Goal: Answer question/provide support: Share knowledge or assist other users

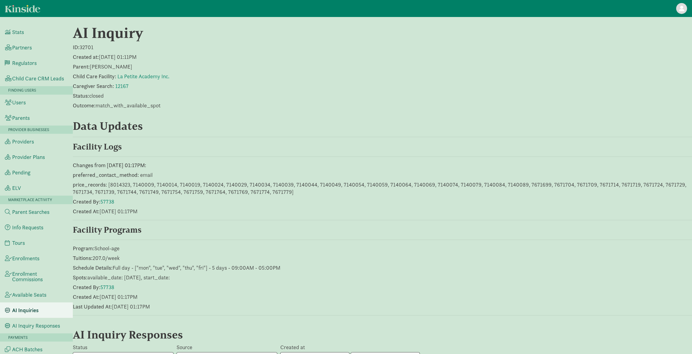
click at [196, 82] on div "AI Inquiry ID: 32701 Created at: 2025/09/02 01:11PM Parent: Yury Butrymovich Ch…" at bounding box center [383, 252] width 620 height 457
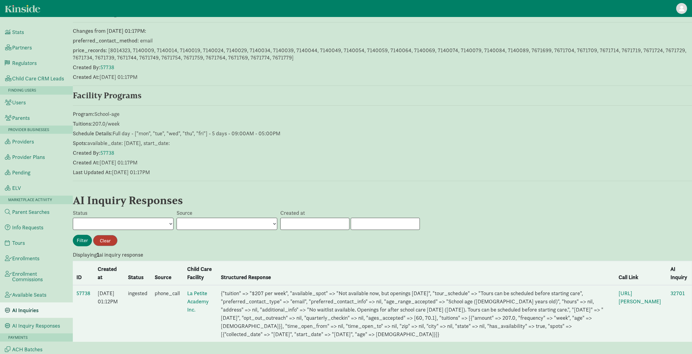
scroll to position [148, 0]
click at [83, 290] on link "57738" at bounding box center [83, 293] width 14 height 7
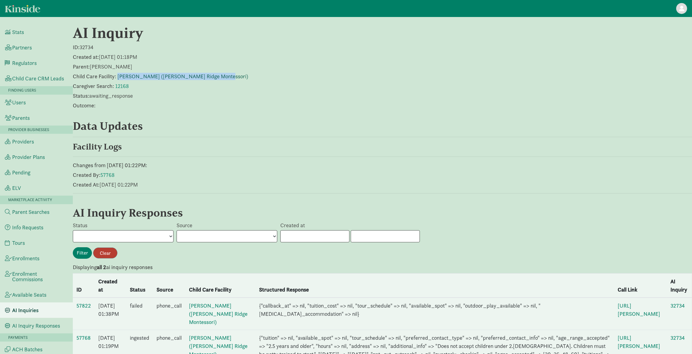
click at [177, 76] on link "Gupta Manjari (Redmond Ridge Montessori)" at bounding box center [182, 76] width 131 height 7
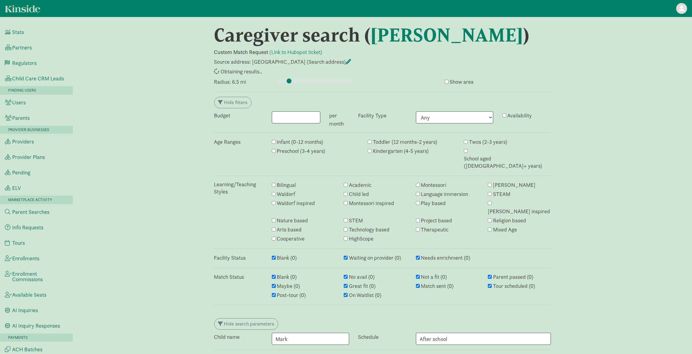
select select "awaiting_response"
select select "closed"
select select "awaiting_response"
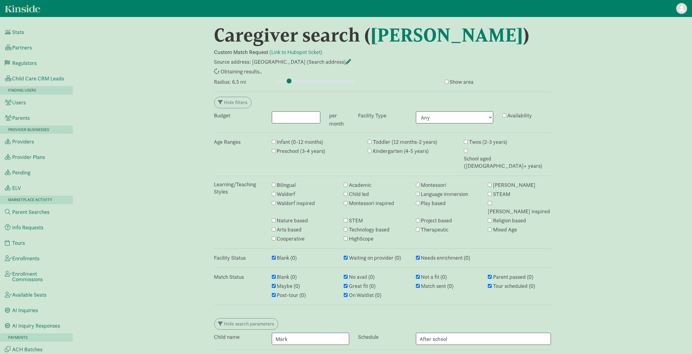
select select "awaiting_response"
select select "closed"
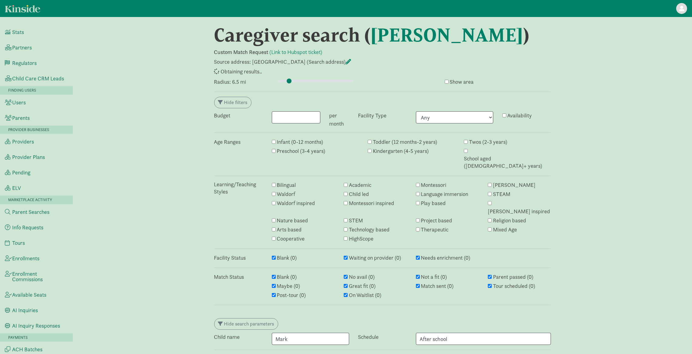
select select "awaiting_response"
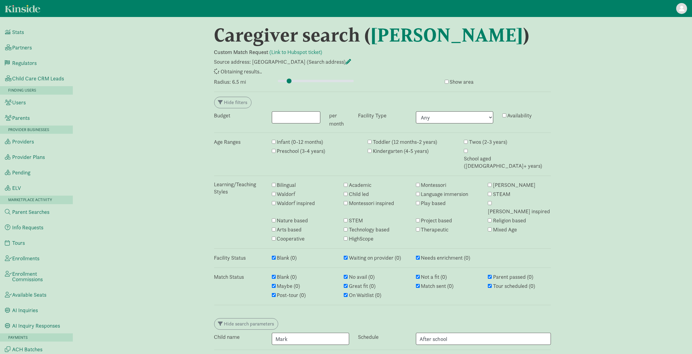
select select "awaiting_response"
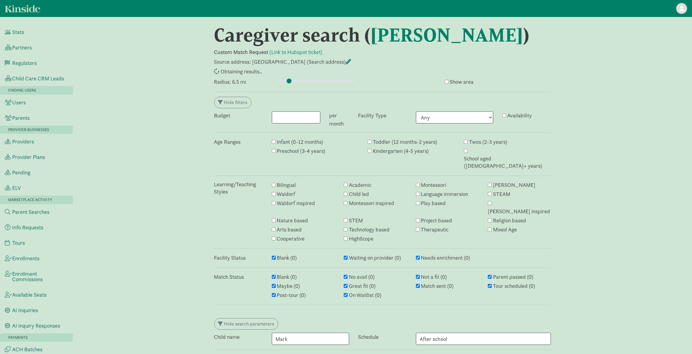
select select "awaiting_response"
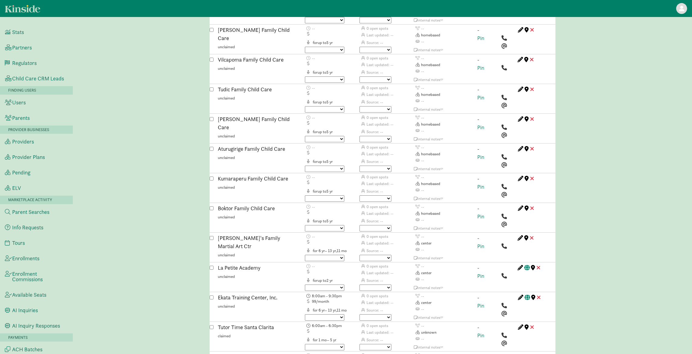
scroll to position [867, 0]
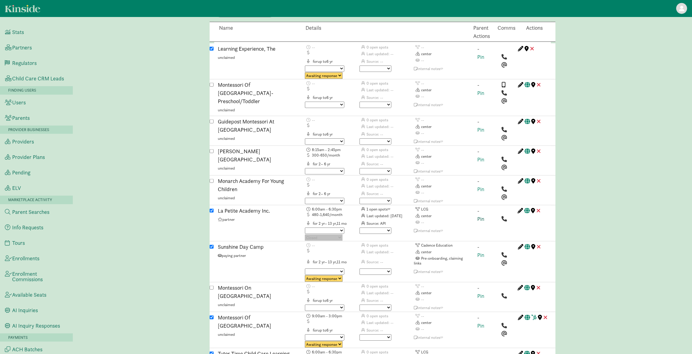
click at [481, 216] on link "Pin" at bounding box center [481, 219] width 7 height 7
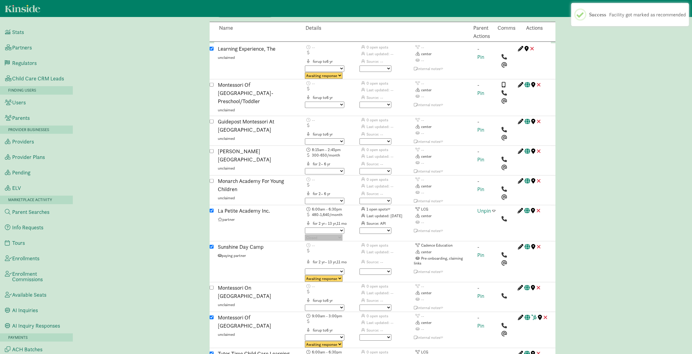
click at [494, 208] on span at bounding box center [494, 210] width 3 height 5
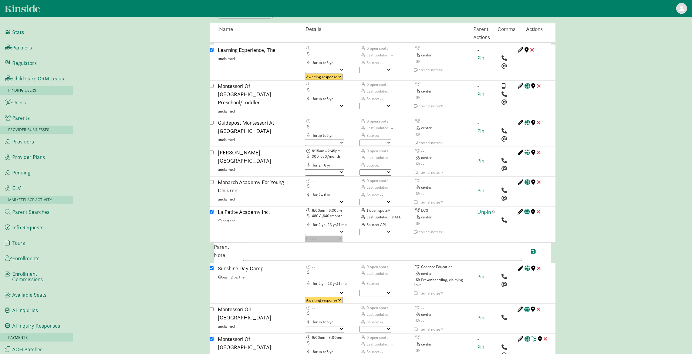
scroll to position [865, 0]
click at [257, 243] on textarea at bounding box center [382, 252] width 279 height 18
paste textarea "Openings for after school care in two weeks (September 16, 2025). Tours can be …"
type textarea "Openings for after school care in two weeks (September 16, 2025). Tours can be …"
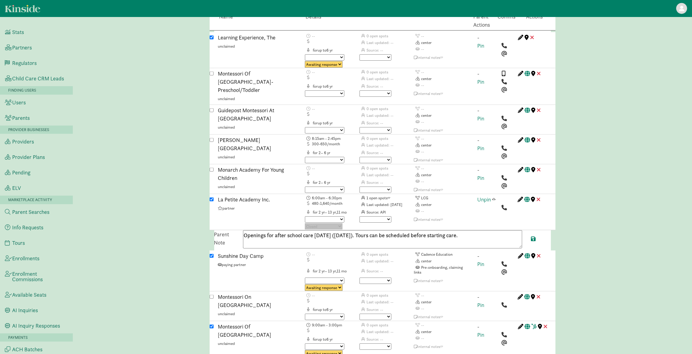
scroll to position [876, 0]
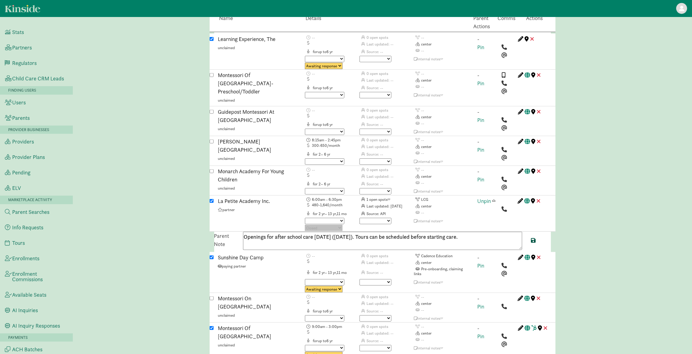
click at [532, 238] on span at bounding box center [534, 240] width 5 height 5
click at [494, 198] on span at bounding box center [494, 200] width 3 height 5
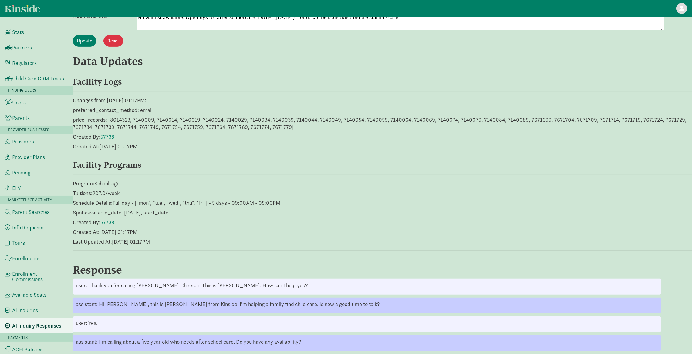
scroll to position [289, 0]
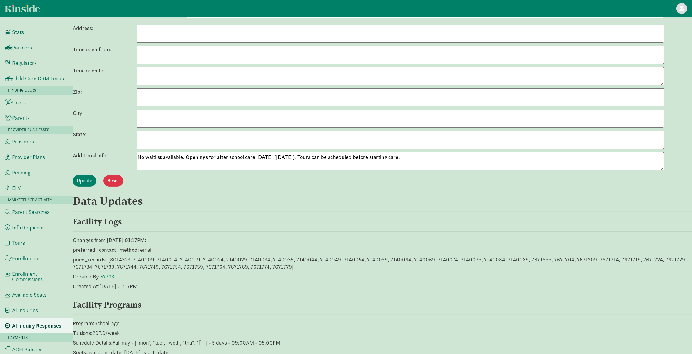
click at [187, 161] on textarea "No waitlist available. Openings for after school care [DATE] ([DATE]). Tours ca…" at bounding box center [401, 161] width 528 height 18
drag, startPoint x: 187, startPoint y: 157, endPoint x: 417, endPoint y: 164, distance: 230.2
click at [417, 164] on textarea "No waitlist available. Openings for after school care [DATE] ([DATE]). Tours ca…" at bounding box center [401, 161] width 528 height 18
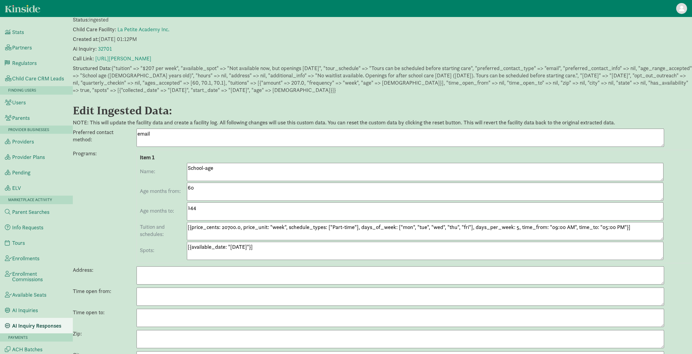
scroll to position [0, 0]
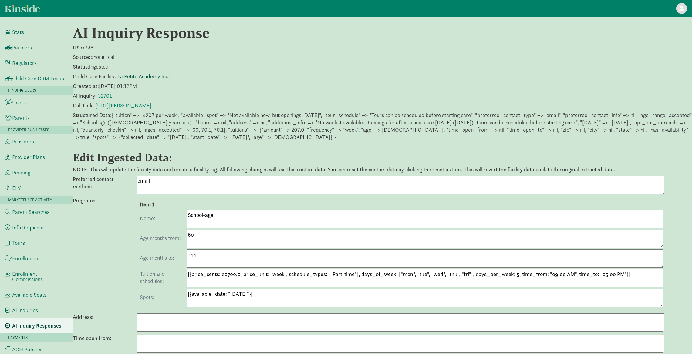
click at [130, 75] on link "La Petite Academy Inc." at bounding box center [143, 76] width 52 height 7
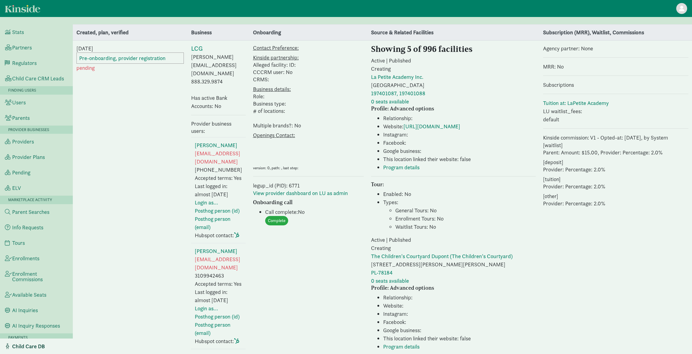
select select "3"
drag, startPoint x: 178, startPoint y: 81, endPoint x: 143, endPoint y: 80, distance: 34.9
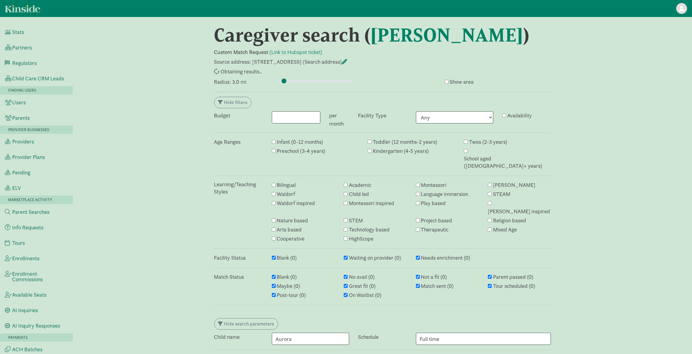
type input "3"
select select "awaiting_response"
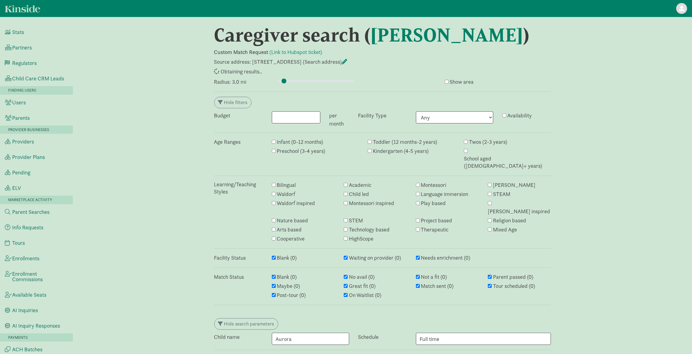
select select "awaiting_response"
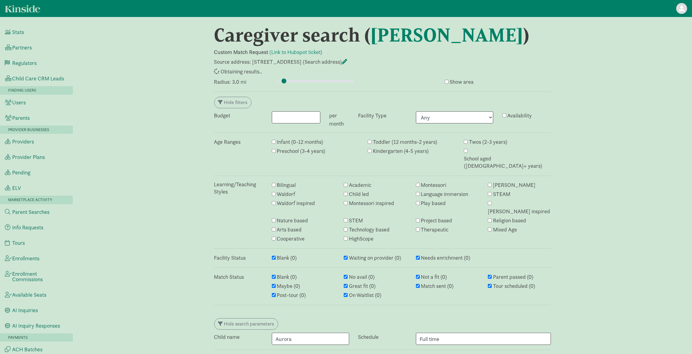
select select "awaiting_response"
select select "closed"
select select "awaiting_response"
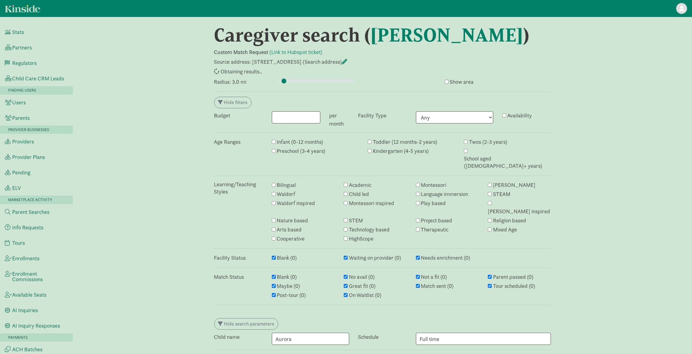
select select "awaiting_response"
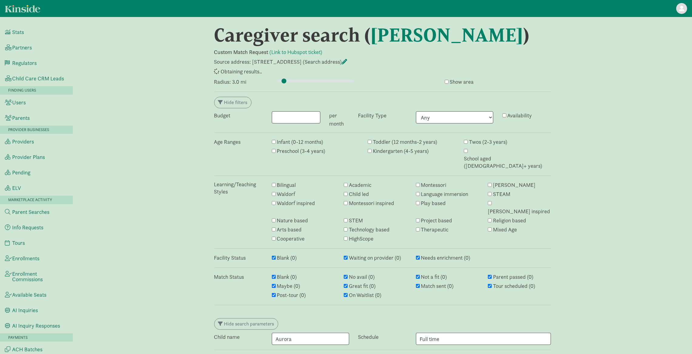
select select "awaiting_response"
select select "closed"
select select "awaiting_response"
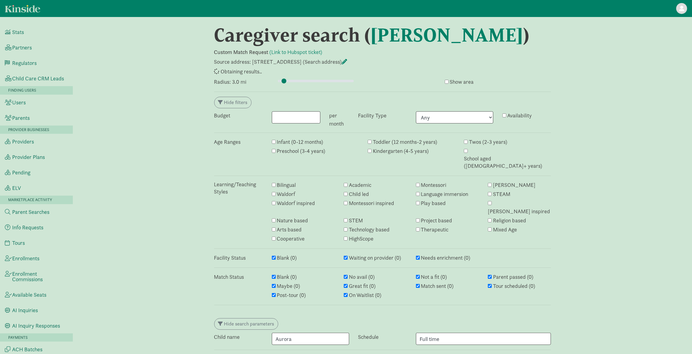
select select "awaiting_response"
select select "closed"
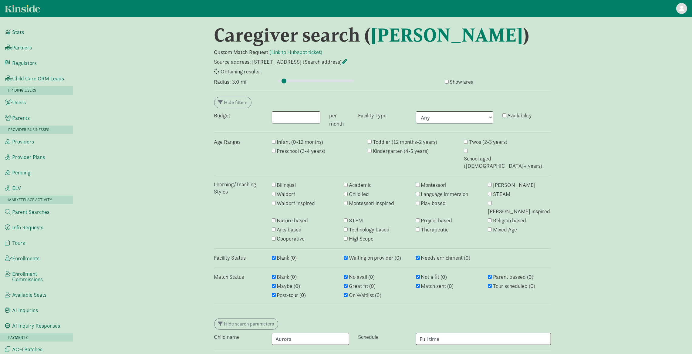
select select "closed"
select select "awaiting_response"
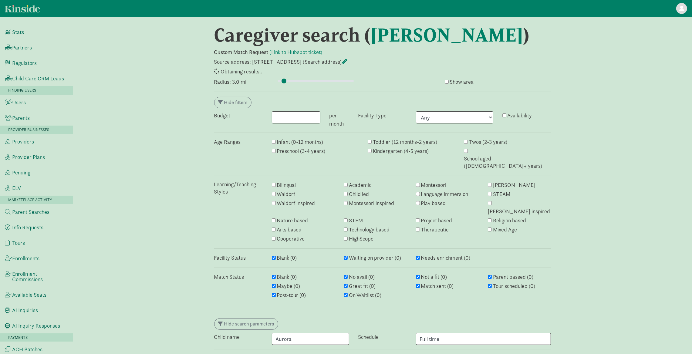
select select "awaiting_response"
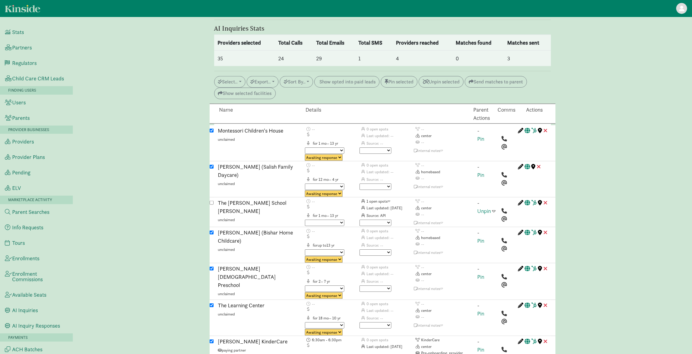
scroll to position [1952, 0]
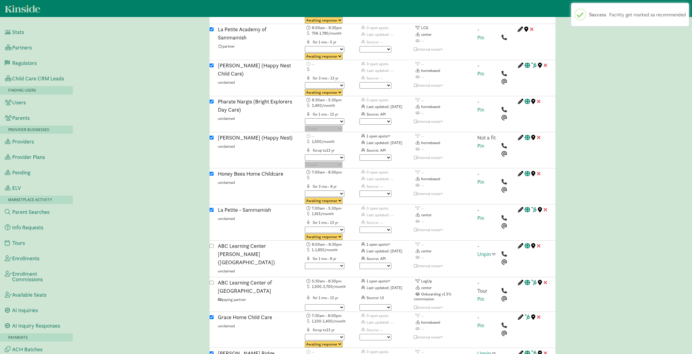
click at [494, 351] on span at bounding box center [494, 353] width 3 height 5
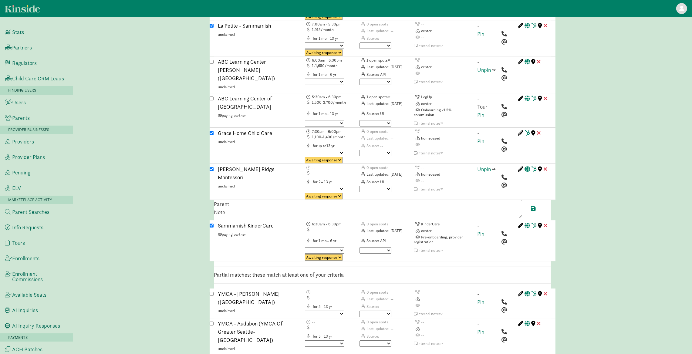
scroll to position [2136, 0]
click at [258, 200] on textarea at bounding box center [382, 209] width 279 height 18
paste textarea "Does not accept children under 2.5 years old. Children must be potty trained to…"
type textarea "Does not accept children under 2.5 years old. Children must be potty trained to…"
click at [372, 186] on select "No avail Not a fit Parent passed Maybe Great fit Match sent Tour scheduled Post…" at bounding box center [376, 189] width 32 height 6
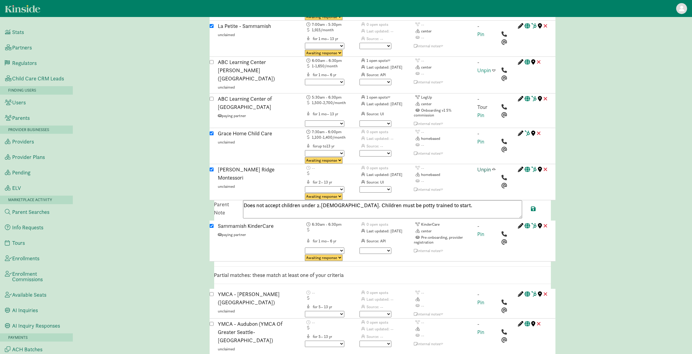
click at [483, 166] on link "Unpin" at bounding box center [485, 169] width 14 height 7
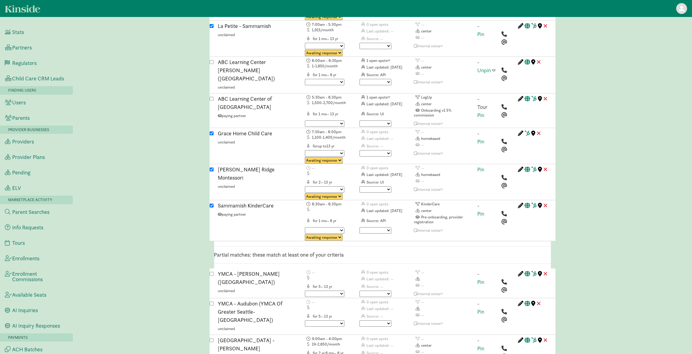
click at [341, 193] on select "Triggered Failed Awaiting response Processing Provider reached Closed" at bounding box center [324, 196] width 38 height 6
select select "closed"
click at [379, 186] on select "No avail Not a fit Parent passed Maybe Great fit Match sent Tour scheduled Post…" at bounding box center [376, 189] width 32 height 6
select select "not_a_fit"
click at [360, 186] on select "No avail Not a fit Parent passed Maybe Great fit Match sent Tour scheduled Post…" at bounding box center [376, 189] width 32 height 6
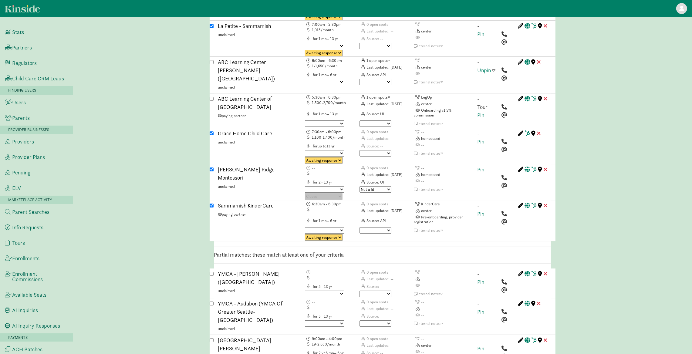
type input "3"
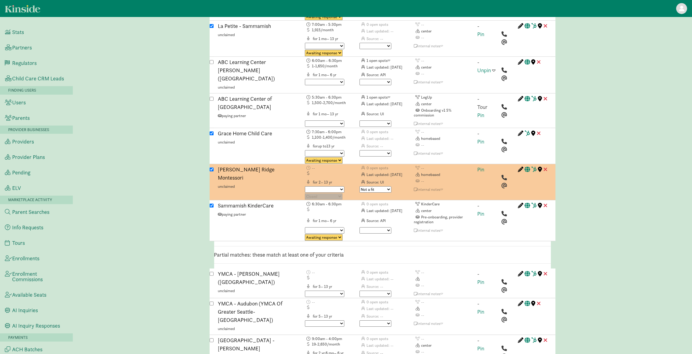
click at [211, 168] on input "checkbox" at bounding box center [212, 170] width 4 height 4
checkbox input "false"
type input "3"
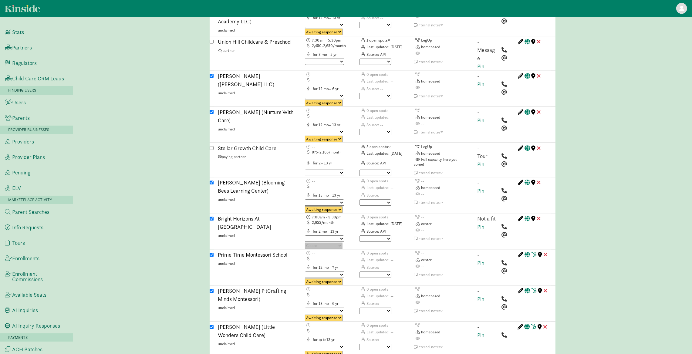
scroll to position [1813, 0]
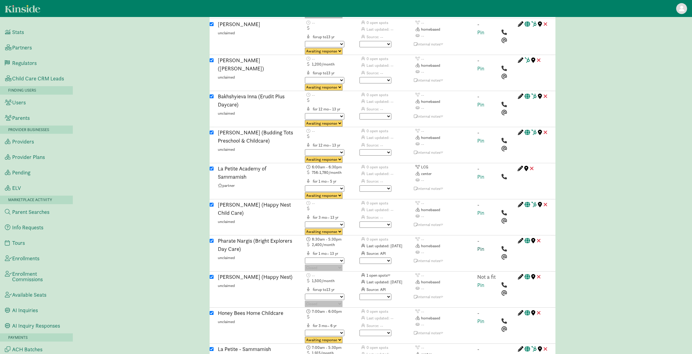
click at [481, 246] on link "Pin" at bounding box center [481, 249] width 7 height 7
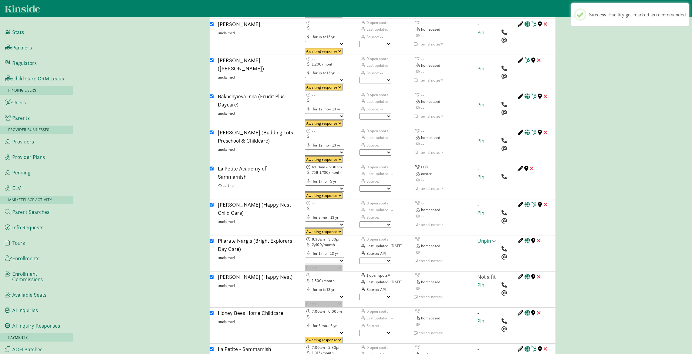
click at [494, 238] on span at bounding box center [494, 240] width 3 height 5
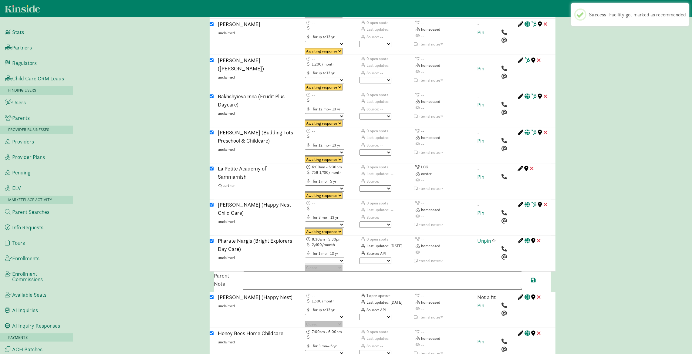
click at [370, 272] on textarea at bounding box center [382, 281] width 279 height 18
paste textarea "Full-time care available starting October 1st for a 24-month-old. Tours can be …"
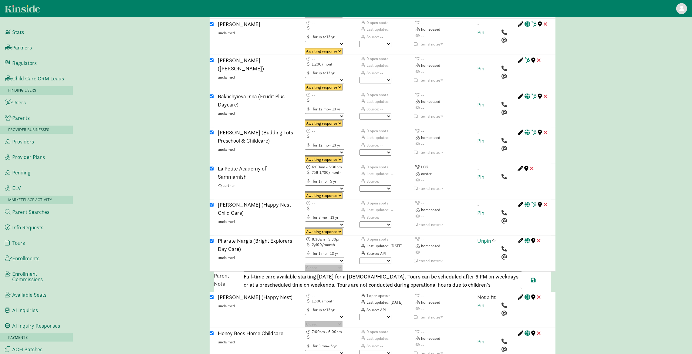
paste textarea "14256050018"
type textarea "Full-time care available starting October 1st for a 24-month-old. Tours can be …"
click at [534, 277] on span at bounding box center [534, 279] width 5 height 5
click at [494, 238] on span at bounding box center [494, 240] width 3 height 5
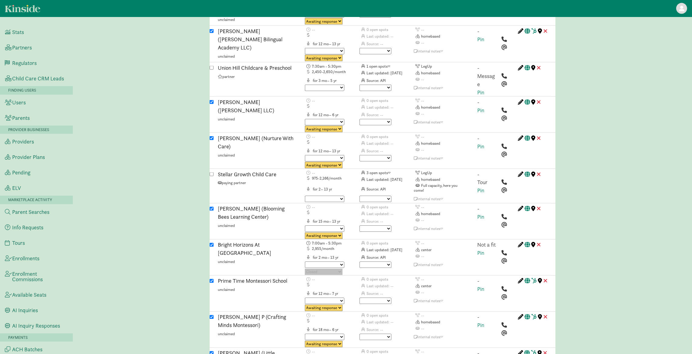
scroll to position [1201, 0]
click at [479, 250] on link "Pin" at bounding box center [481, 253] width 7 height 7
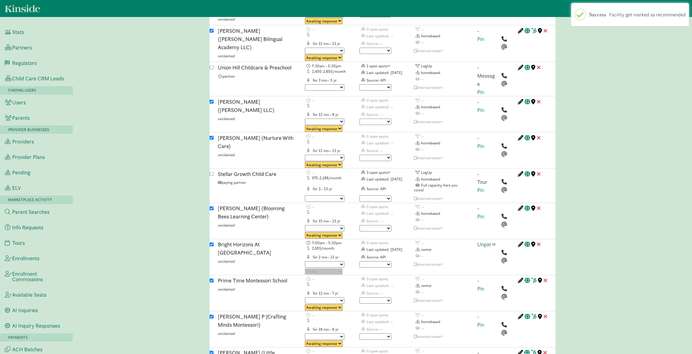
click at [494, 242] on span at bounding box center [494, 244] width 3 height 5
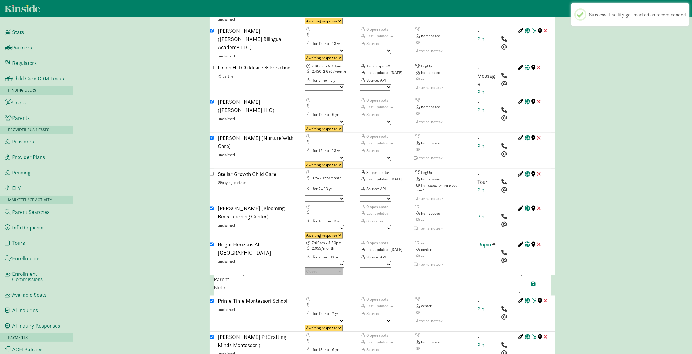
click at [365, 276] on textarea at bounding box center [382, 285] width 279 height 18
paste textarea "Space available in the two year old classroom, with full-time care offered Mond…"
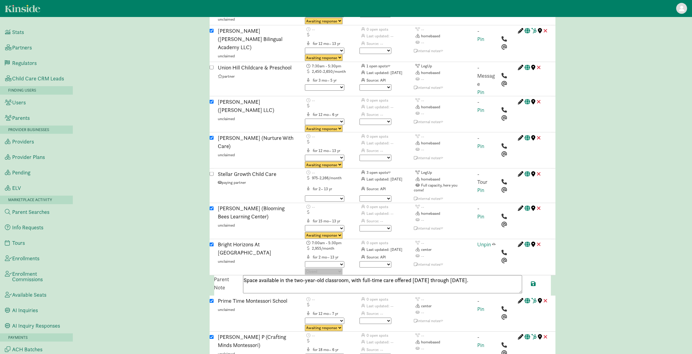
click at [496, 276] on textarea "Space available in the two-year-old classroom, with full-time care offered Mond…" at bounding box center [382, 285] width 279 height 18
type textarea "Space available in the two-year-old classroom, with full-time care offered Mond…"
click at [533, 281] on span at bounding box center [534, 283] width 5 height 5
click at [495, 242] on span at bounding box center [494, 244] width 3 height 5
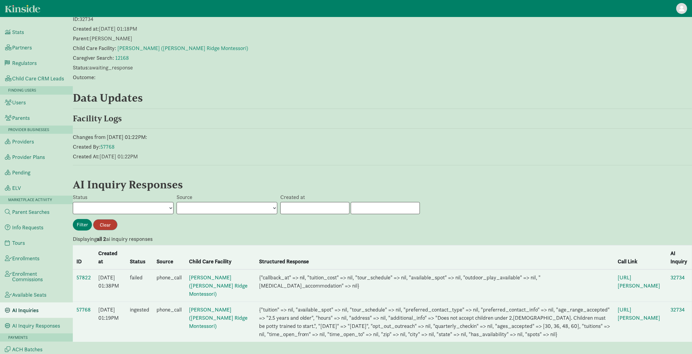
scroll to position [42, 0]
click at [84, 306] on link "57768" at bounding box center [83, 309] width 14 height 7
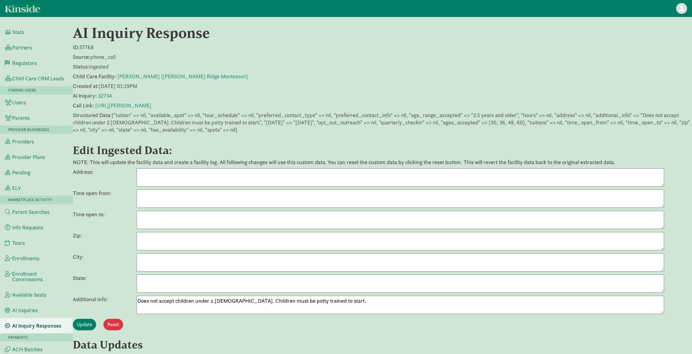
click at [176, 304] on textarea "Does not accept children under 2.[DEMOGRAPHIC_DATA]. Children must be potty tra…" at bounding box center [401, 305] width 528 height 18
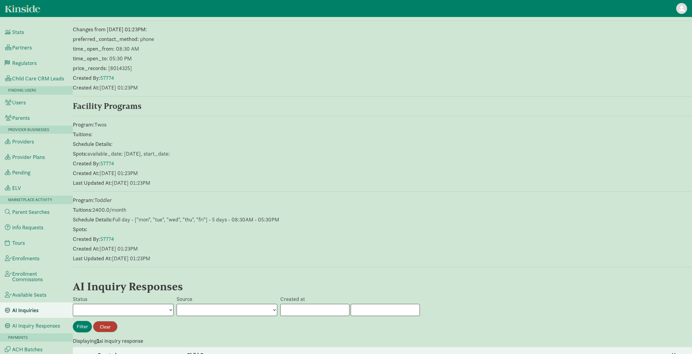
scroll to position [244, 0]
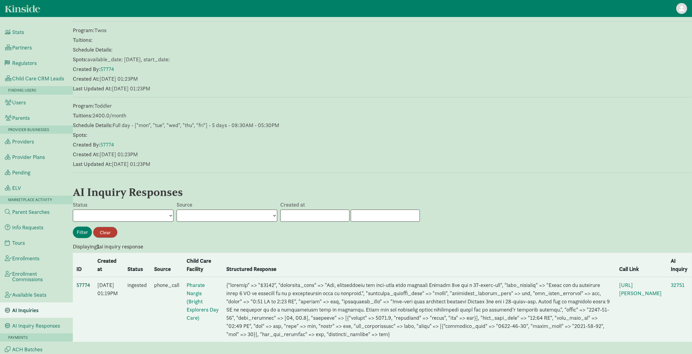
click at [85, 282] on link "57774" at bounding box center [83, 285] width 14 height 7
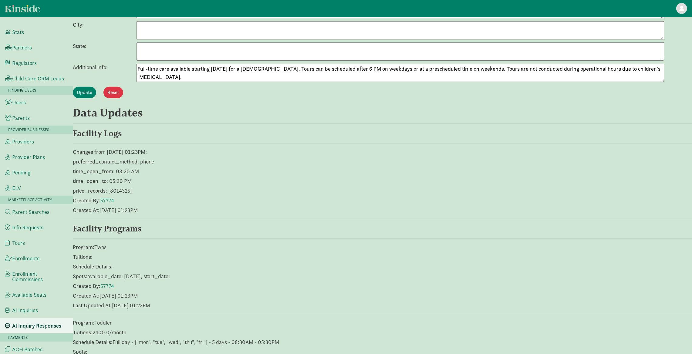
scroll to position [498, 0]
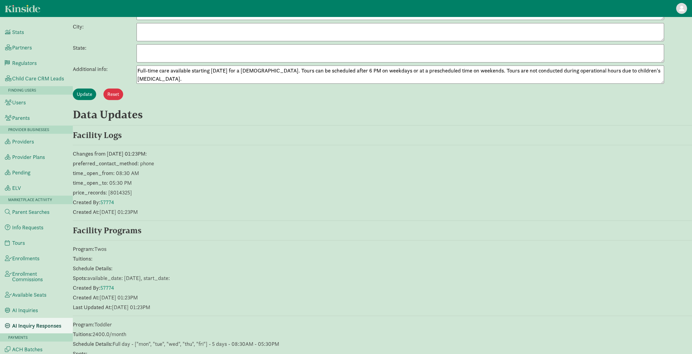
drag, startPoint x: 181, startPoint y: 80, endPoint x: 140, endPoint y: 74, distance: 41.2
click at [135, 70] on div "Additional info: Full-time care available starting [DATE] for a [DEMOGRAPHIC_DA…" at bounding box center [383, 75] width 620 height 18
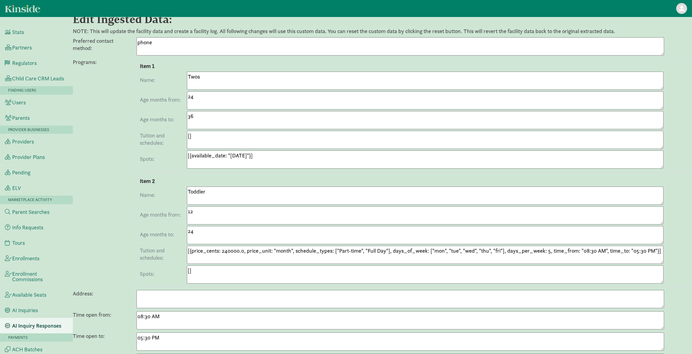
scroll to position [0, 0]
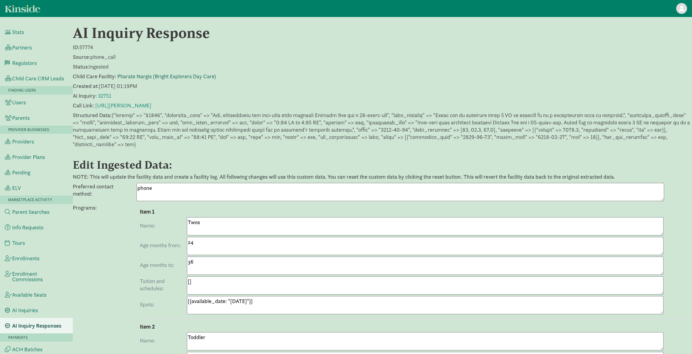
click at [167, 76] on link "Pharate Nargis (Bright Explorers Day Care)" at bounding box center [166, 76] width 99 height 7
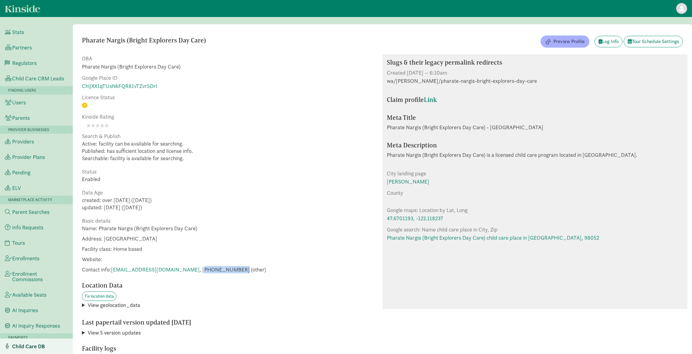
drag, startPoint x: 180, startPoint y: 270, endPoint x: 213, endPoint y: 269, distance: 33.7
click at [214, 269] on span "Contact info: [EMAIL_ADDRESS][DOMAIN_NAME] , [PHONE_NUMBER] (other)" at bounding box center [174, 269] width 184 height 7
copy span "14256050018"
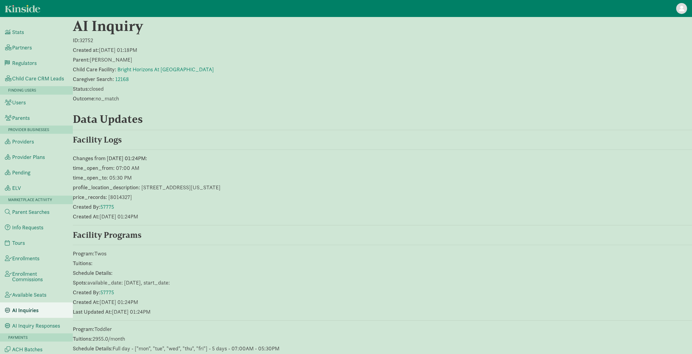
scroll to position [244, 0]
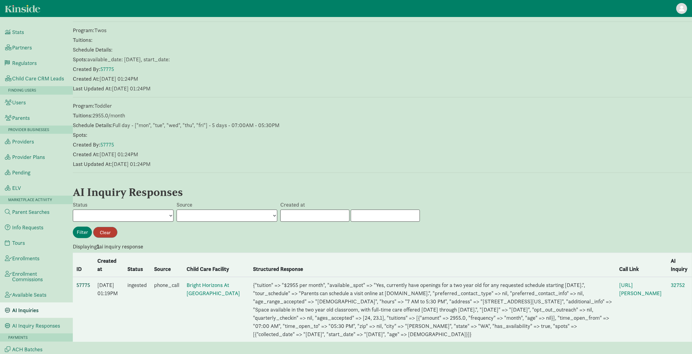
click at [83, 282] on link "57775" at bounding box center [83, 285] width 14 height 7
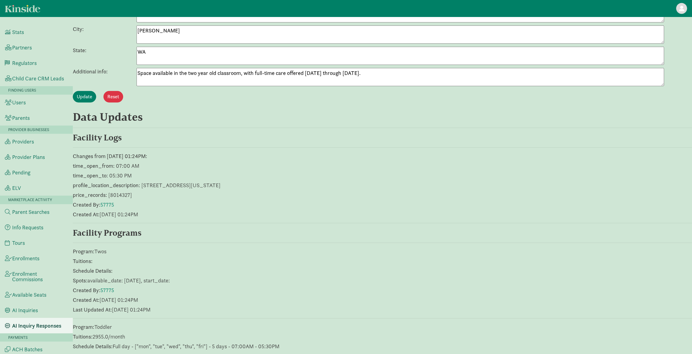
scroll to position [469, 0]
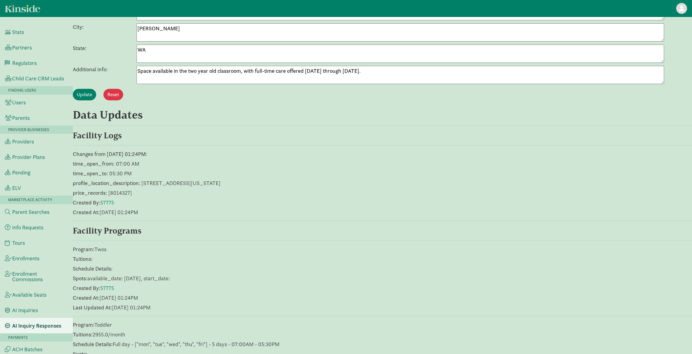
click at [298, 71] on textarea "Space available in the two year old classroom, with full-time care offered Mond…" at bounding box center [401, 75] width 528 height 18
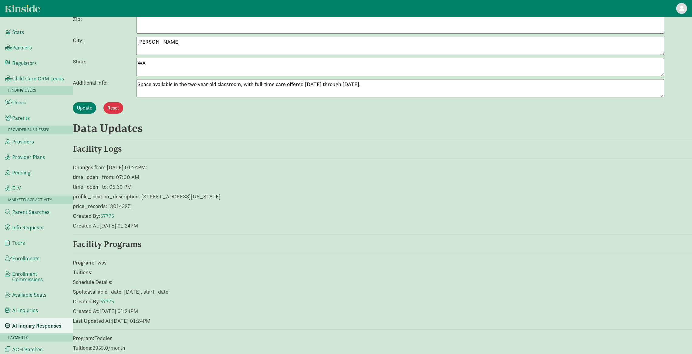
scroll to position [0, 0]
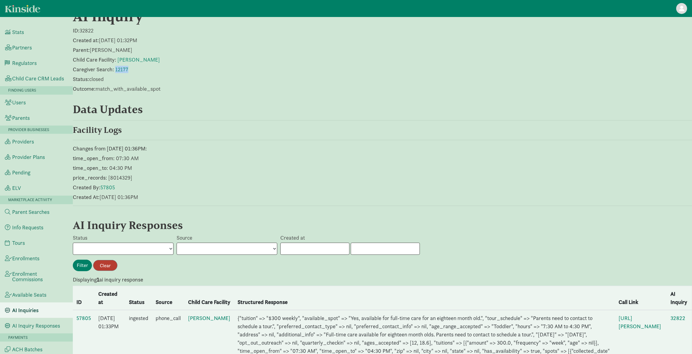
scroll to position [55, 0]
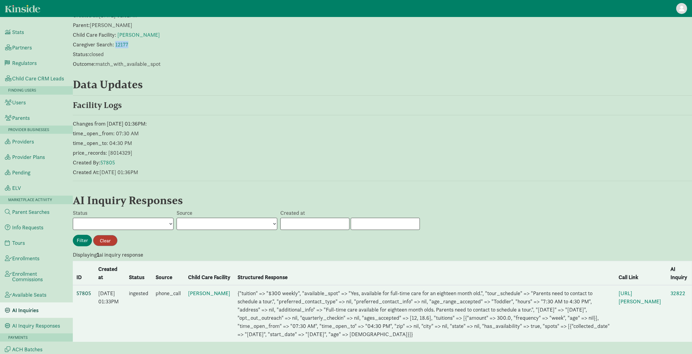
click at [83, 290] on link "57805" at bounding box center [83, 293] width 15 height 7
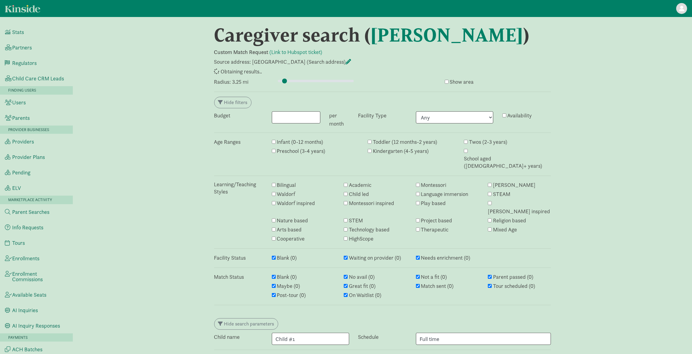
select select "awaiting_response"
select select "closed"
select select "awaiting_response"
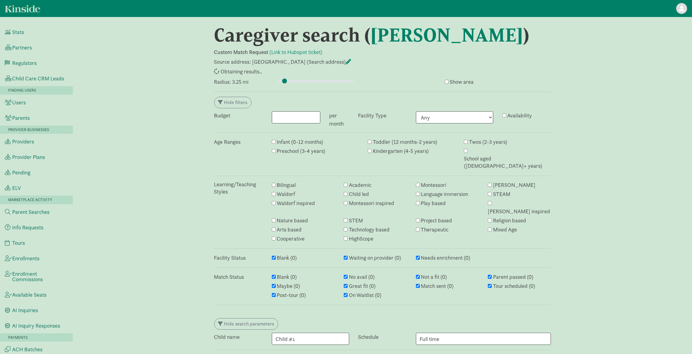
select select "awaiting_response"
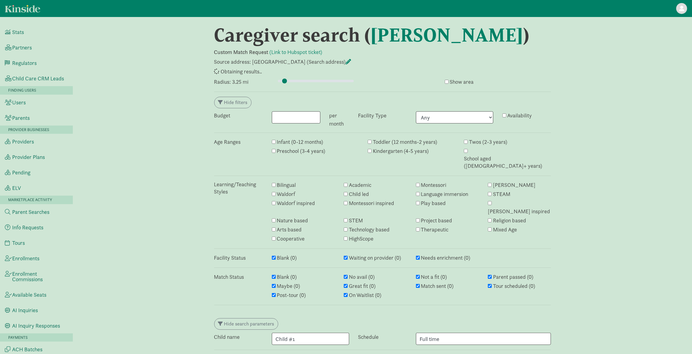
select select "awaiting_response"
select select "closed"
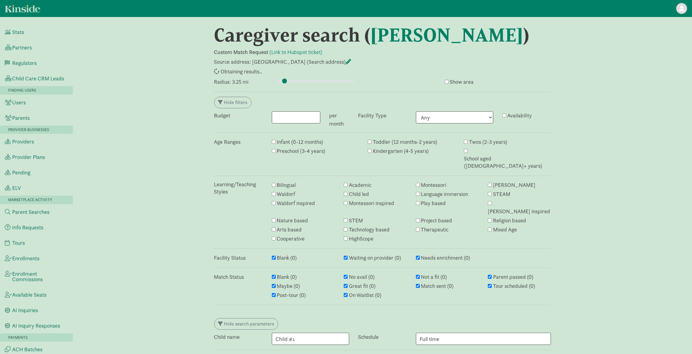
select select "awaiting_response"
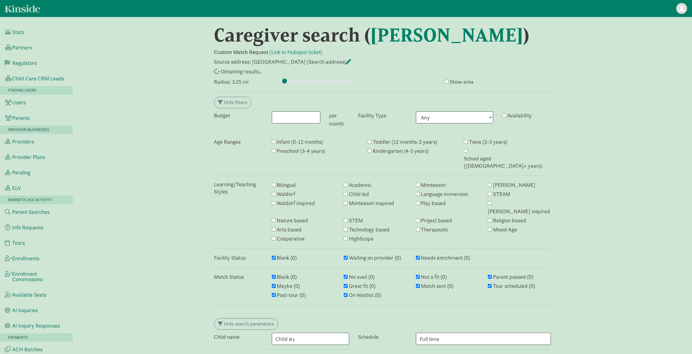
select select "awaiting_response"
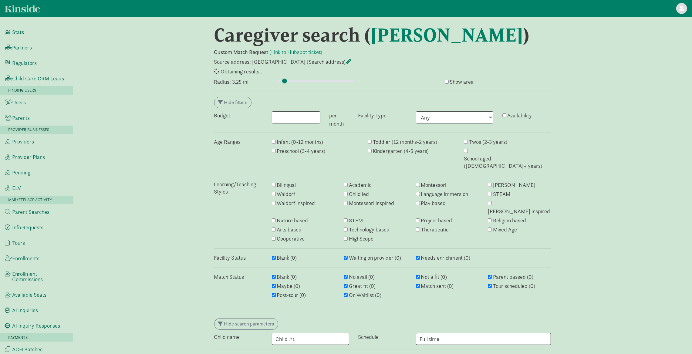
select select "closed"
select select "awaiting_response"
select select "closed"
select select "awaiting_response"
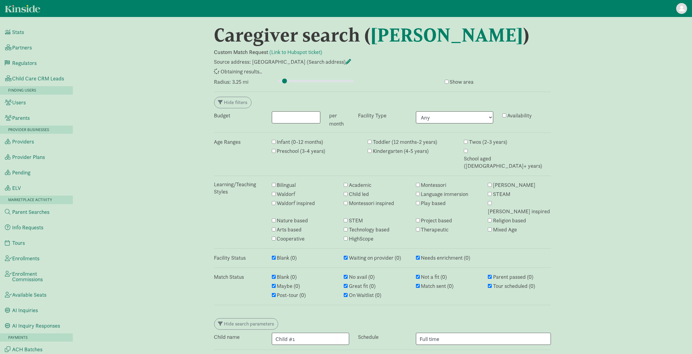
select select "awaiting_response"
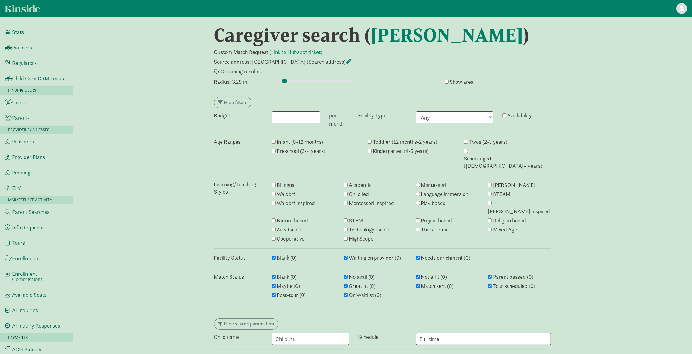
select select "awaiting_response"
select select "closed"
select select "awaiting_response"
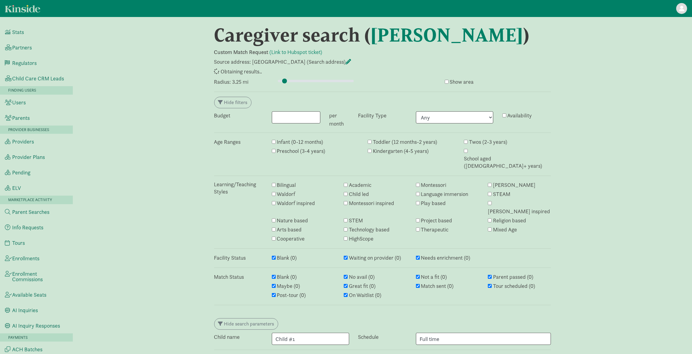
select select "awaiting_response"
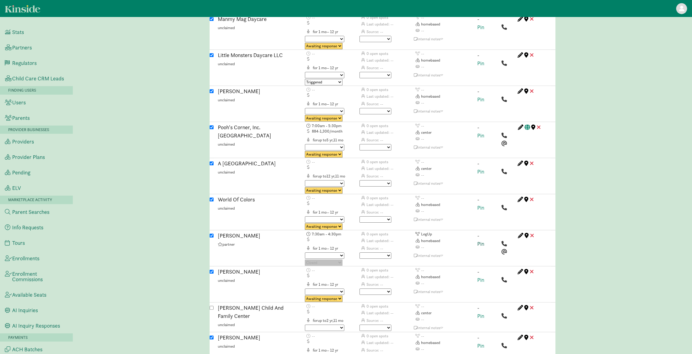
click at [480, 240] on link "Pin" at bounding box center [481, 243] width 7 height 7
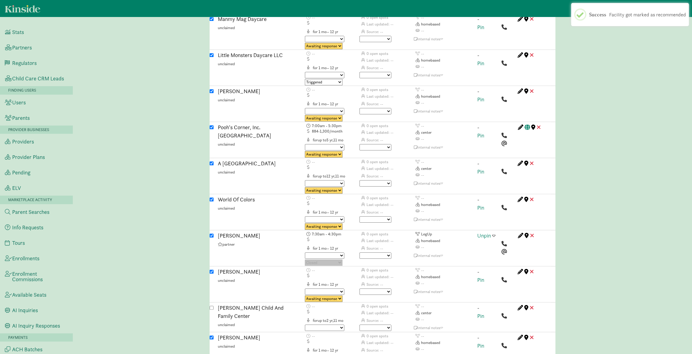
click at [493, 233] on span at bounding box center [494, 235] width 3 height 5
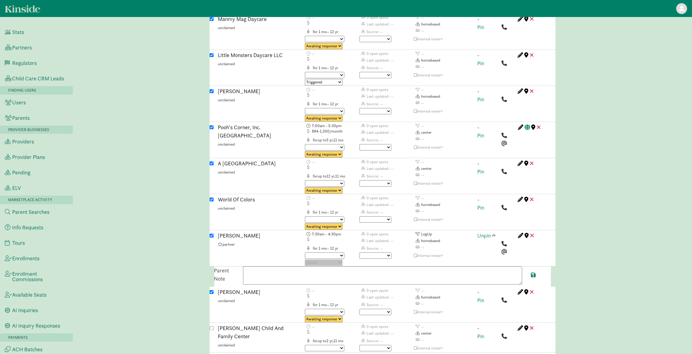
click at [259, 267] on textarea at bounding box center [382, 276] width 279 height 18
paste textarea "Full-time care available for eighteen month olds. Parents need to contact to sc…"
paste textarea "8382003128"
click at [467, 267] on textarea "Full-time care available for eighteen-month-olds. Parents need to contact to sc…" at bounding box center [382, 276] width 279 height 18
click at [476, 267] on textarea "Full-time care available for eighteen-month-olds. Parents need to contact to sc…" at bounding box center [382, 276] width 279 height 18
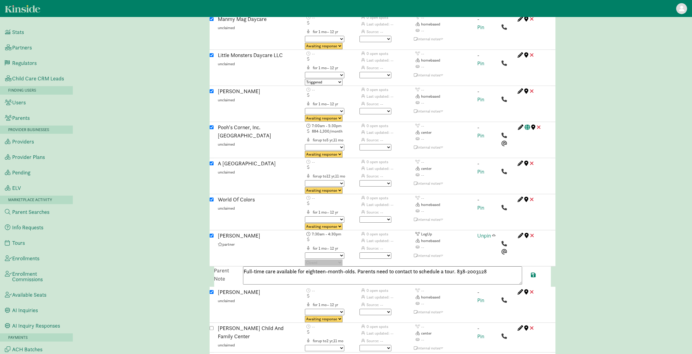
click at [478, 267] on textarea "Full-time care available for eighteen-month-olds. Parents need to contact to sc…" at bounding box center [382, 276] width 279 height 18
click at [326, 267] on textarea "Full-time care available for eighteen-month-olds. Parents need to contact to sc…" at bounding box center [382, 276] width 279 height 18
click at [386, 267] on textarea "Full-time care available for eighteen-month-olds. Parents need to contact to sc…" at bounding box center [382, 276] width 279 height 18
drag, startPoint x: 414, startPoint y: 212, endPoint x: 356, endPoint y: 211, distance: 58.0
click at [356, 267] on textarea "Full-time care available for eighteen-month-olds. Parents need to contact to sc…" at bounding box center [382, 276] width 279 height 18
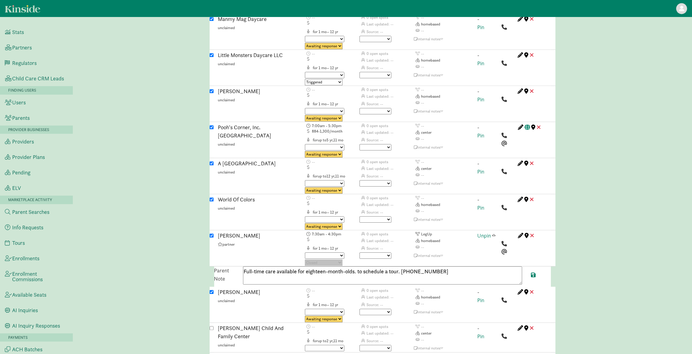
click at [360, 267] on textarea "Full-time care available for eighteen-month-olds. to schedule a tour. 838-200-3…" at bounding box center [382, 276] width 279 height 18
click at [362, 267] on textarea "Full-time care available for eighteen-month-olds. to schedule a tour. 838-200-3…" at bounding box center [382, 276] width 279 height 18
drag, startPoint x: 360, startPoint y: 212, endPoint x: 365, endPoint y: 220, distance: 9.8
click at [361, 267] on textarea "Full-time care available for eighteen-month-olds. to schedule a tour. 838-200-3…" at bounding box center [382, 276] width 279 height 18
click at [400, 267] on textarea "Full-time care available for eighteen-month-olds. To schedule a tour. 838-200-3…" at bounding box center [382, 276] width 279 height 18
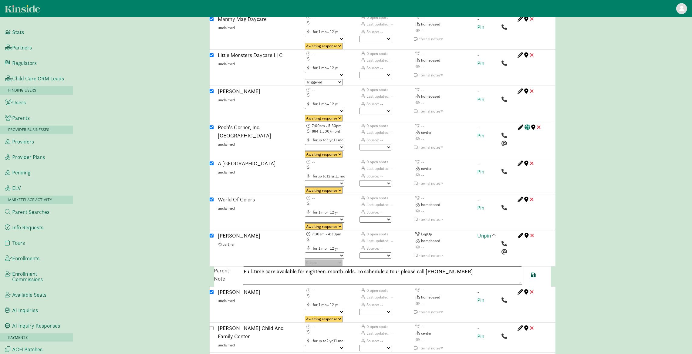
type textarea "Full-time care available for eighteen-month-olds. To schedule a tour please cal…"
click at [535, 272] on span at bounding box center [534, 274] width 5 height 5
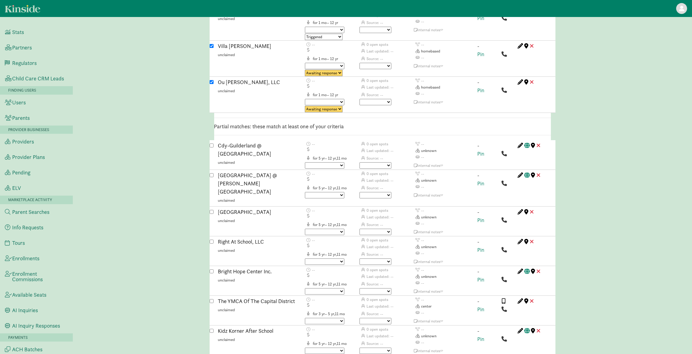
scroll to position [1229, 0]
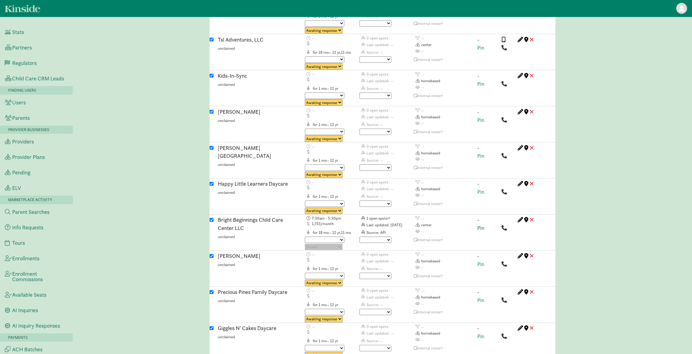
click at [480, 225] on link "Pin" at bounding box center [481, 228] width 7 height 7
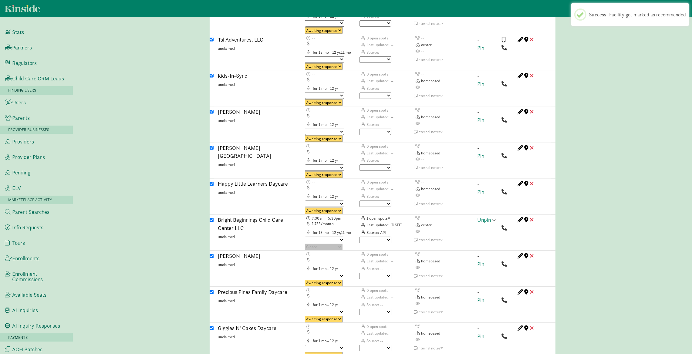
click at [494, 217] on span at bounding box center [494, 219] width 3 height 5
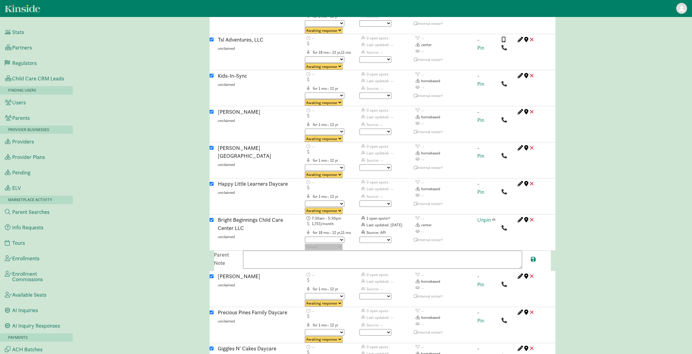
click at [287, 251] on textarea at bounding box center [382, 260] width 279 height 18
paste textarea "Full-time spot available for an eighteen month old. Pricing is $400 per week. B…"
type textarea "Full-time spot available for an eighteen month old. Pricing is $400 per week. B…"
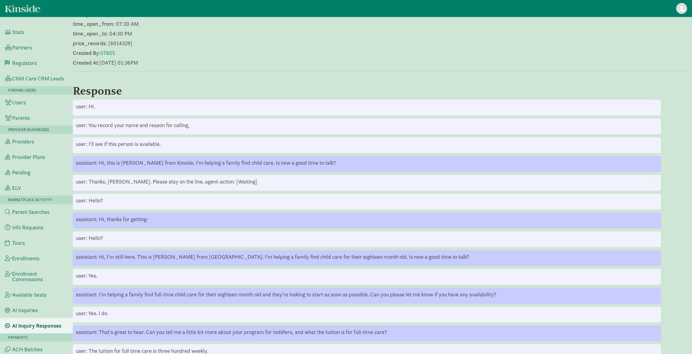
scroll to position [240, 0]
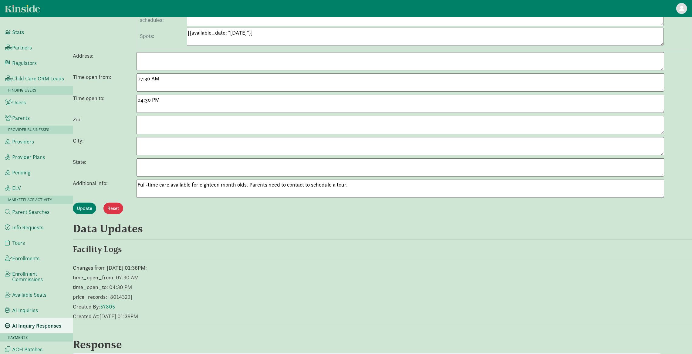
click at [191, 186] on textarea "Full-time care available for eighteen month olds. Parents need to contact to sc…" at bounding box center [401, 189] width 528 height 18
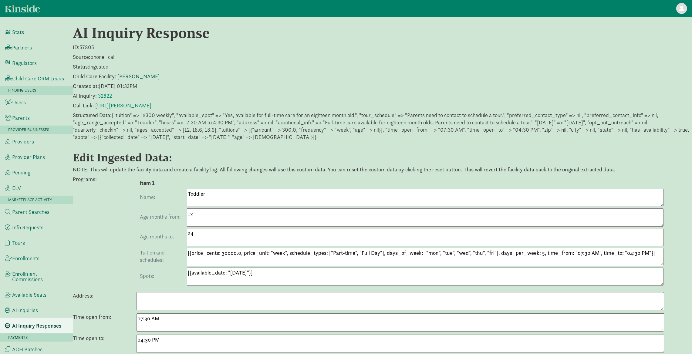
click at [125, 76] on link "[PERSON_NAME]" at bounding box center [138, 76] width 42 height 7
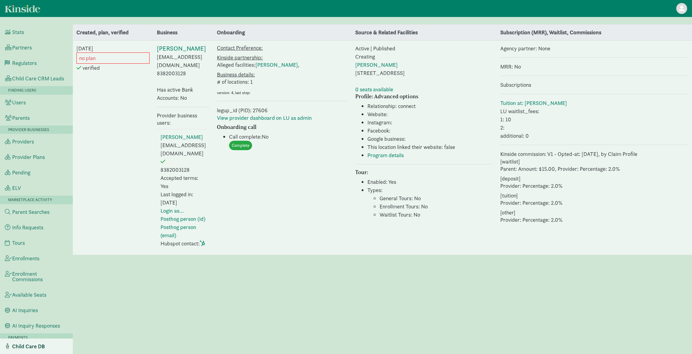
select select "237"
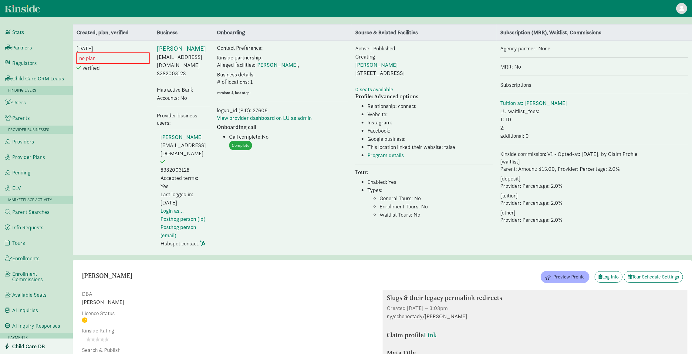
drag, startPoint x: 178, startPoint y: 63, endPoint x: 150, endPoint y: 64, distance: 28.2
click at [153, 64] on td "[PERSON_NAME] [EMAIL_ADDRESS][DOMAIN_NAME] 8382003128 Has active Bank Accounts:…" at bounding box center [183, 147] width 60 height 215
copy td "8382003128"
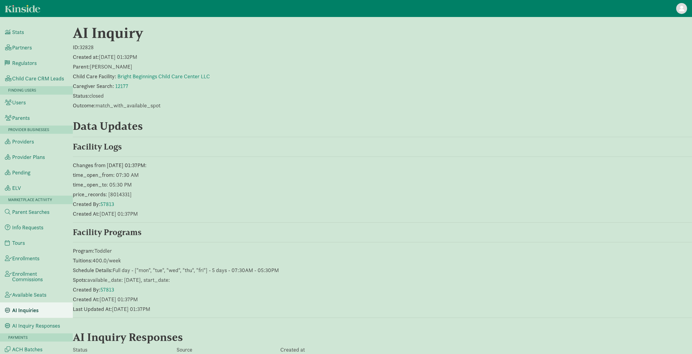
scroll to position [159, 0]
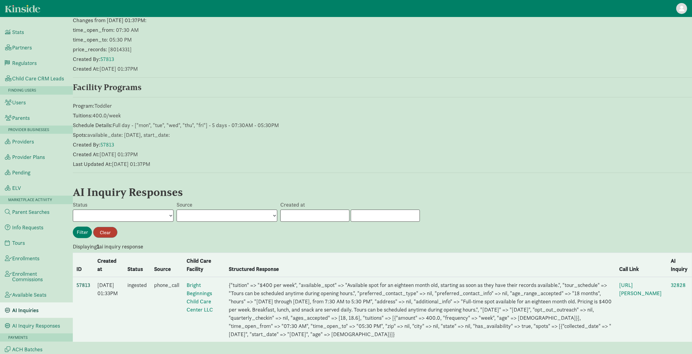
click at [83, 282] on link "57813" at bounding box center [83, 285] width 14 height 7
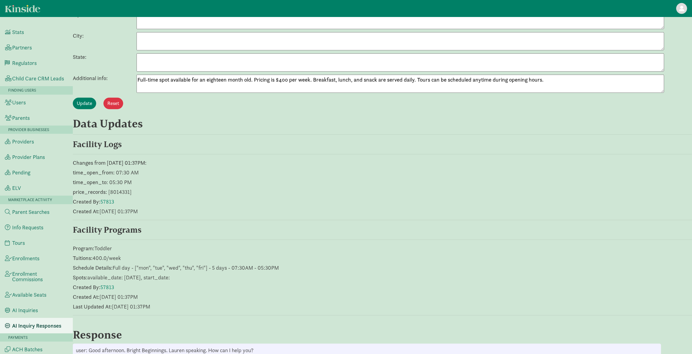
scroll to position [363, 0]
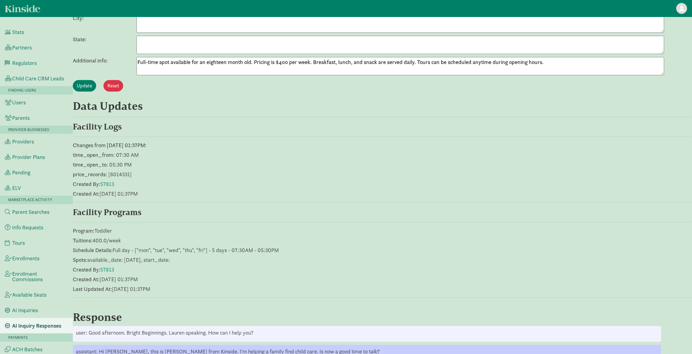
click at [244, 63] on textarea "Full-time spot available for an eighteen month old. Pricing is $400 per week. B…" at bounding box center [401, 66] width 528 height 18
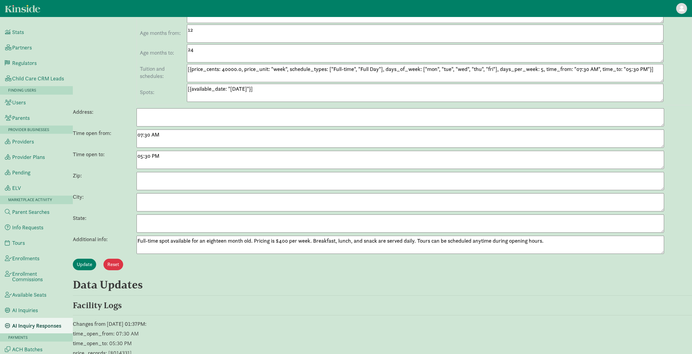
scroll to position [0, 0]
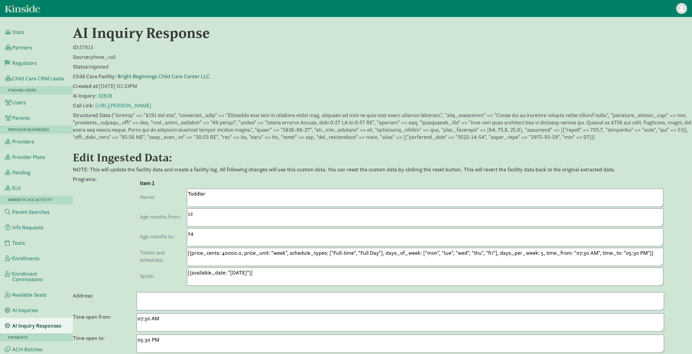
click at [151, 79] on link "Bright Beginnings Child Care Center LLC" at bounding box center [163, 76] width 93 height 7
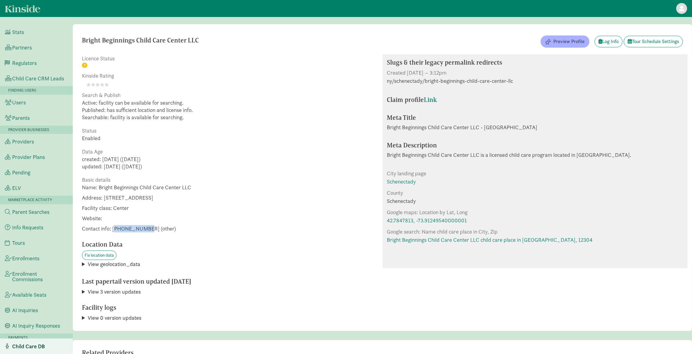
drag, startPoint x: 117, startPoint y: 228, endPoint x: 145, endPoint y: 229, distance: 28.2
click at [146, 229] on span "Contact info: [PHONE_NUMBER] (other)" at bounding box center [136, 228] width 109 height 7
copy span "15182807035"
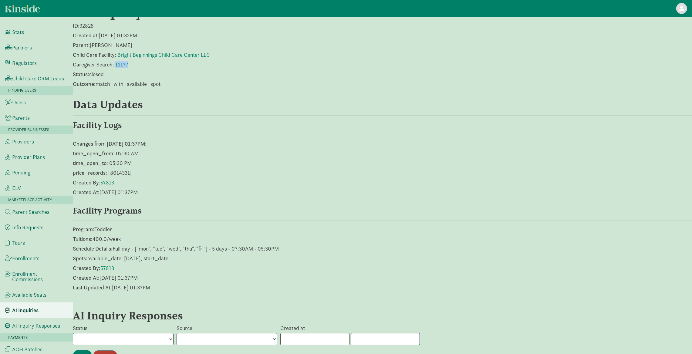
scroll to position [149, 0]
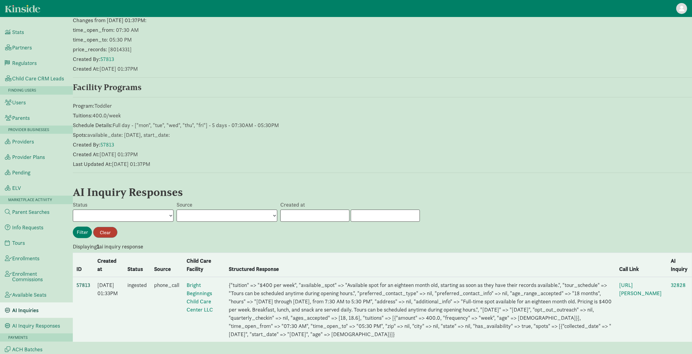
click at [84, 282] on link "57813" at bounding box center [83, 285] width 14 height 7
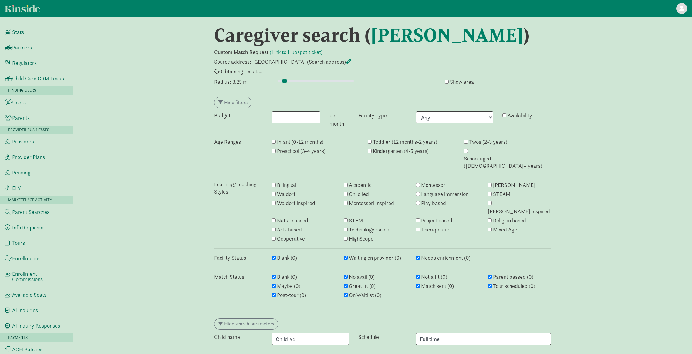
select select "awaiting_response"
select select "closed"
select select "awaiting_response"
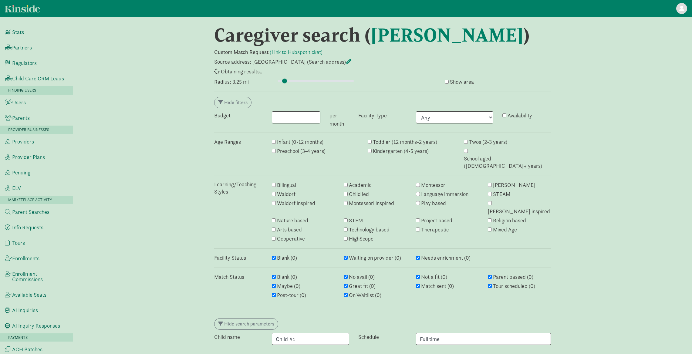
select select "awaiting_response"
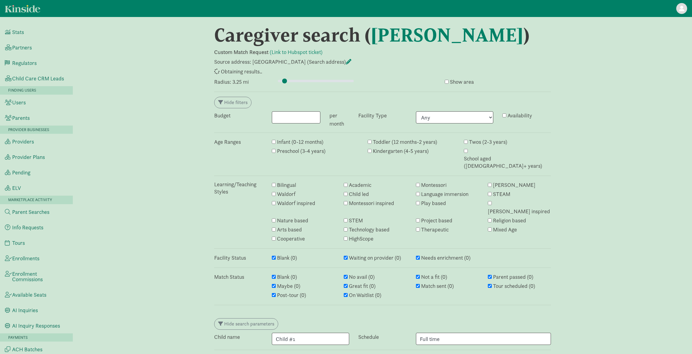
select select "awaiting_response"
select select "closed"
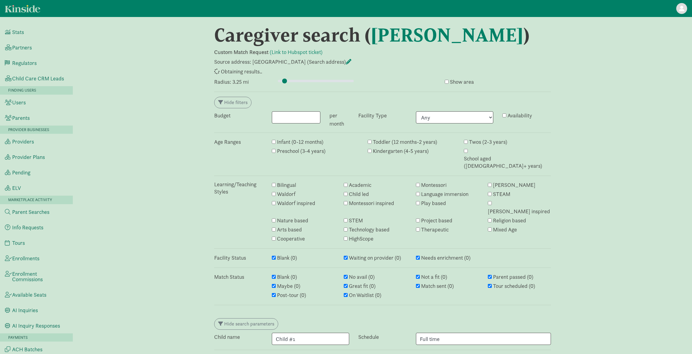
select select "awaiting_response"
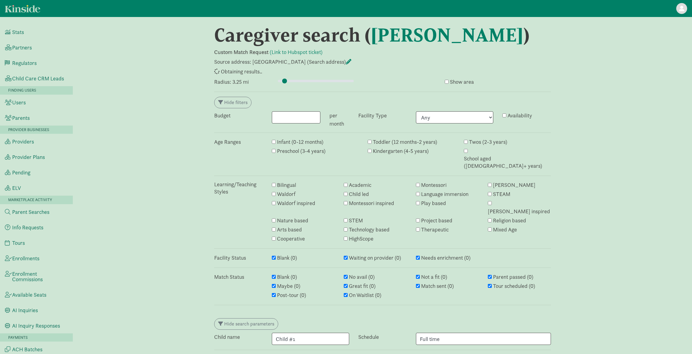
select select "awaiting_response"
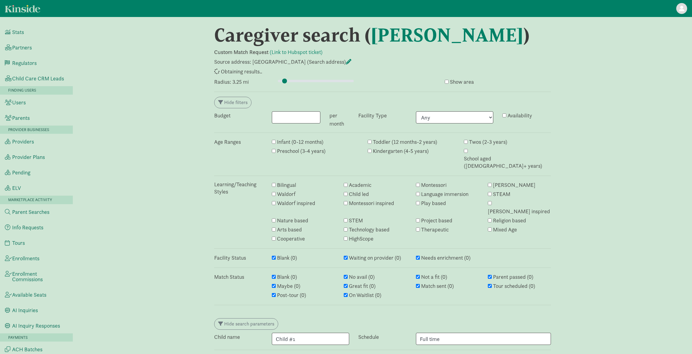
select select "closed"
select select "awaiting_response"
select select "closed"
select select "awaiting_response"
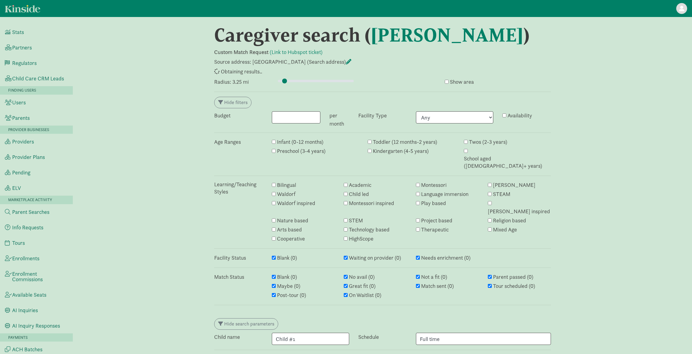
select select "awaiting_response"
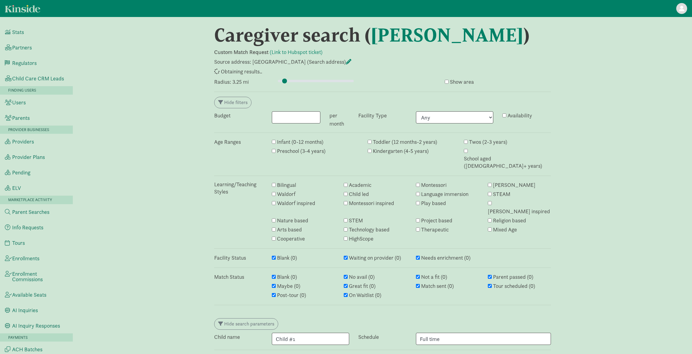
select select "awaiting_response"
select select "closed"
select select "awaiting_response"
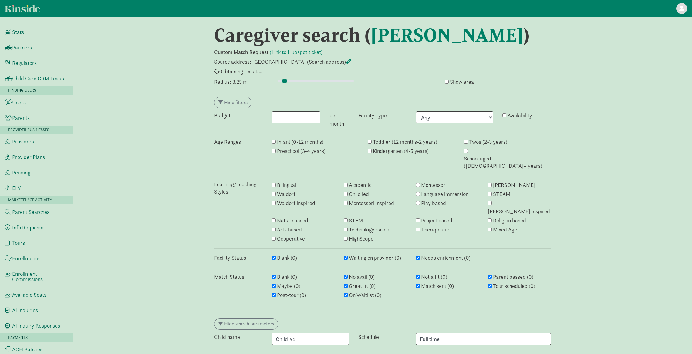
select select "awaiting_response"
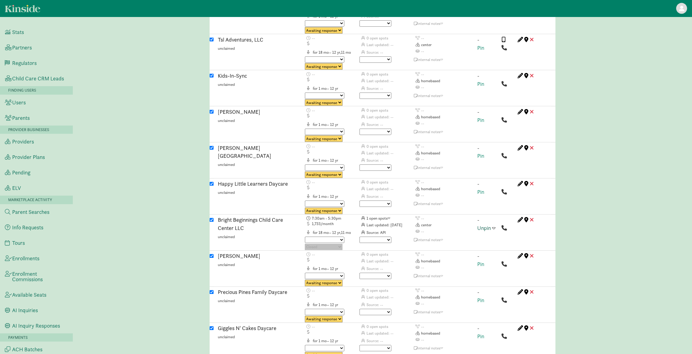
click at [494, 226] on span at bounding box center [494, 228] width 3 height 5
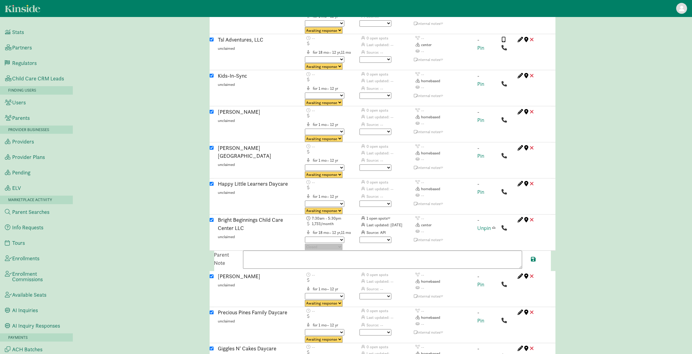
click at [360, 251] on textarea at bounding box center [382, 260] width 279 height 18
paste textarea "Full-time spot available for an eighteen month old. Pricing is $400 per week. B…"
paste textarea "15182807035"
click at [395, 251] on textarea "Full-time spot available for an eighteen month old. Pricing is $400 per week. B…" at bounding box center [382, 260] width 279 height 18
click at [405, 251] on textarea "Full-time spot available for an eighteen month old. Pricing is $400 per week. B…" at bounding box center [382, 260] width 279 height 18
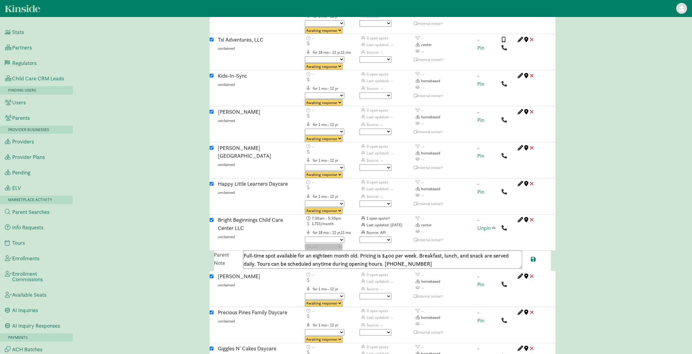
type textarea "Full-time spot available for an eighteen month old. Pricing is $400 per week. B…"
click at [377, 251] on div "Full-time spot available for an eighteen month old. Pricing is $400 per week. B…" at bounding box center [383, 261] width 288 height 20
click at [385, 251] on textarea "Full-time spot available for an eighteen month old. Pricing is $400 per week. B…" at bounding box center [382, 260] width 279 height 18
click at [535, 257] on span at bounding box center [534, 259] width 5 height 5
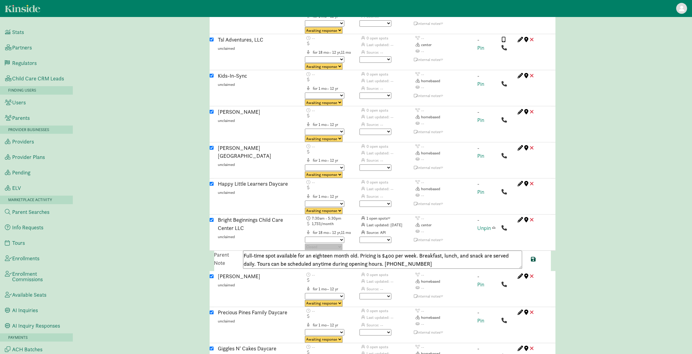
click at [534, 257] on span at bounding box center [534, 259] width 5 height 5
click at [494, 226] on span at bounding box center [494, 228] width 3 height 5
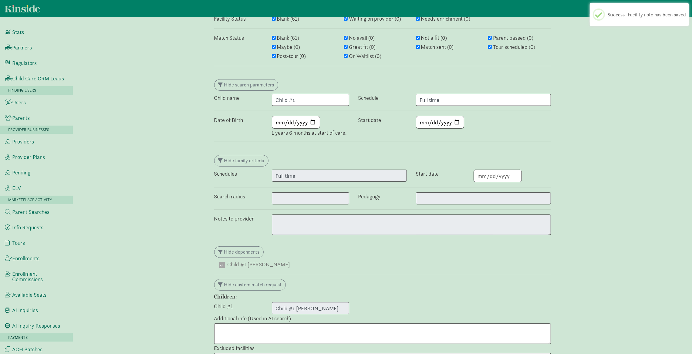
scroll to position [0, 0]
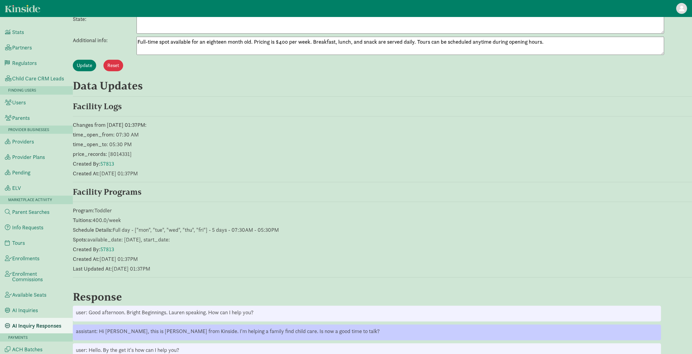
scroll to position [339, 0]
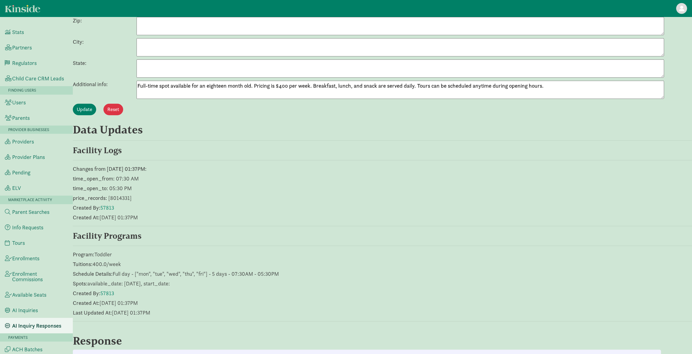
click at [291, 89] on textarea "Full-time spot available for an eighteen month old. Pricing is $400 per week. B…" at bounding box center [401, 90] width 528 height 18
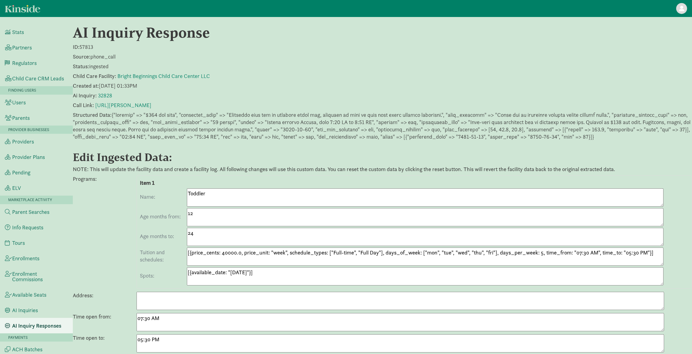
scroll to position [2, 0]
click at [156, 72] on link "Bright Beginnings Child Care Center LLC" at bounding box center [163, 74] width 93 height 7
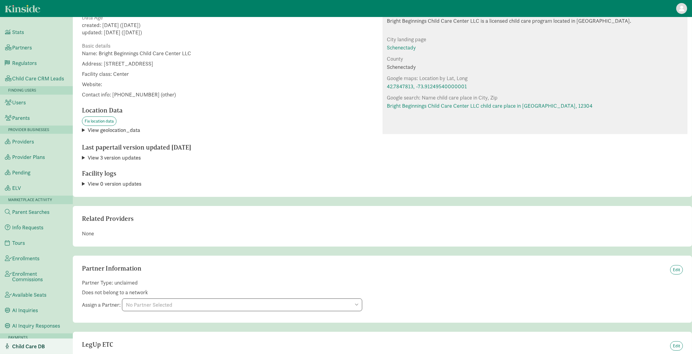
scroll to position [23, 0]
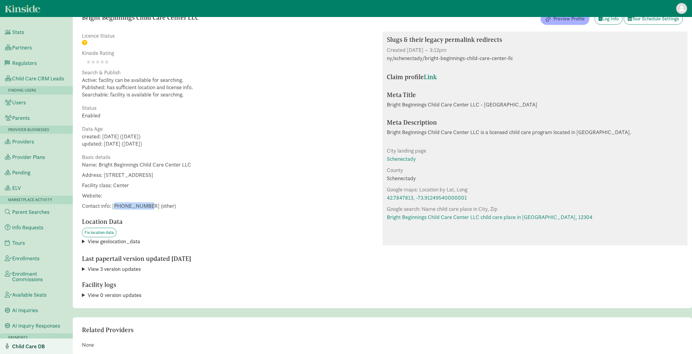
drag, startPoint x: 117, startPoint y: 204, endPoint x: 144, endPoint y: 205, distance: 27.0
click at [146, 205] on span "Contact info: [PHONE_NUMBER] (other)" at bounding box center [136, 205] width 109 height 7
copy span "15182807035"
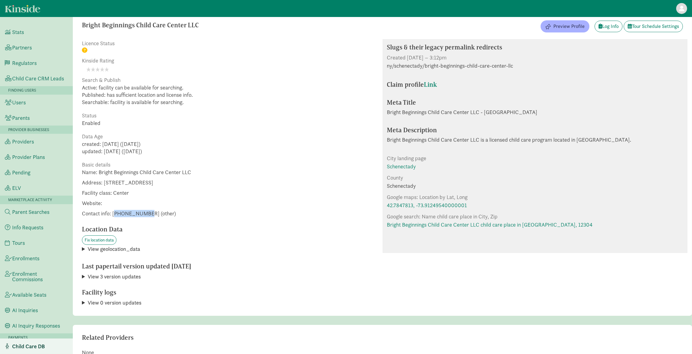
scroll to position [0, 0]
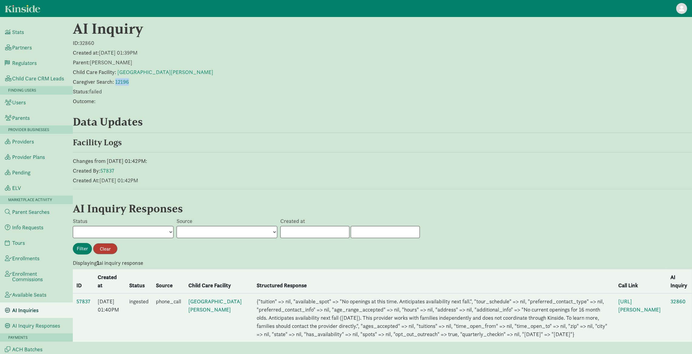
scroll to position [18, 0]
click at [87, 298] on link "57837" at bounding box center [83, 301] width 14 height 7
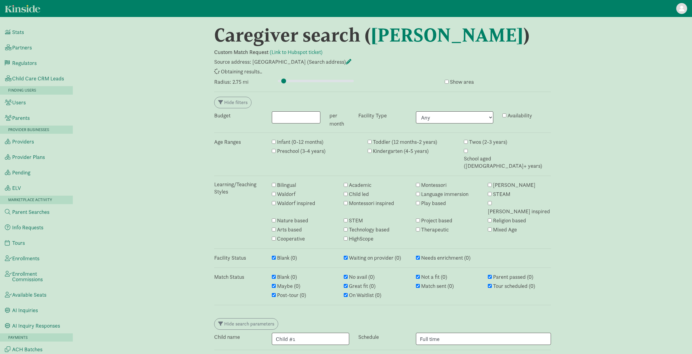
select select "awaiting_response"
select select "closed"
select select "awaiting_response"
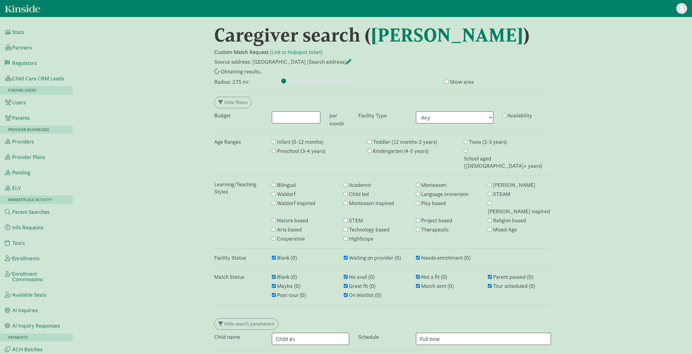
select select "awaiting_response"
select select "closed"
select select "awaiting_response"
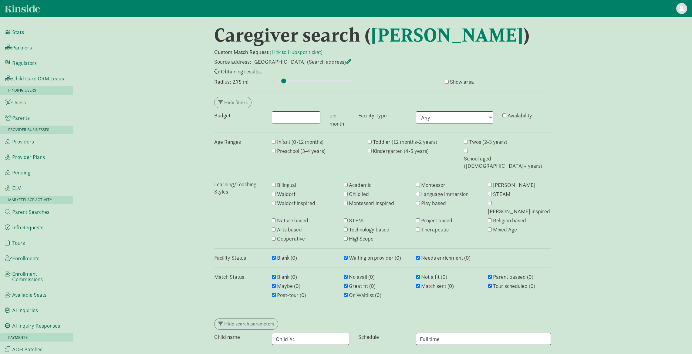
select select "awaiting_response"
select select "closed"
select select "awaiting_response"
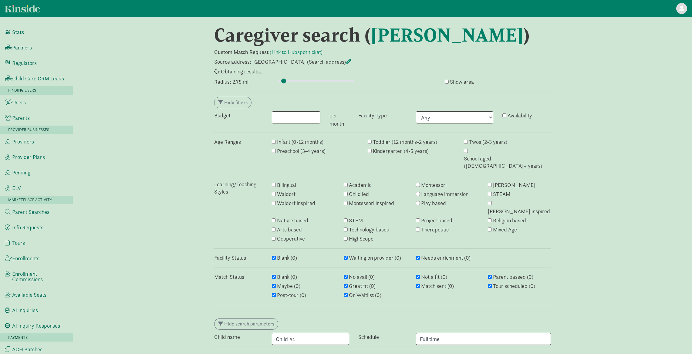
select select "awaiting_response"
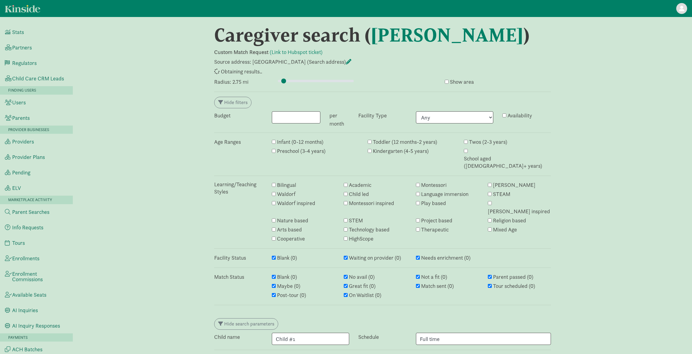
select select "awaiting_response"
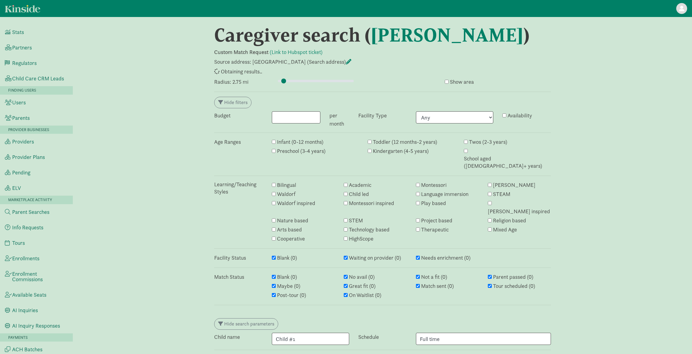
select select "awaiting_response"
select select "failed"
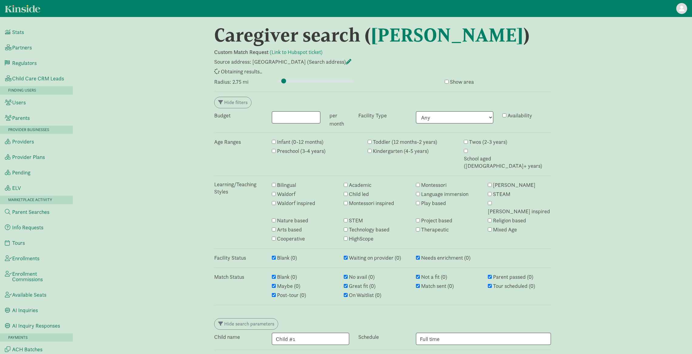
select select "awaiting_response"
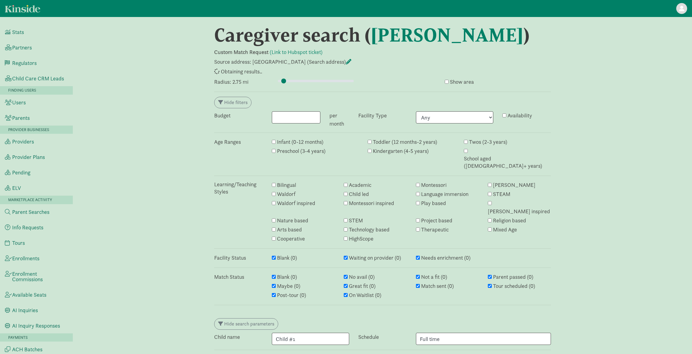
select select "awaiting_response"
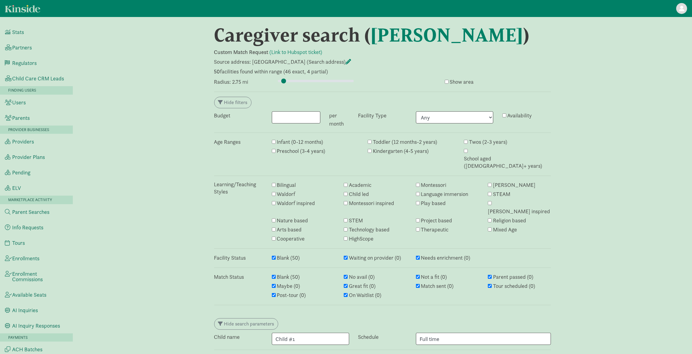
scroll to position [1837, 0]
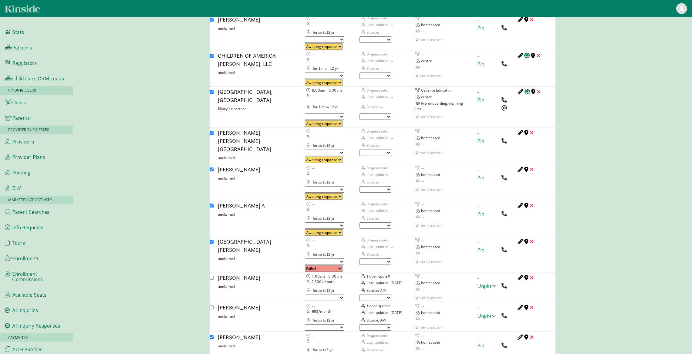
click at [325, 259] on select "Waiting on provider Needs enrichment" at bounding box center [324, 262] width 39 height 6
click at [336, 266] on select "Triggered Failed Awaiting response Processing Provider reached Closed" at bounding box center [324, 269] width 38 height 6
select select "closed"
click at [211, 240] on input "checkbox" at bounding box center [212, 242] width 4 height 4
checkbox input "false"
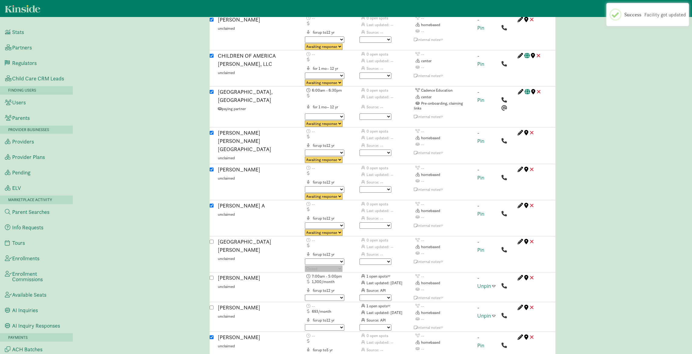
click at [379, 259] on select "No avail Not a fit Parent passed Maybe Great fit Match sent Tour scheduled Post…" at bounding box center [376, 262] width 32 height 6
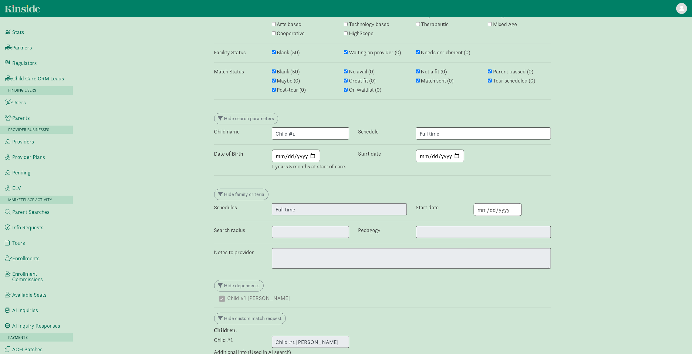
scroll to position [0, 0]
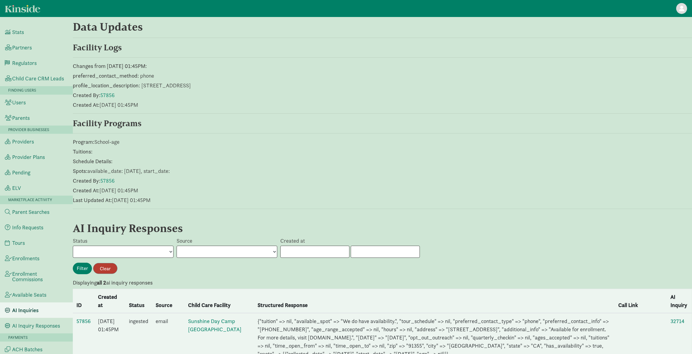
scroll to position [173, 0]
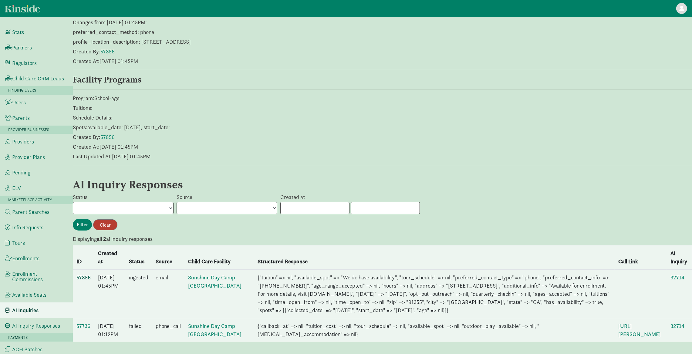
click at [89, 274] on link "57856" at bounding box center [83, 277] width 14 height 7
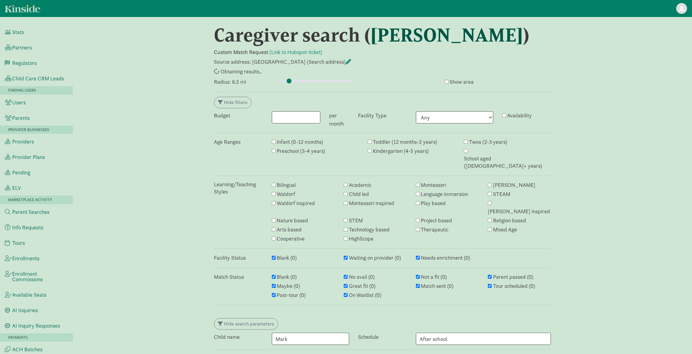
select select "awaiting_response"
select select "closed"
select select "awaiting_response"
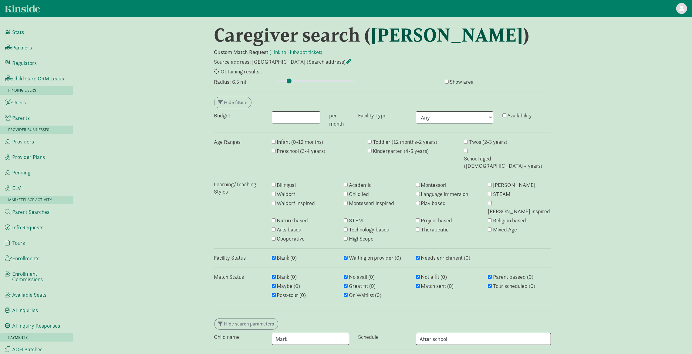
select select "awaiting_response"
select select "closed"
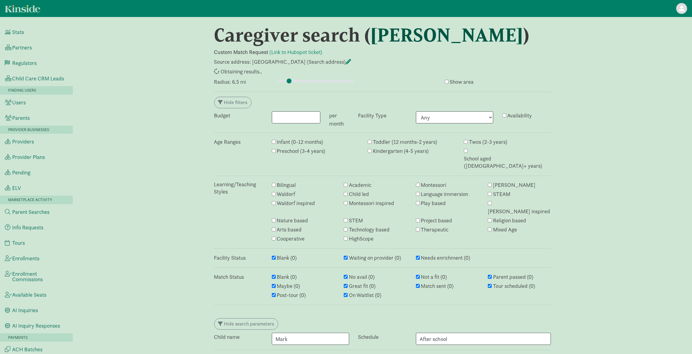
select select "awaiting_response"
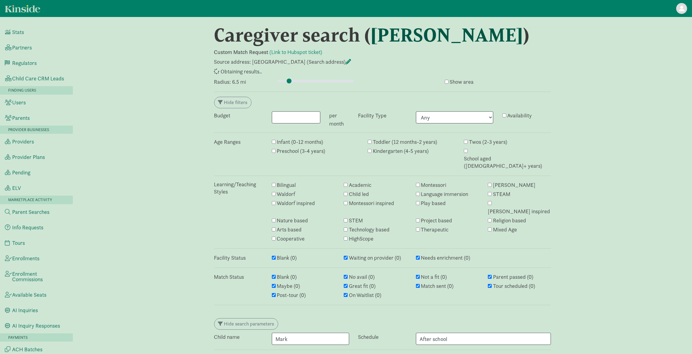
select select "awaiting_response"
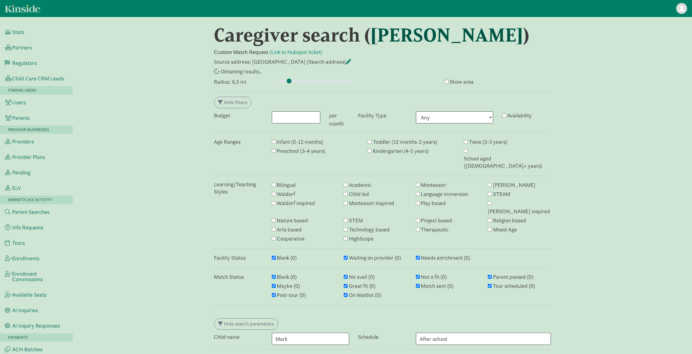
select select "awaiting_response"
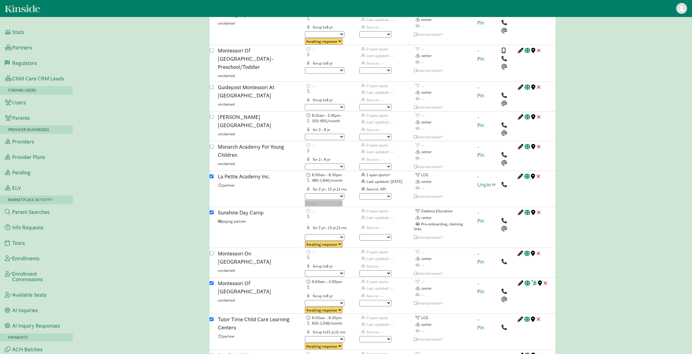
scroll to position [1231, 0]
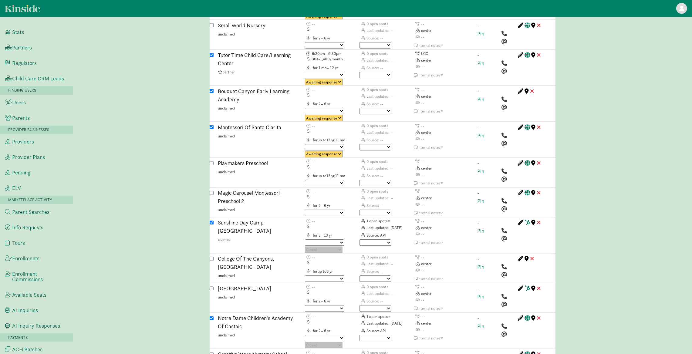
click at [482, 228] on link "Pin" at bounding box center [481, 231] width 7 height 7
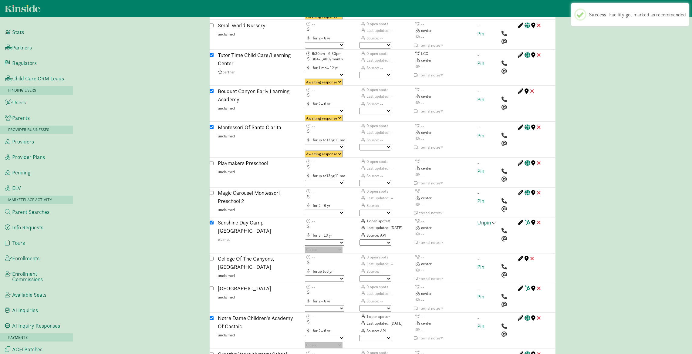
click at [495, 220] on span at bounding box center [494, 222] width 3 height 5
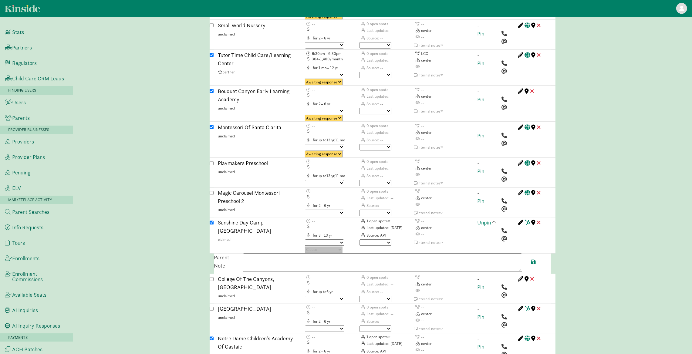
click at [266, 254] on textarea at bounding box center [382, 263] width 279 height 18
paste textarea "Available for enrollment. For more details, visit www.sunshinedaycamp.com."
type textarea "Available for enrollment. For more details, visit www.sunshinedaycamp.com."
click at [533, 260] on span at bounding box center [534, 262] width 5 height 5
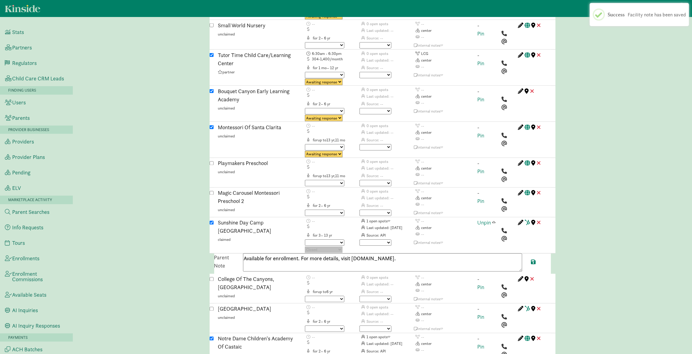
click at [493, 220] on span at bounding box center [494, 222] width 3 height 5
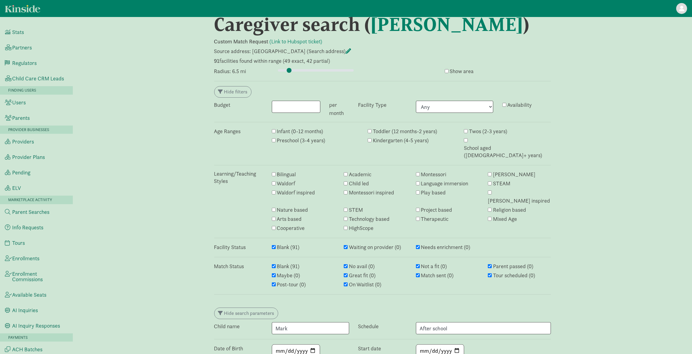
scroll to position [0, 0]
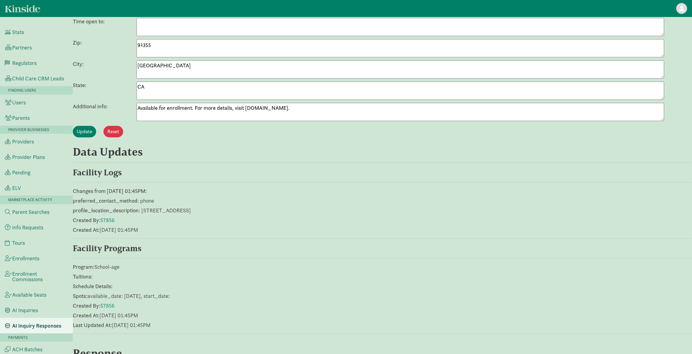
scroll to position [373, 0]
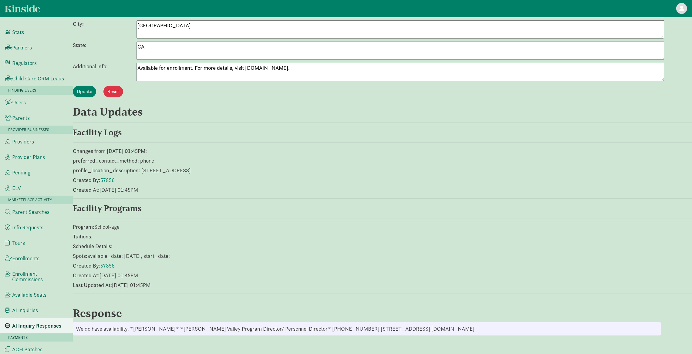
click at [198, 67] on textarea "Available for enrollment. For more details, visit [DOMAIN_NAME]." at bounding box center [401, 72] width 528 height 18
click at [198, 67] on textarea "Available for enrollment. For more details, visit www.sunshinedaycamp.com." at bounding box center [401, 72] width 528 height 18
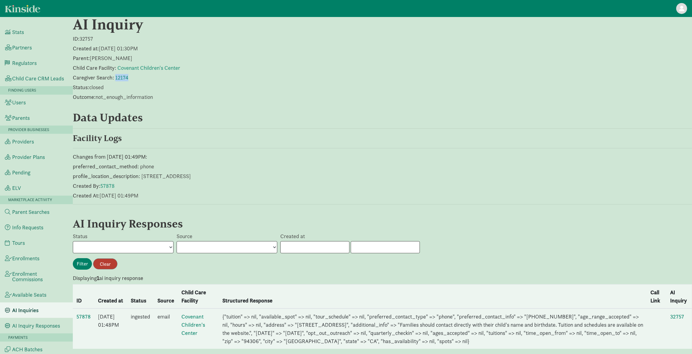
scroll to position [21, 0]
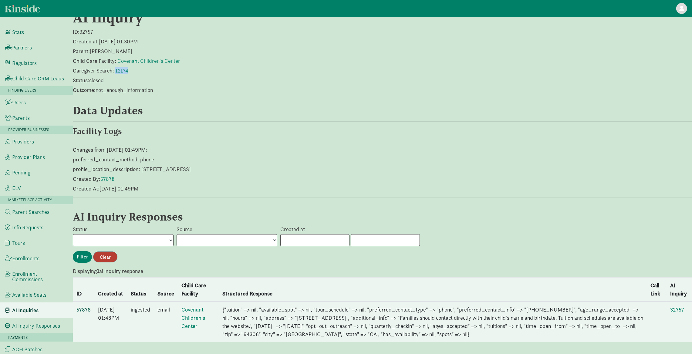
click at [84, 306] on link "57878" at bounding box center [83, 309] width 14 height 7
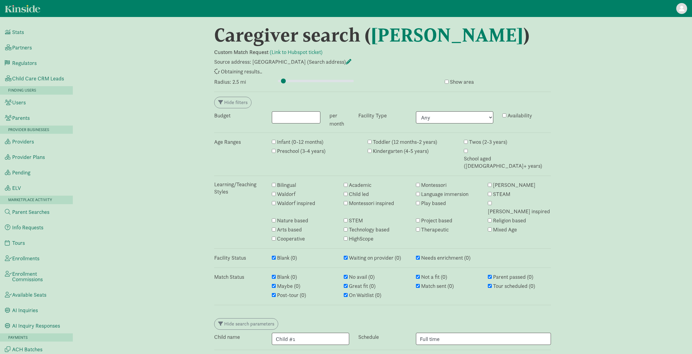
select select "awaiting_response"
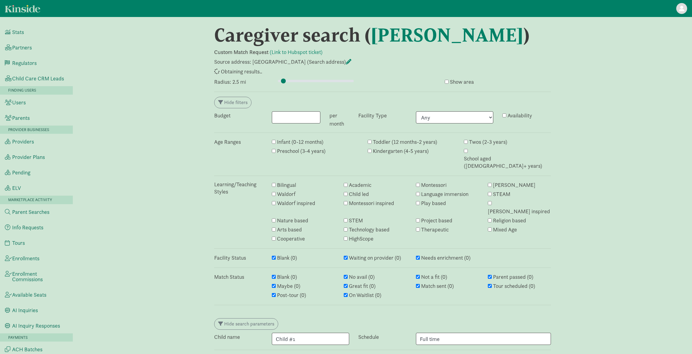
select select "awaiting_response"
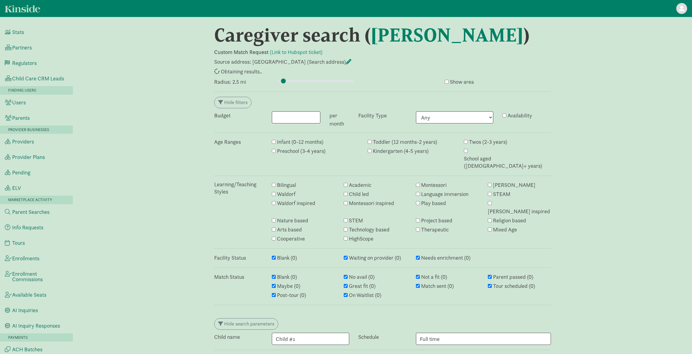
select select "awaiting_response"
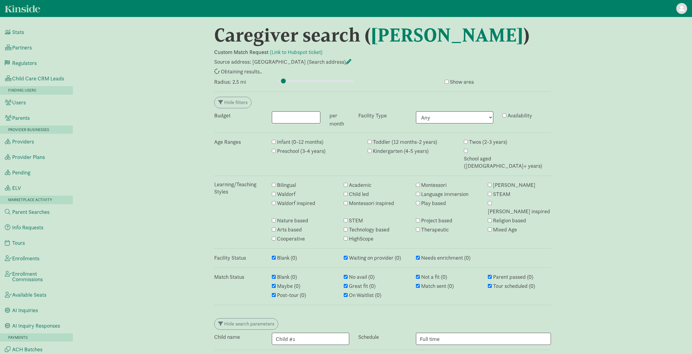
select select "awaiting_response"
select select "closed"
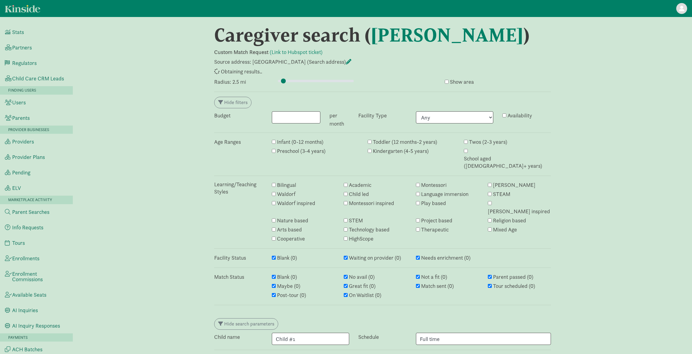
select select "closed"
select select "awaiting_response"
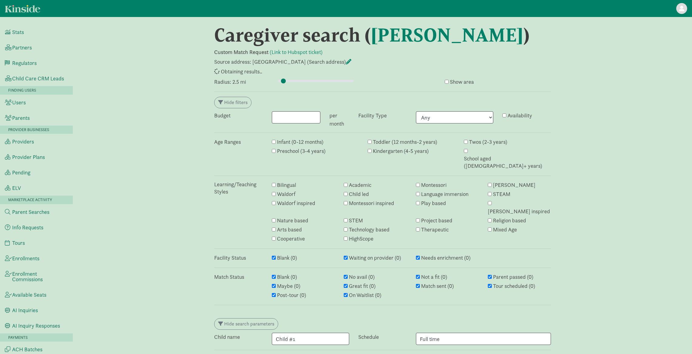
select select "awaiting_response"
select select "closed"
select select "awaiting_response"
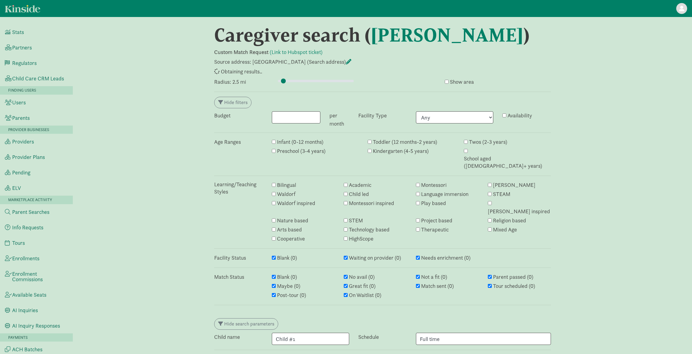
select select "failed"
select select "awaiting_response"
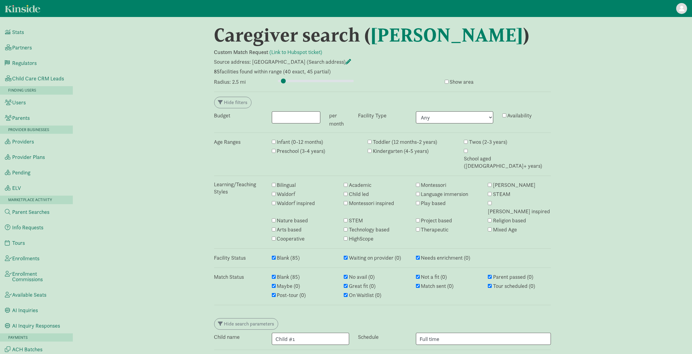
scroll to position [1734, 0]
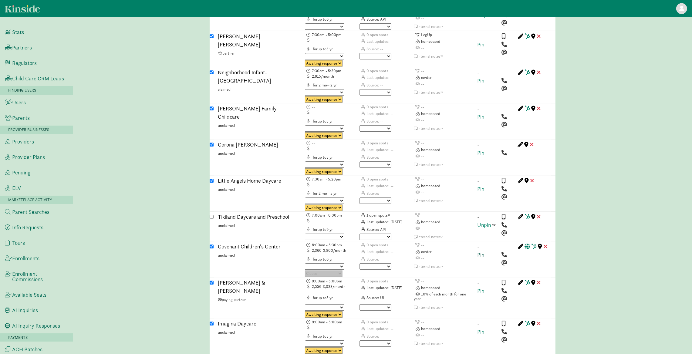
click at [484, 251] on link "Pin" at bounding box center [481, 254] width 7 height 7
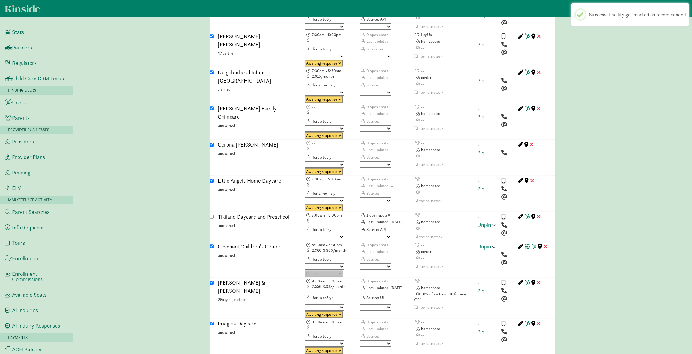
click at [495, 244] on span at bounding box center [494, 246] width 3 height 5
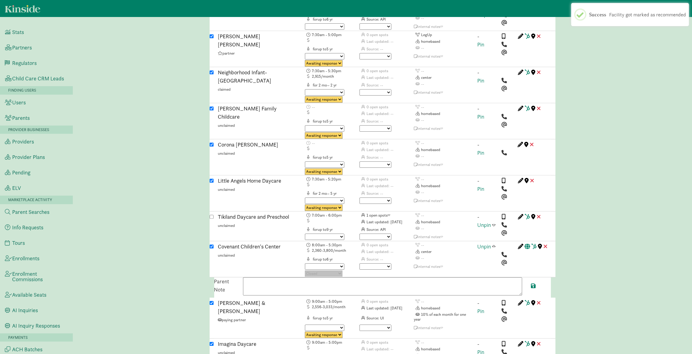
click at [310, 277] on textarea at bounding box center [382, 286] width 279 height 18
paste textarea "Families should contact directly with their child's name and birthdate. Tuition…"
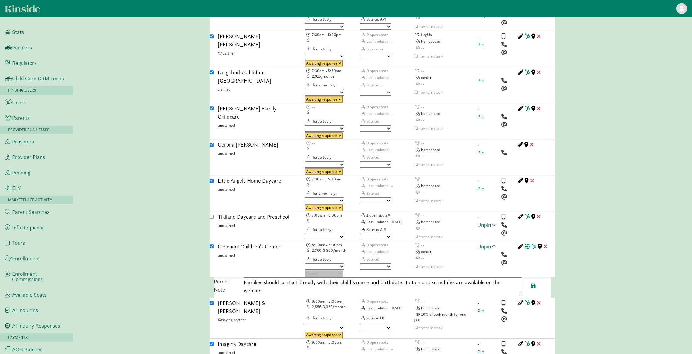
drag, startPoint x: 406, startPoint y: 212, endPoint x: 240, endPoint y: 213, distance: 166.0
click at [240, 277] on div "Families should contact directly with their child's name and birthdate. Tuition…" at bounding box center [383, 287] width 288 height 20
drag, startPoint x: 367, startPoint y: 211, endPoint x: 333, endPoint y: 211, distance: 34.6
click at [333, 277] on textarea "Tuition and schedules are available on the website." at bounding box center [382, 286] width 279 height 18
paste textarea "http://www.covenantchildrenscenter.com/"
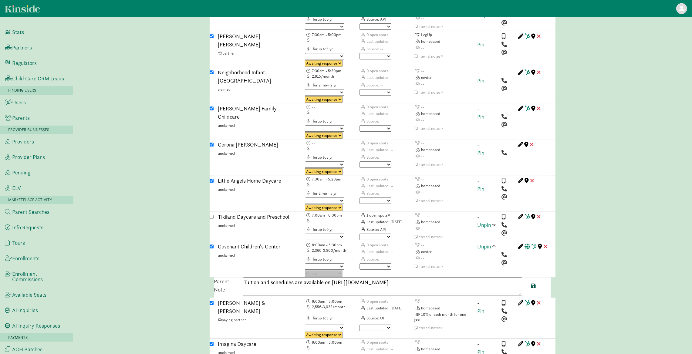
type textarea "Tuition and schedules are available on http://www.covenantchildrenscenter.com/"
click at [533, 283] on span at bounding box center [534, 285] width 5 height 5
click at [495, 244] on span at bounding box center [494, 246] width 3 height 5
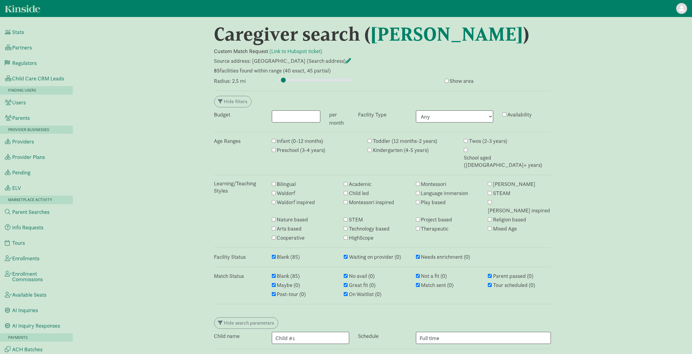
scroll to position [0, 0]
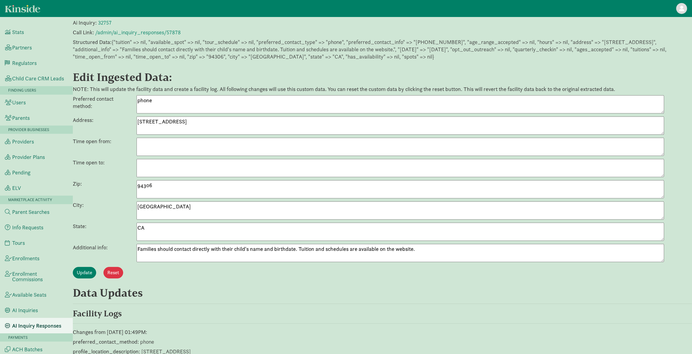
scroll to position [165, 0]
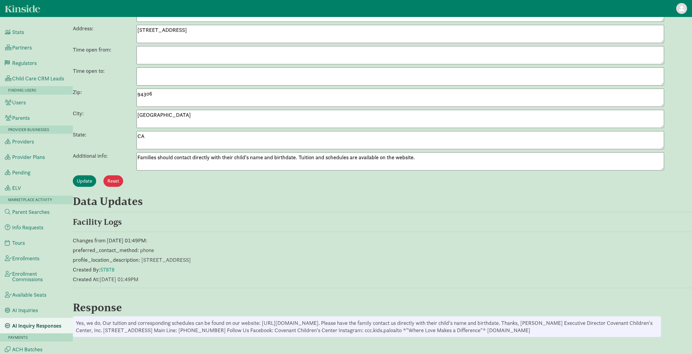
click at [195, 158] on textarea "Families should contact directly with their child's name and birthdate. Tuition…" at bounding box center [401, 161] width 528 height 18
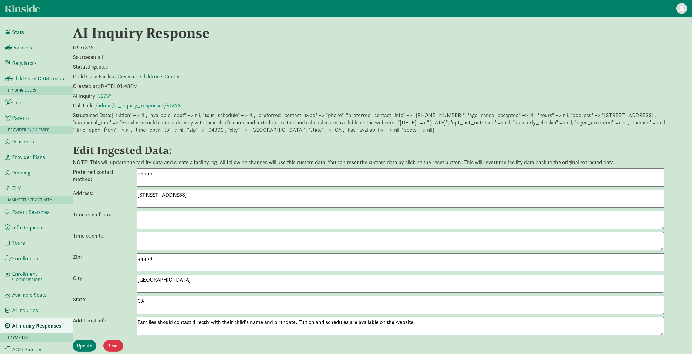
click at [150, 73] on link "Covenant Children's Center" at bounding box center [148, 76] width 63 height 7
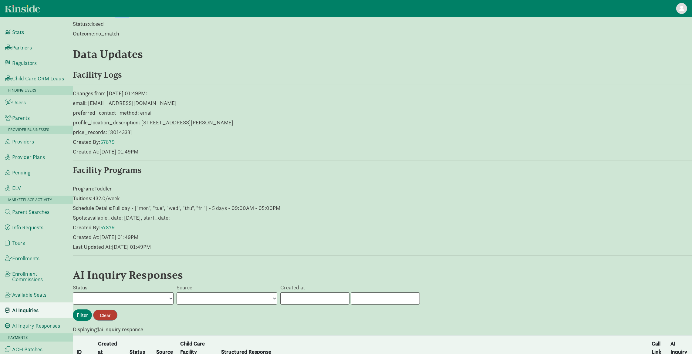
scroll to position [144, 0]
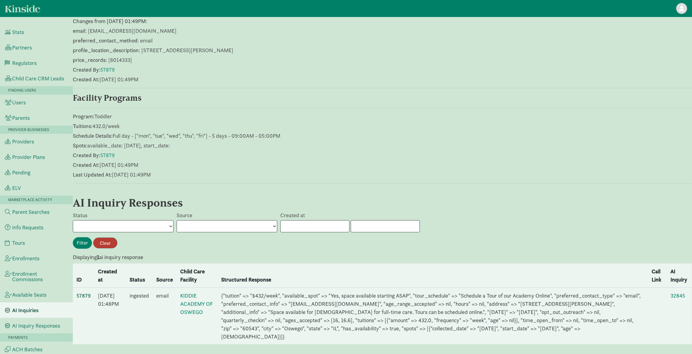
click at [84, 294] on link "57879" at bounding box center [83, 295] width 14 height 7
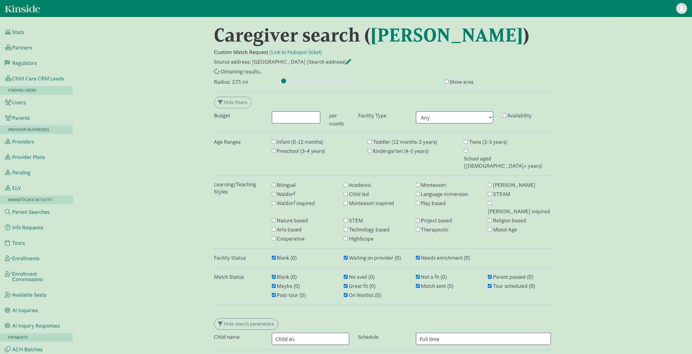
select select "awaiting_response"
select select "closed"
select select "awaiting_response"
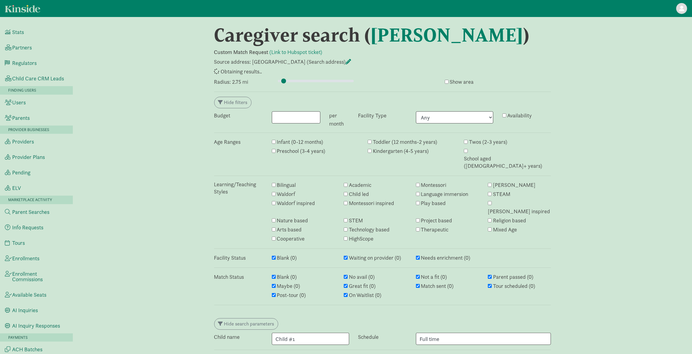
select select "awaiting_response"
select select "closed"
select select "awaiting_response"
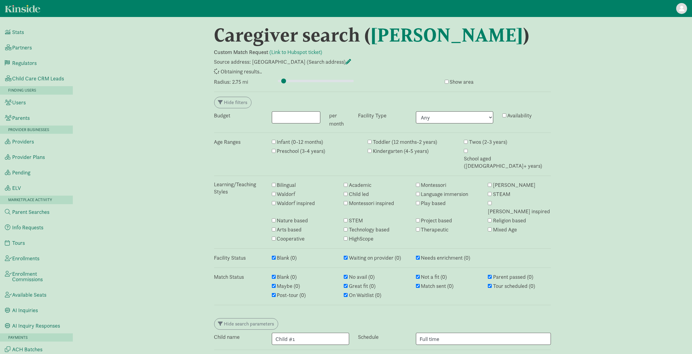
select select "awaiting_response"
select select "closed"
select select "awaiting_response"
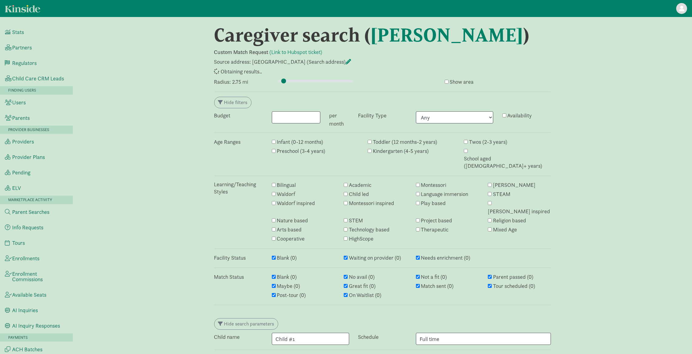
select select "awaiting_response"
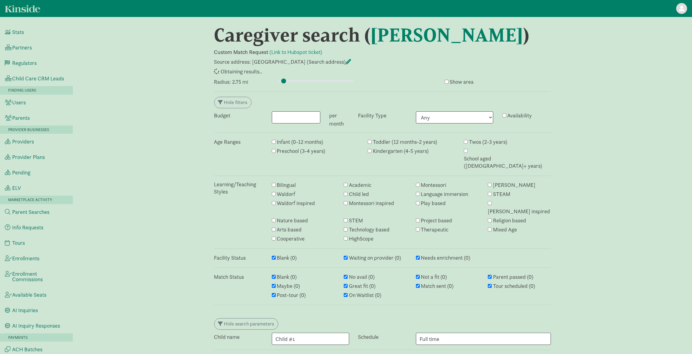
select select "awaiting_response"
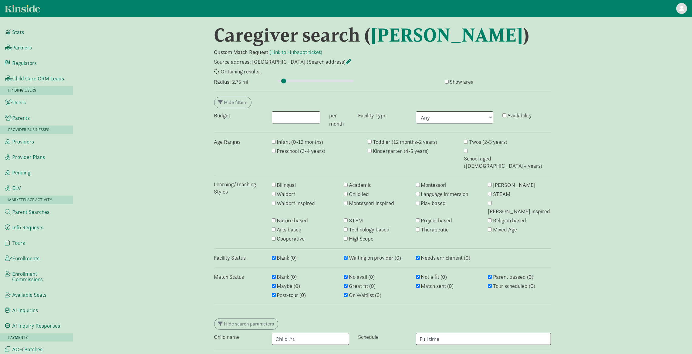
select select "awaiting_response"
select select "closed"
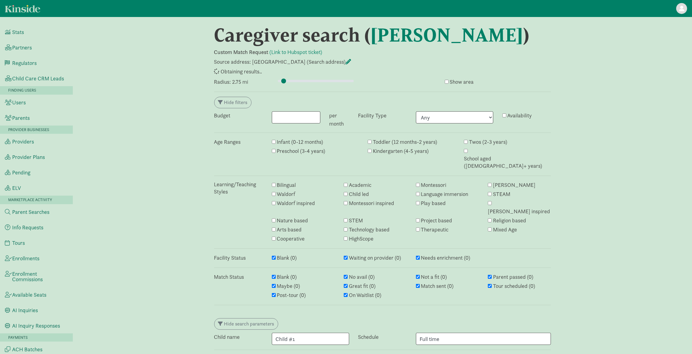
select select "awaiting_response"
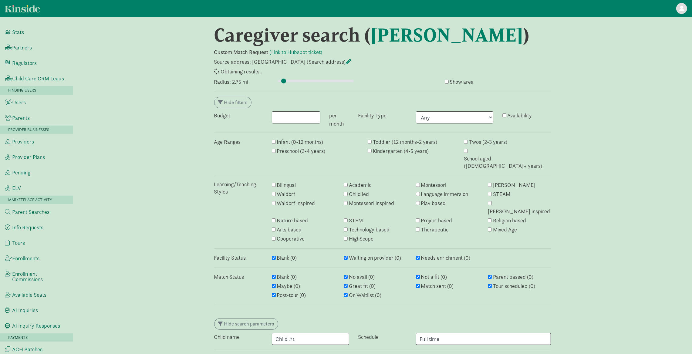
select select "awaiting_response"
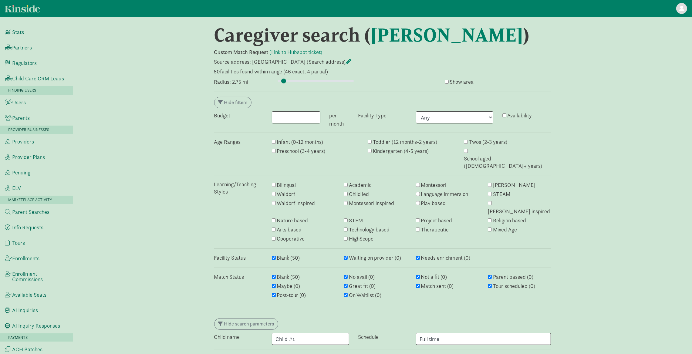
scroll to position [1183, 0]
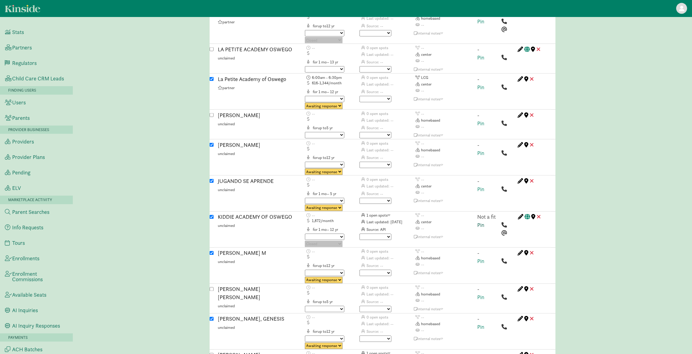
click at [482, 222] on link "Pin" at bounding box center [481, 225] width 7 height 7
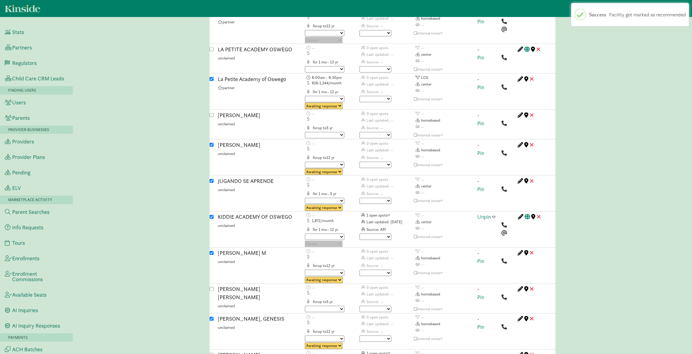
click at [494, 214] on span at bounding box center [494, 216] width 3 height 5
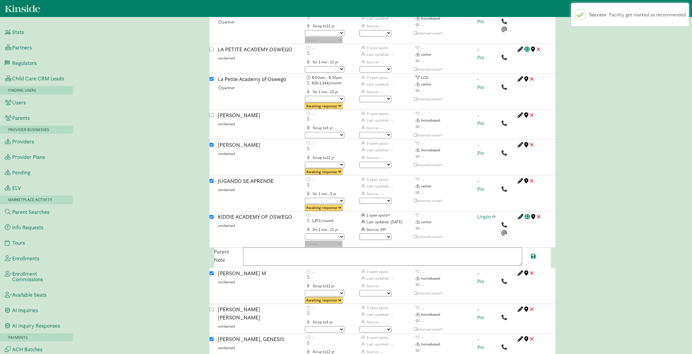
click at [398, 248] on textarea at bounding box center [382, 257] width 279 height 18
paste textarea "Space available for 16 month old for full-time care. Tours can be scheduled onl…"
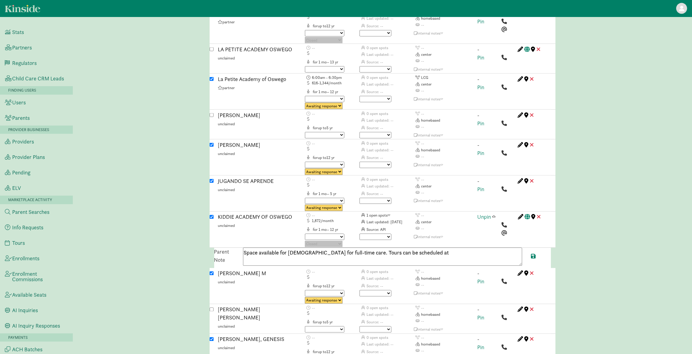
paste textarea "https://kiddieacademy.com/academies/oswego"
type textarea "Space available for 16 month old for full-time care. Tours can be scheduled at …"
click at [536, 254] on span at bounding box center [534, 256] width 5 height 5
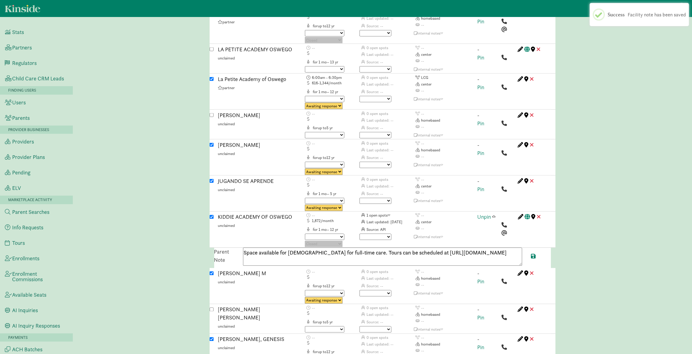
click at [495, 214] on span at bounding box center [494, 216] width 3 height 5
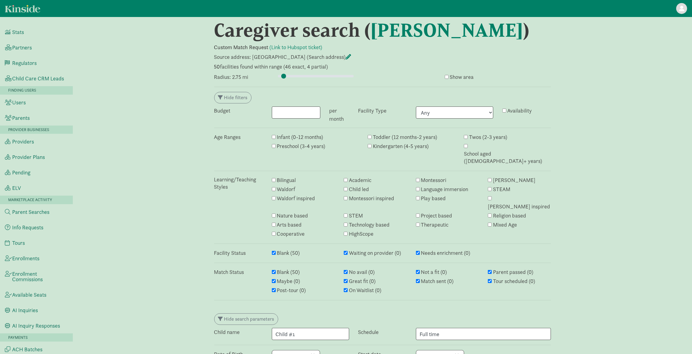
scroll to position [0, 0]
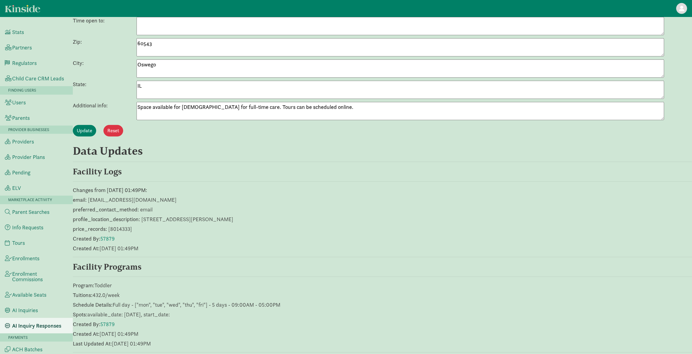
scroll to position [364, 0]
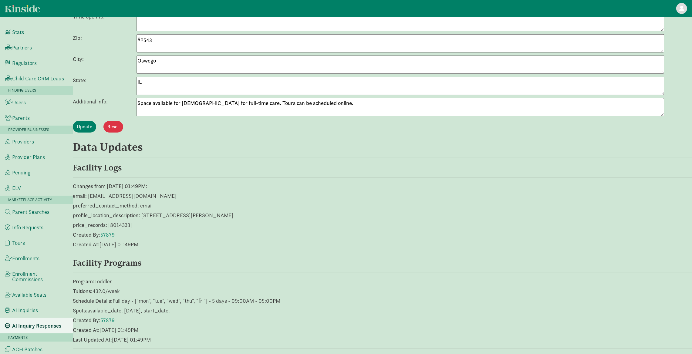
click at [190, 107] on textarea "Space available for [DEMOGRAPHIC_DATA] for full-time care. Tours can be schedul…" at bounding box center [401, 107] width 528 height 18
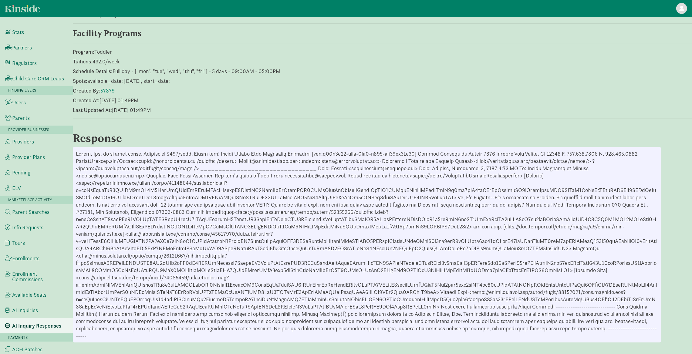
scroll to position [0, 0]
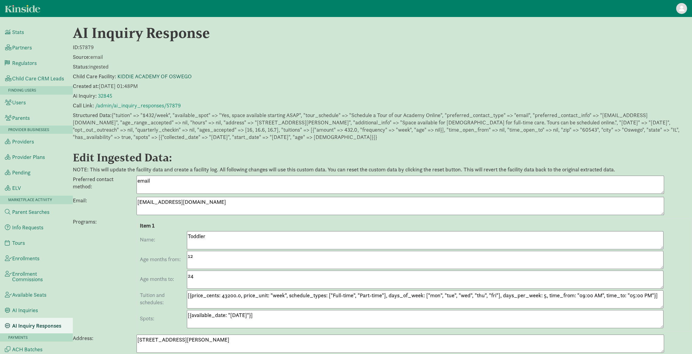
click at [161, 78] on link "KIDDIE ACADEMY OF OSWEGO" at bounding box center [154, 76] width 74 height 7
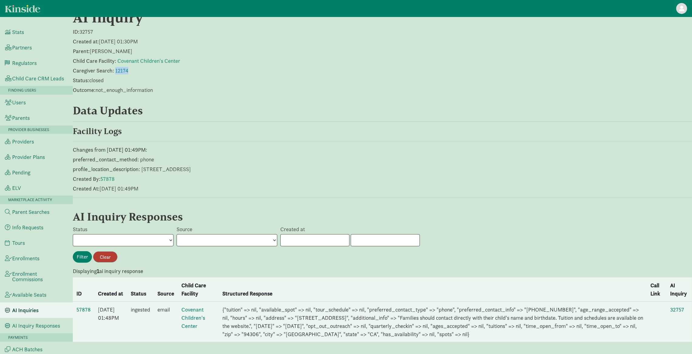
scroll to position [21, 0]
click at [82, 306] on link "57878" at bounding box center [83, 309] width 14 height 7
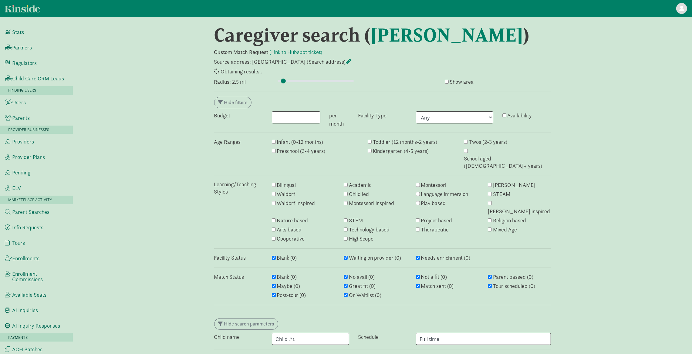
select select "awaiting_response"
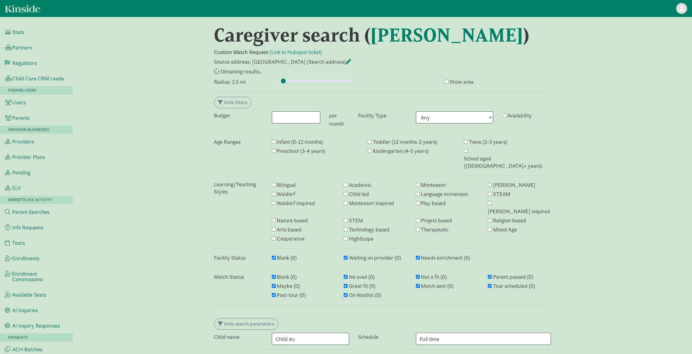
select select "awaiting_response"
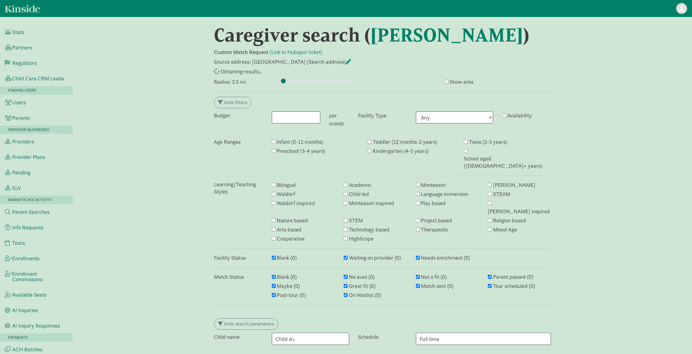
select select "awaiting_response"
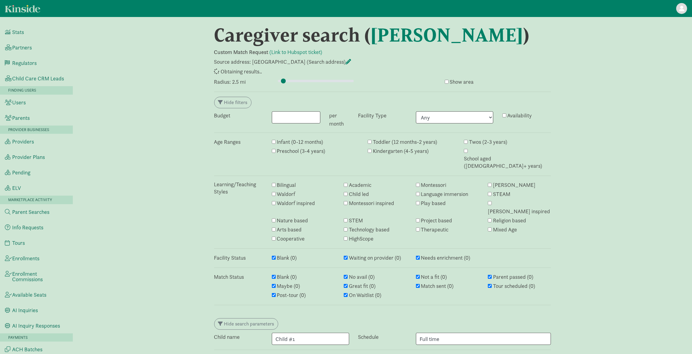
select select "awaiting_response"
select select "closed"
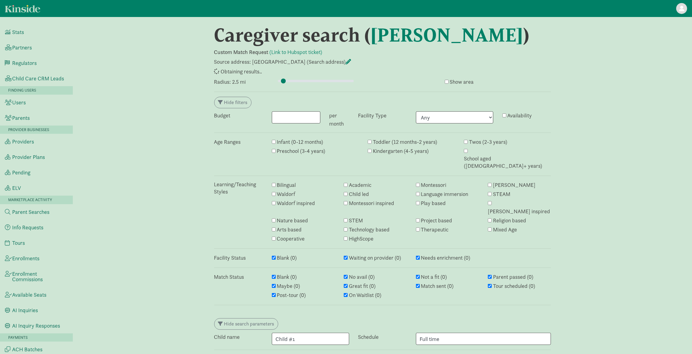
select select "closed"
select select "awaiting_response"
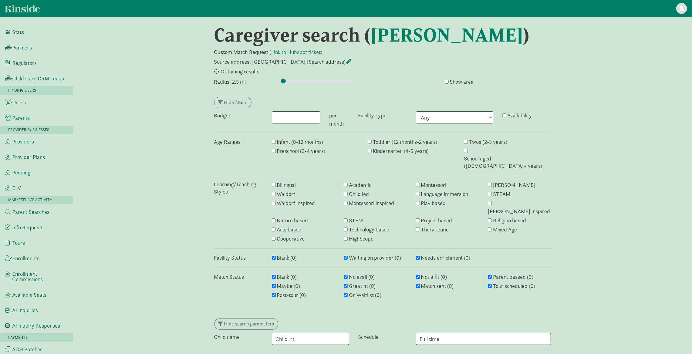
select select "awaiting_response"
select select "closed"
select select "awaiting_response"
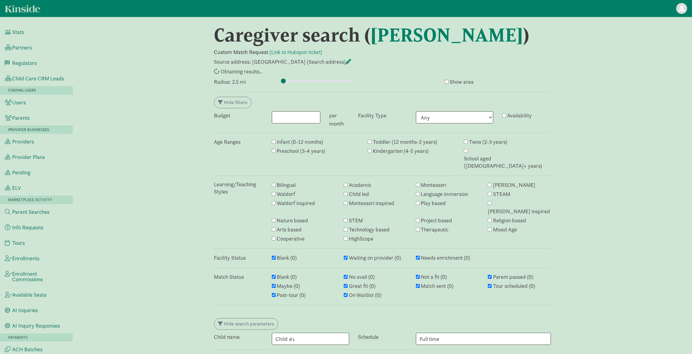
select select "failed"
select select "awaiting_response"
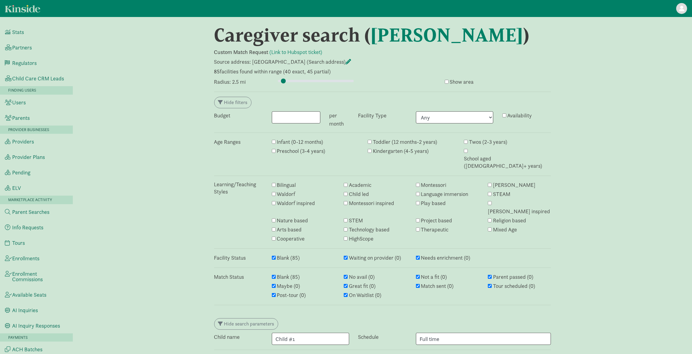
scroll to position [1734, 0]
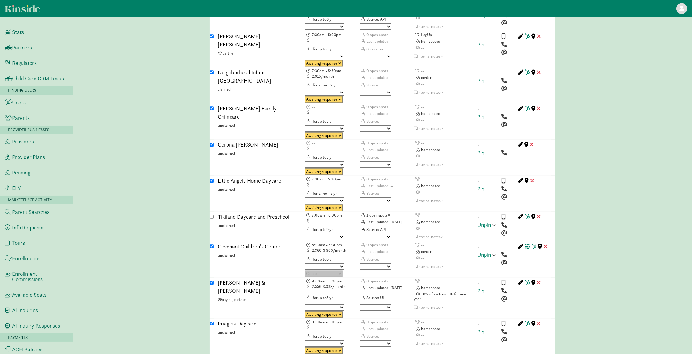
click at [495, 252] on span at bounding box center [494, 254] width 3 height 5
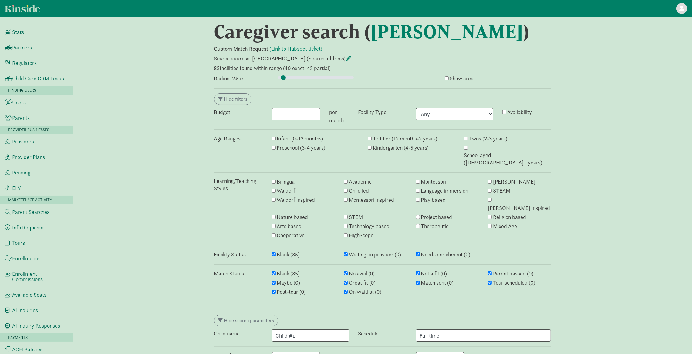
scroll to position [0, 0]
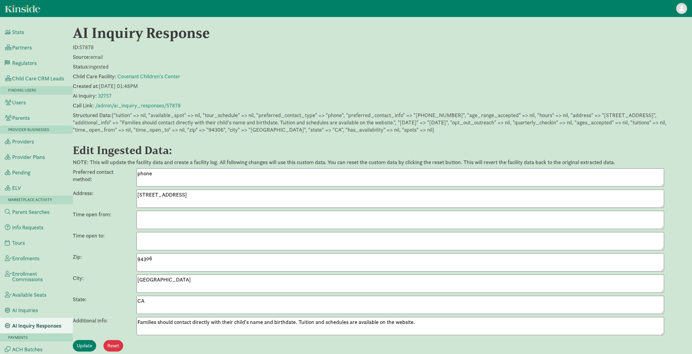
scroll to position [175, 0]
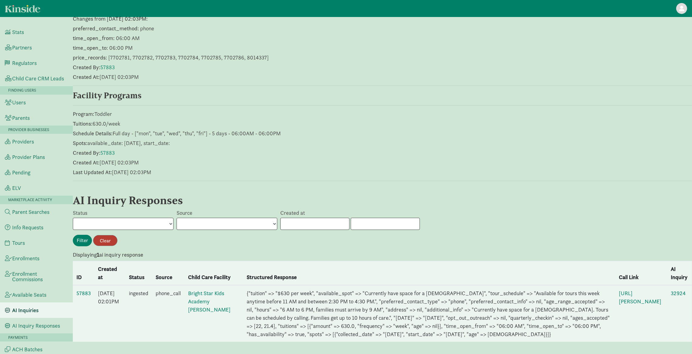
scroll to position [160, 0]
click at [84, 290] on link "57883" at bounding box center [83, 293] width 14 height 7
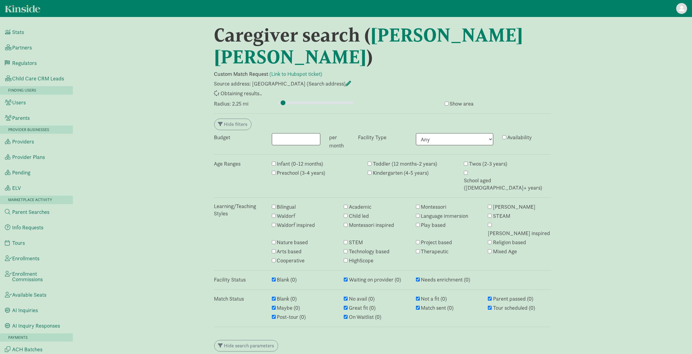
select select "awaiting_response"
select select "closed"
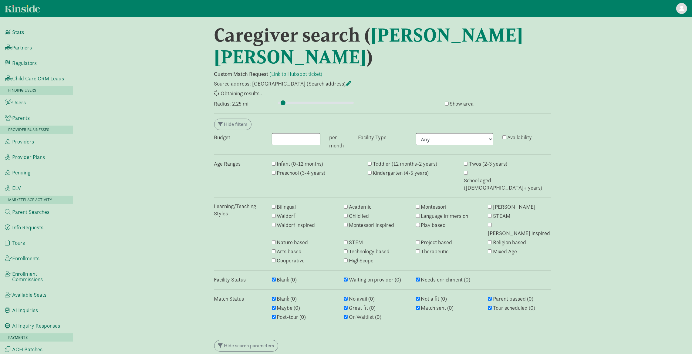
select select "awaiting_response"
select select "closed"
select select "awaiting_response"
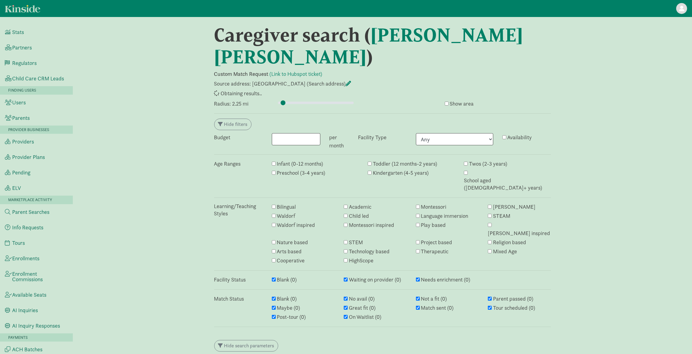
select select "awaiting_response"
select select "closed"
select select "awaiting_response"
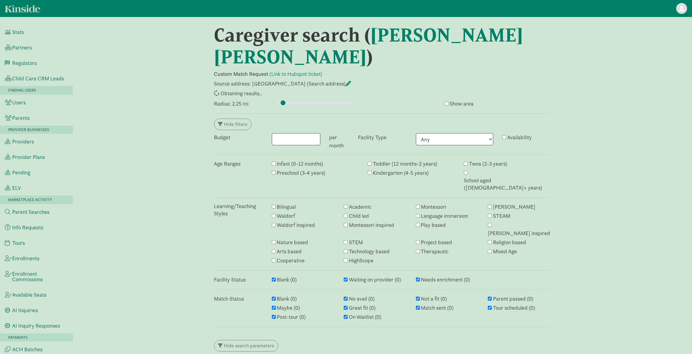
select select "awaiting_response"
select select "closed"
select select "awaiting_response"
select select "closed"
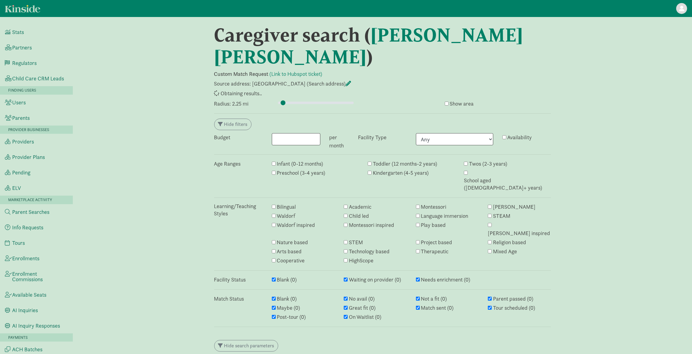
select select "awaiting_response"
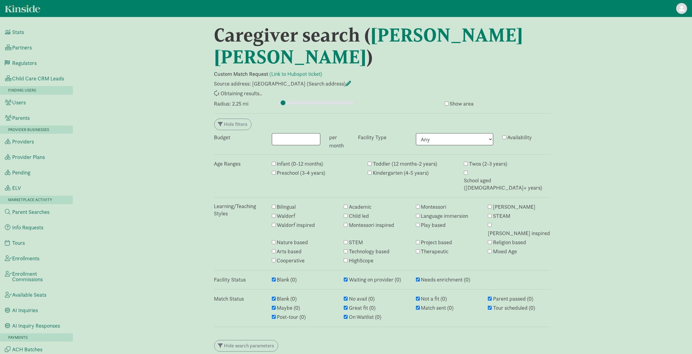
select select "awaiting_response"
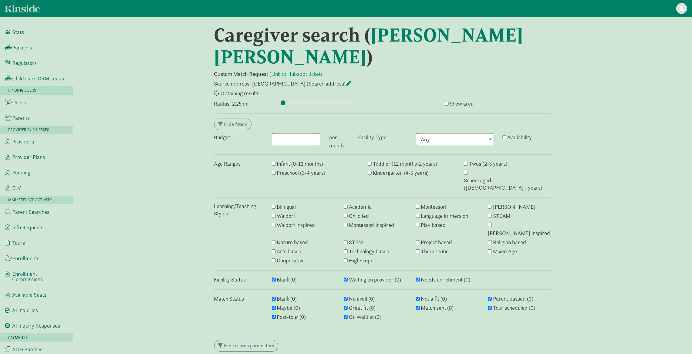
select select "awaiting_response"
select select "failed"
select select "awaiting_response"
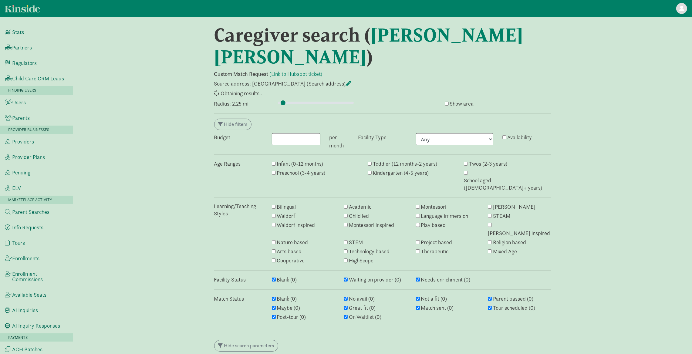
select select "awaiting_response"
select select "closed"
select select "awaiting_response"
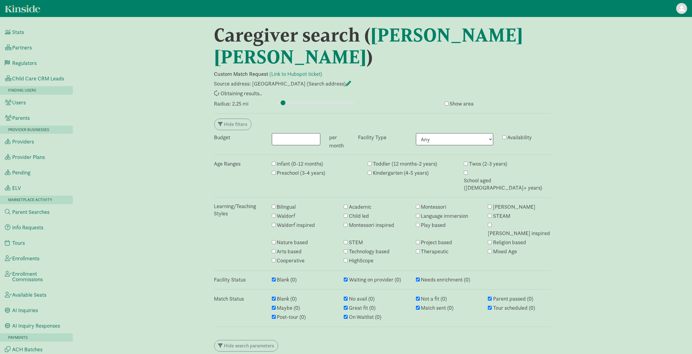
select select "awaiting_response"
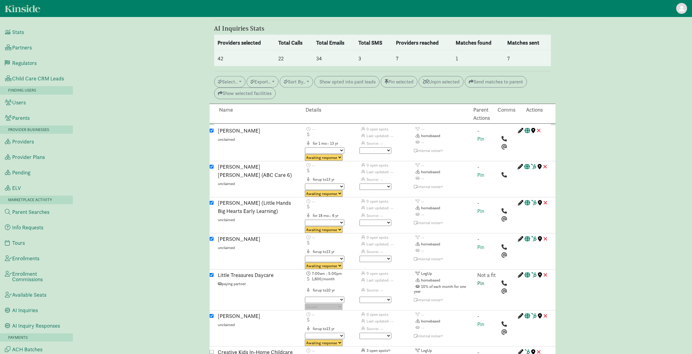
click at [481, 280] on link "Pin" at bounding box center [481, 283] width 7 height 7
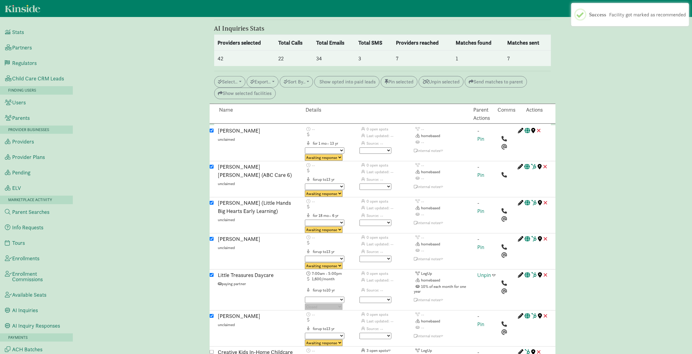
click at [495, 272] on span at bounding box center [494, 274] width 3 height 5
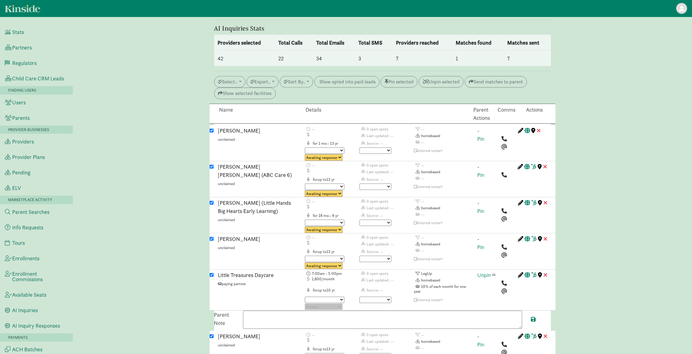
click at [283, 311] on textarea at bounding box center [382, 320] width 279 height 18
paste textarea "Current availability for spots starting October 1st, 2025. Tours can be schedul…"
paste textarea "2062450985"
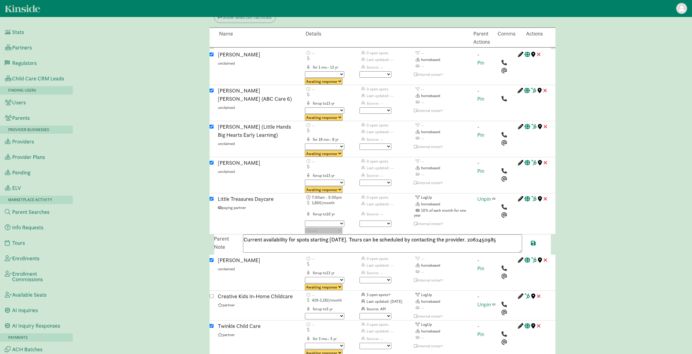
scroll to position [883, 0]
drag, startPoint x: 491, startPoint y: 208, endPoint x: 439, endPoint y: 211, distance: 52.6
click at [439, 234] on textarea "Current availability for spots starting October 1st, 2025. Tours can be schedul…" at bounding box center [382, 243] width 279 height 18
type textarea "Current availability for spots starting October 1st, 2025. Tours can be schedul…"
click at [534, 240] on span at bounding box center [534, 242] width 5 height 5
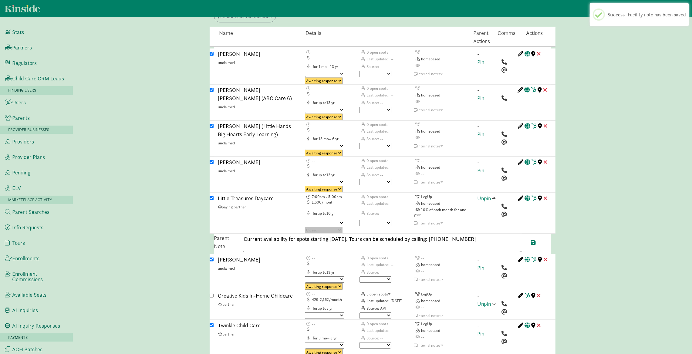
click at [494, 195] on span at bounding box center [494, 197] width 3 height 5
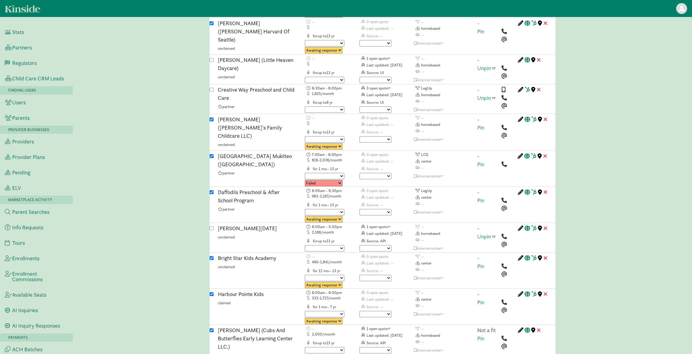
scroll to position [1228, 0]
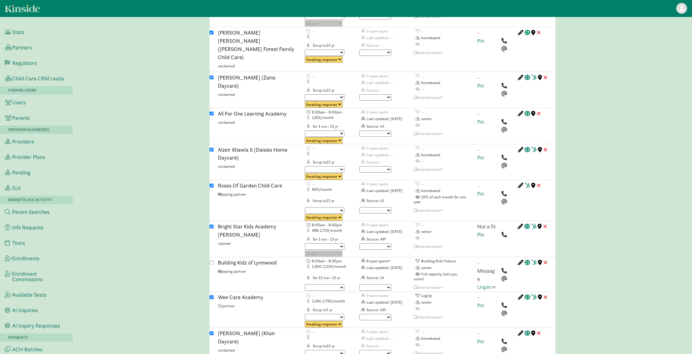
click at [480, 232] on link "Pin" at bounding box center [481, 235] width 7 height 7
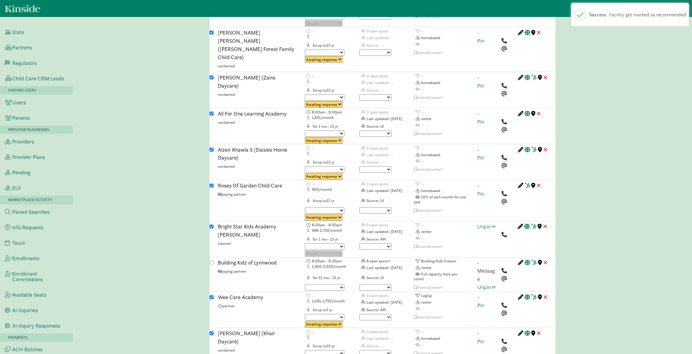
click at [495, 224] on span at bounding box center [494, 226] width 3 height 5
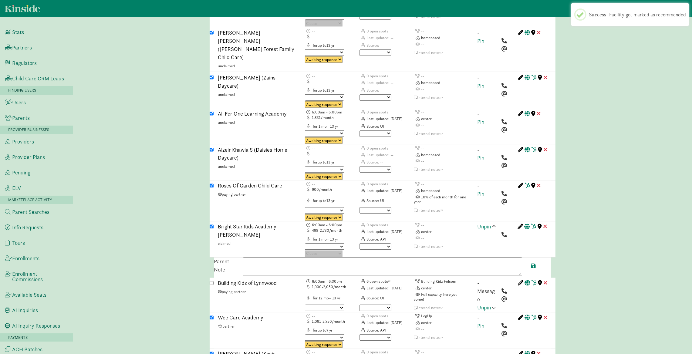
click at [352, 258] on textarea at bounding box center [382, 267] width 279 height 18
paste textarea "Currently have space for a [DEMOGRAPHIC_DATA]. Tours can be scheduled by callin…"
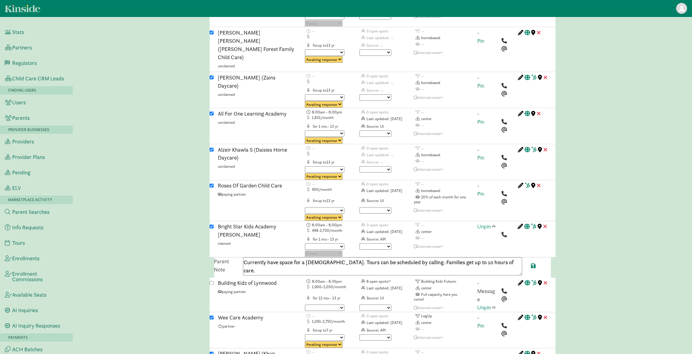
drag, startPoint x: 508, startPoint y: 213, endPoint x: 422, endPoint y: 214, distance: 85.9
click at [422, 258] on textarea "Currently have space for a [DEMOGRAPHIC_DATA]. Tours can be scheduled by callin…" at bounding box center [382, 267] width 279 height 18
click at [417, 258] on textarea "Currently have space for a [DEMOGRAPHIC_DATA]. Tours can be scheduled by callin…" at bounding box center [382, 267] width 279 height 18
paste textarea "4257424191"
click at [480, 258] on textarea "Currently have space for a 22-month-old. Tours can be scheduled by calling 4257…" at bounding box center [382, 267] width 279 height 18
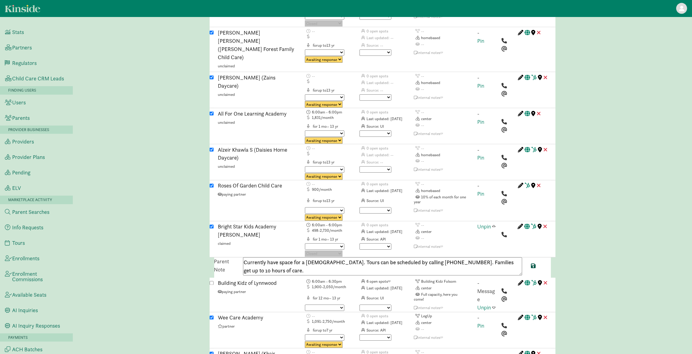
type textarea "Currently have space for a 22-month-old. Tours can be scheduled by calling 4257…"
click at [534, 263] on span at bounding box center [534, 265] width 5 height 5
click at [495, 224] on span at bounding box center [494, 226] width 3 height 5
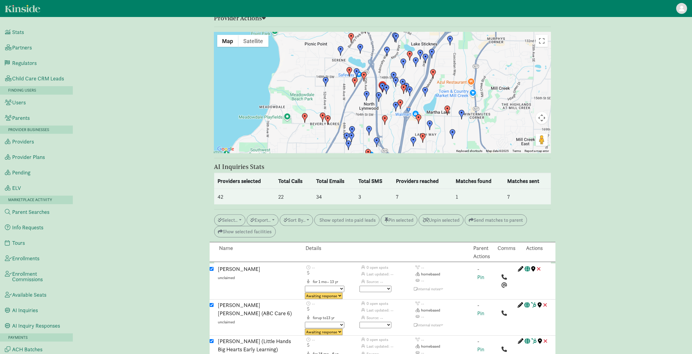
scroll to position [292, 0]
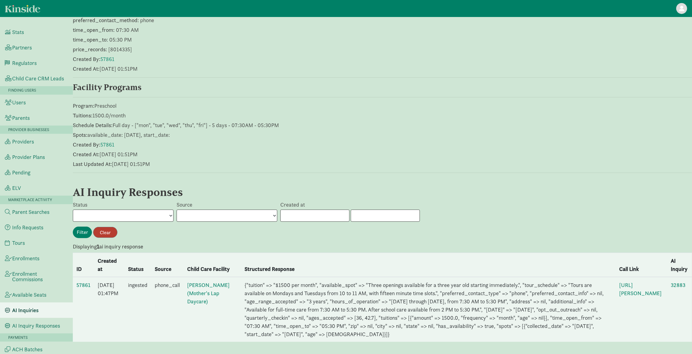
scroll to position [168, 0]
click at [83, 277] on td "57861" at bounding box center [83, 309] width 21 height 65
click at [86, 282] on link "57861" at bounding box center [83, 285] width 14 height 7
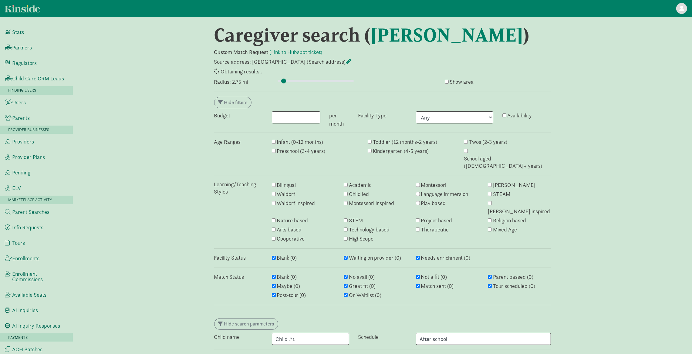
select select "awaiting_response"
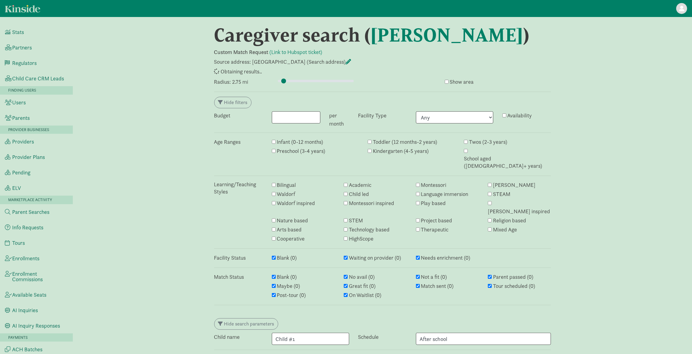
select select "closed"
select select "awaiting_response"
select select "closed"
select select "awaiting_response"
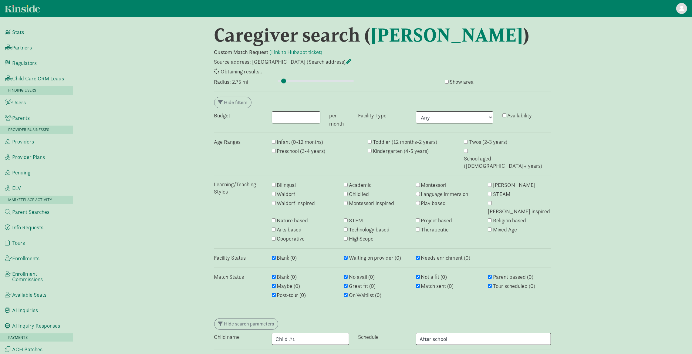
select select "awaiting_response"
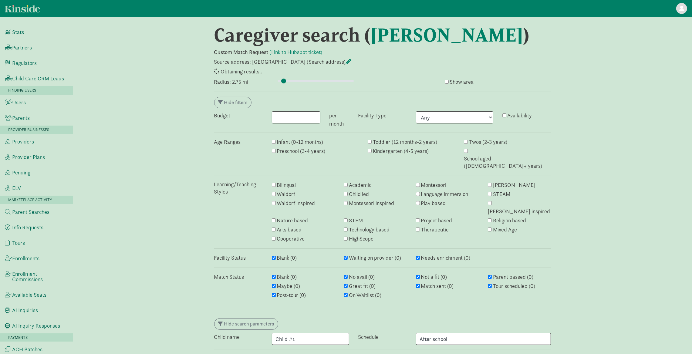
select select "awaiting_response"
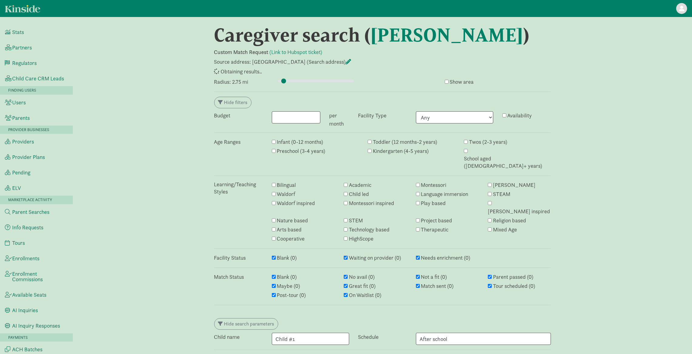
select select "awaiting_response"
select select "closed"
select select "awaiting_response"
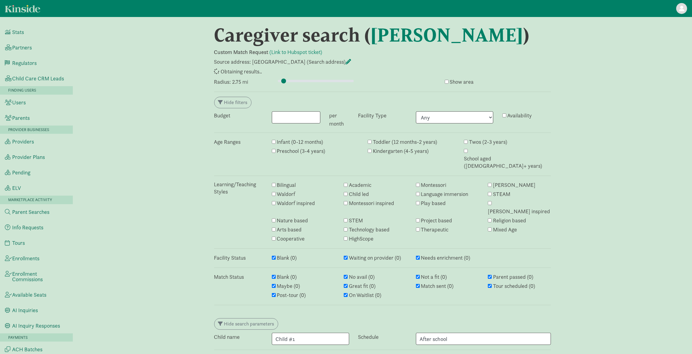
select select "awaiting_response"
select select "failed"
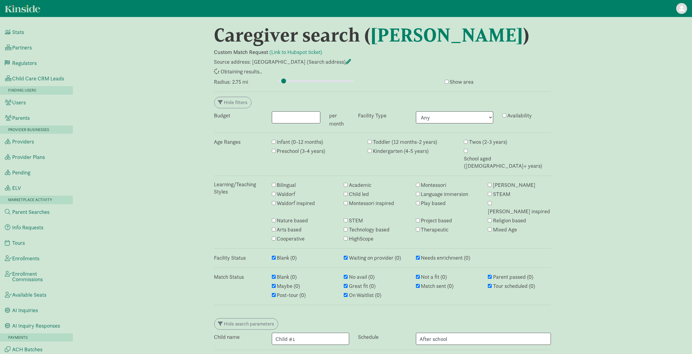
select select "closed"
select select "awaiting_response"
select select "failed"
select select "awaiting_response"
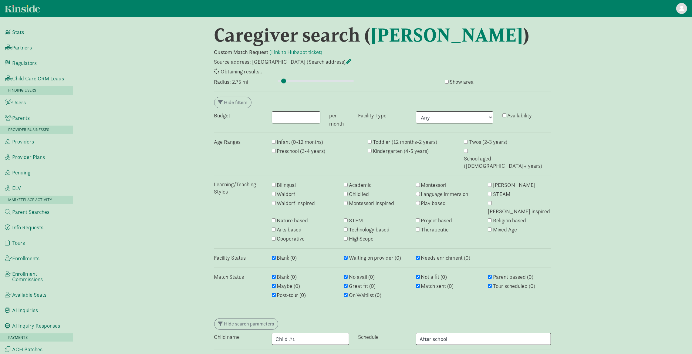
select select "awaiting_response"
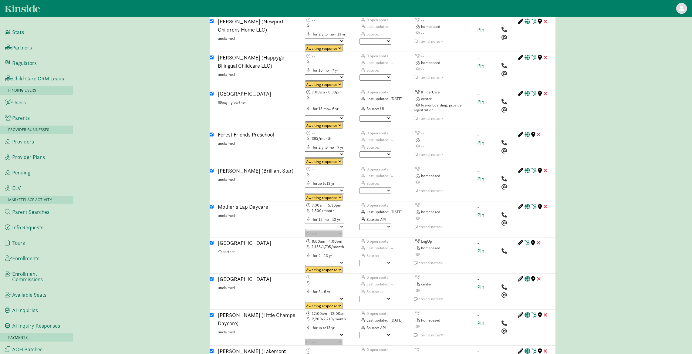
click at [482, 212] on link "Pin" at bounding box center [481, 215] width 7 height 7
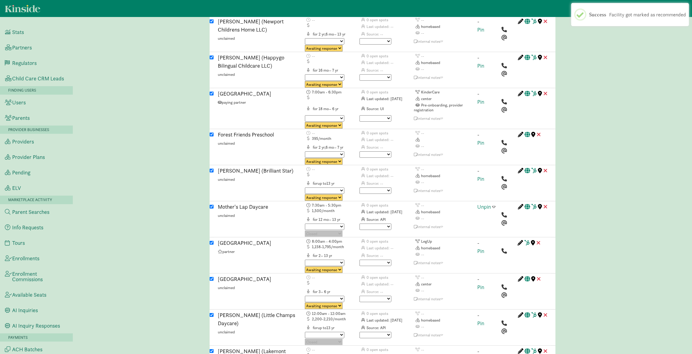
click at [494, 204] on span at bounding box center [494, 206] width 3 height 5
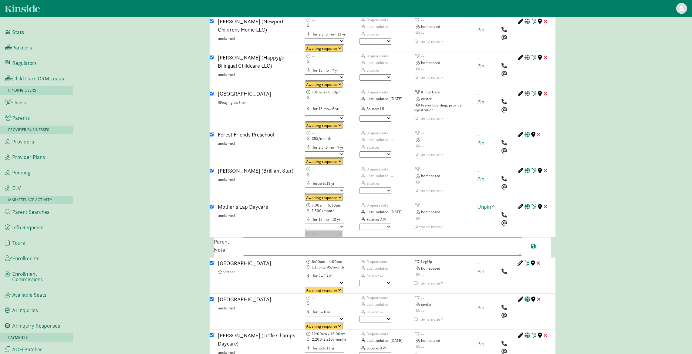
click at [270, 238] on textarea at bounding box center [382, 247] width 279 height 18
paste textarea "Available for full-time care from 7:30 AM to 5:30 PM. After school care availab…"
paste textarea "14254423036"
click at [492, 238] on textarea "Available for full-time care from 7:30 AM to 5:30 PM. After school care availab…" at bounding box center [382, 247] width 279 height 18
click at [502, 238] on textarea "Available for full-time care from 7:30 AM to 5:30 PM. After school care availab…" at bounding box center [382, 247] width 279 height 18
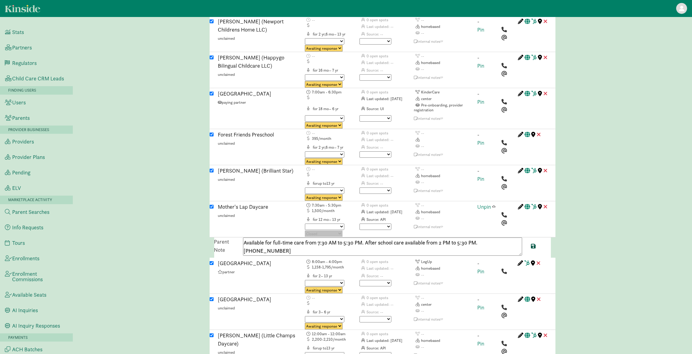
type textarea "Available for full-time care from 7:30 AM to 5:30 PM. After school care availab…"
click at [532, 243] on span at bounding box center [534, 245] width 5 height 5
click at [495, 204] on span at bounding box center [494, 206] width 3 height 5
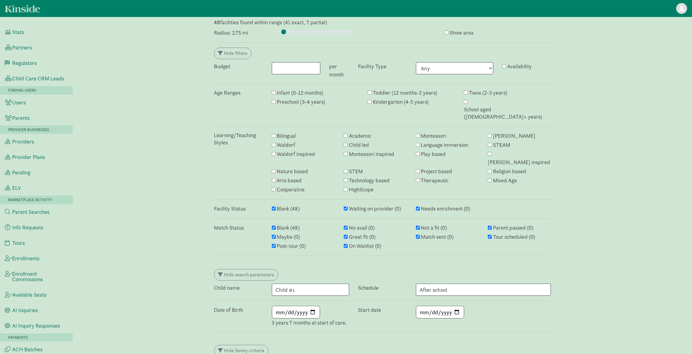
scroll to position [0, 0]
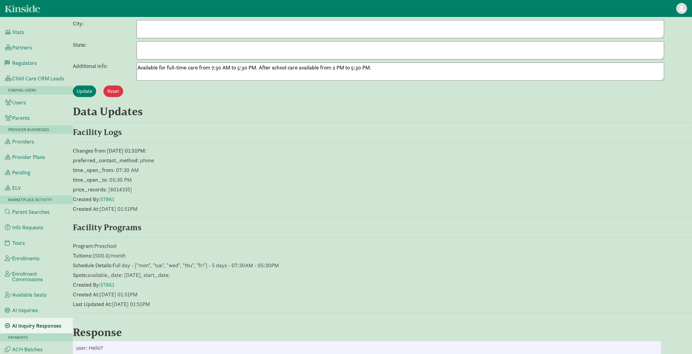
scroll to position [277, 0]
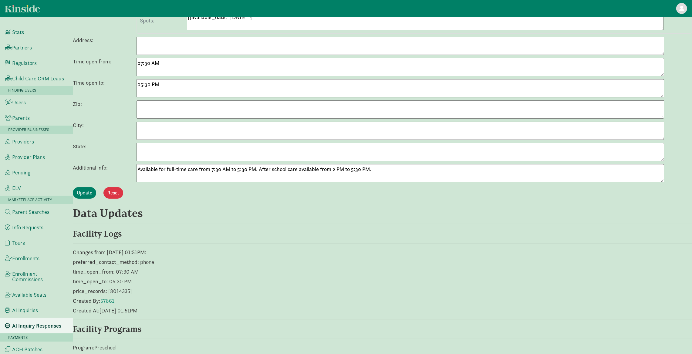
click at [189, 170] on textarea "Available for full-time care from 7:30 AM to 5:30 PM. After school care availab…" at bounding box center [401, 173] width 528 height 18
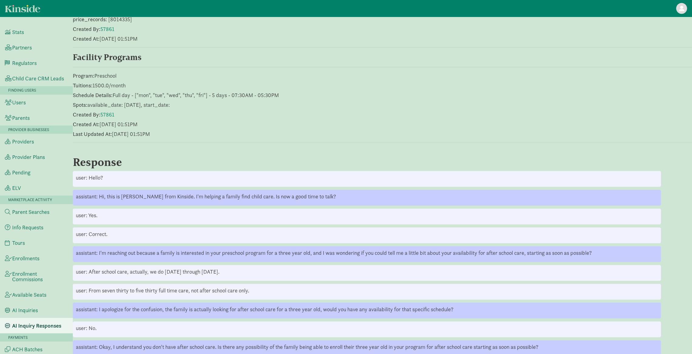
scroll to position [0, 0]
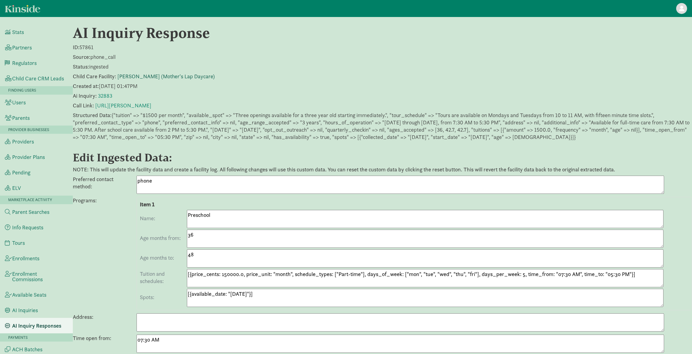
click at [168, 76] on link "[PERSON_NAME] (Mother's Lap Daycare)" at bounding box center [165, 76] width 97 height 7
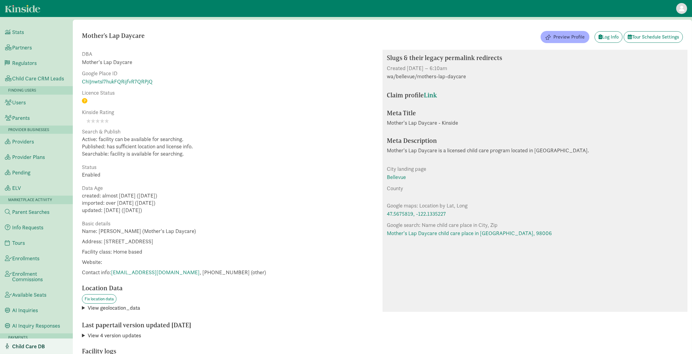
scroll to position [6, 0]
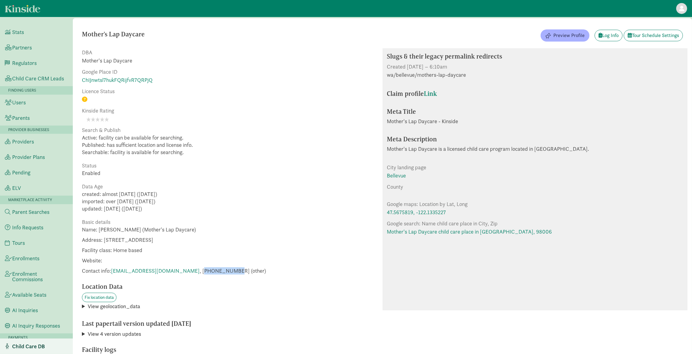
drag, startPoint x: 167, startPoint y: 268, endPoint x: 196, endPoint y: 270, distance: 29.2
click at [199, 270] on span "Contact info: [EMAIL_ADDRESS][DOMAIN_NAME] , [PHONE_NUMBER] (other)" at bounding box center [174, 270] width 184 height 7
copy span "14254423036"
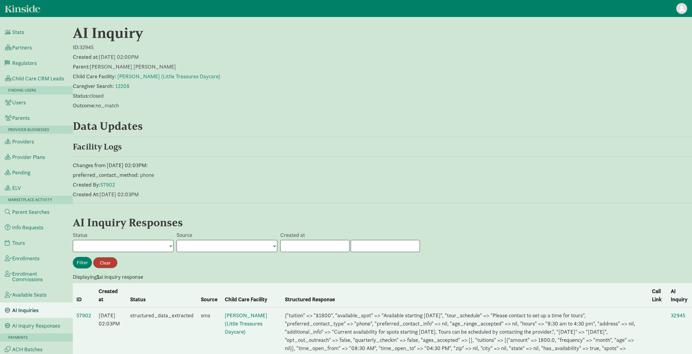
scroll to position [28, 0]
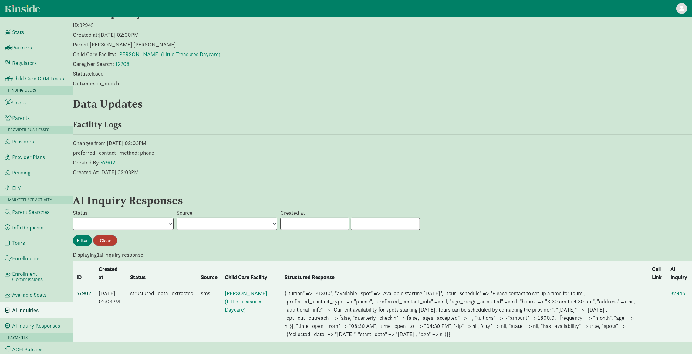
click at [83, 290] on link "57902" at bounding box center [83, 293] width 15 height 7
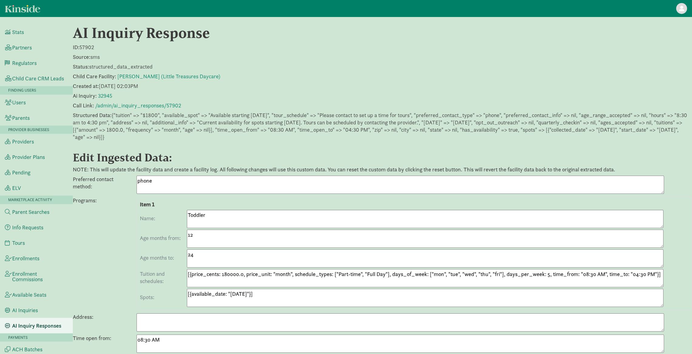
scroll to position [275, 0]
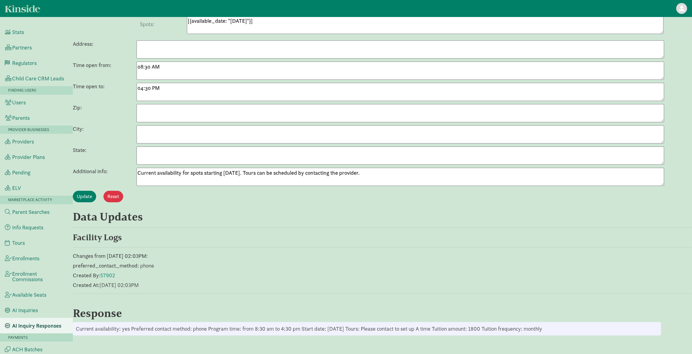
click at [198, 172] on textarea "Current availability for spots starting [DATE]. Tours can be scheduled by conta…" at bounding box center [401, 177] width 528 height 18
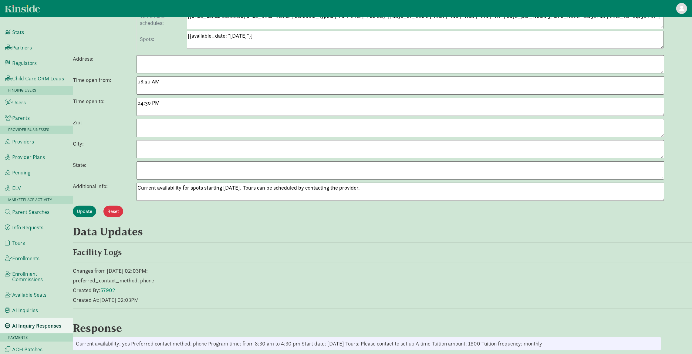
scroll to position [0, 0]
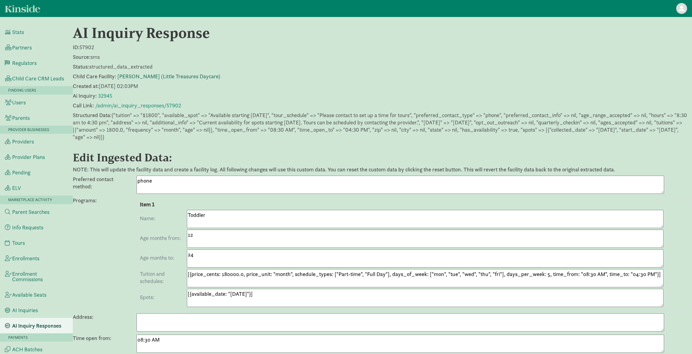
click at [203, 77] on link "[PERSON_NAME] (Little Treasures Daycare)" at bounding box center [168, 76] width 103 height 7
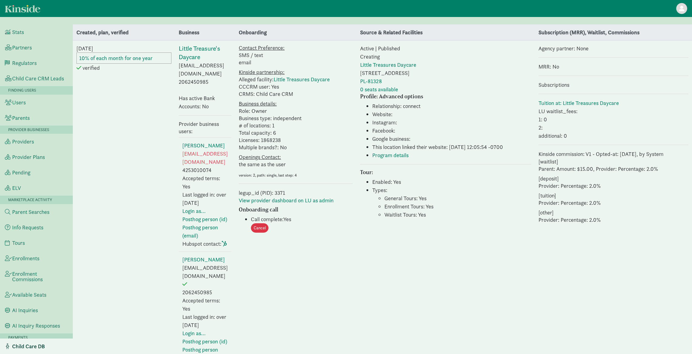
select select "237"
drag, startPoint x: 205, startPoint y: 73, endPoint x: 167, endPoint y: 74, distance: 37.9
click at [167, 74] on tr "[DATE] 10% of each month for one year verified Little Treasure's Daycare [EMAIL…" at bounding box center [383, 208] width 620 height 337
click at [179, 74] on td "Little Treasure's Daycare linaisrael64@gmail.com 2062450985 Has active Bank Acc…" at bounding box center [205, 208] width 60 height 337
drag, startPoint x: 191, startPoint y: 73, endPoint x: 177, endPoint y: 74, distance: 14.3
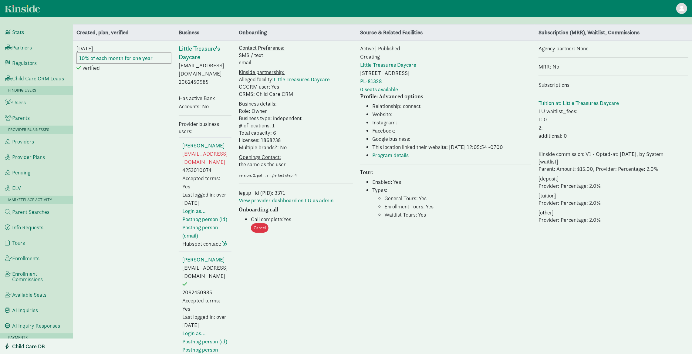
click at [175, 73] on td "Little Treasure's Daycare linaisrael64@gmail.com 2062450985 Has active Bank Acc…" at bounding box center [205, 208] width 60 height 337
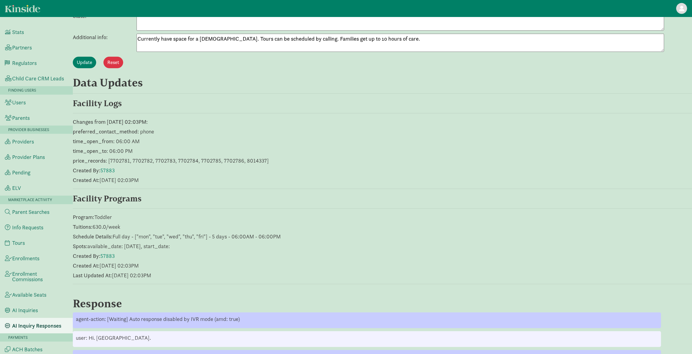
scroll to position [281, 0]
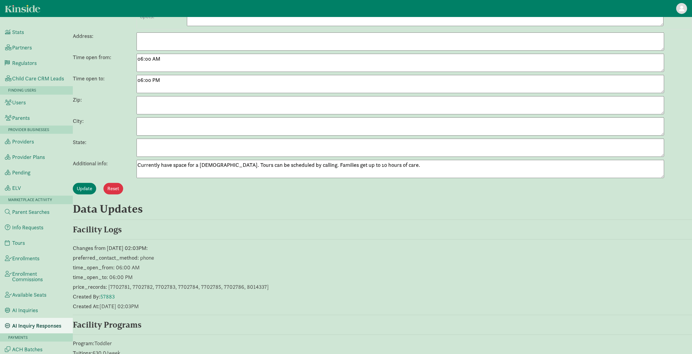
click at [267, 165] on textarea "Currently have space for a [DEMOGRAPHIC_DATA]. Tours can be scheduled by callin…" at bounding box center [401, 169] width 528 height 18
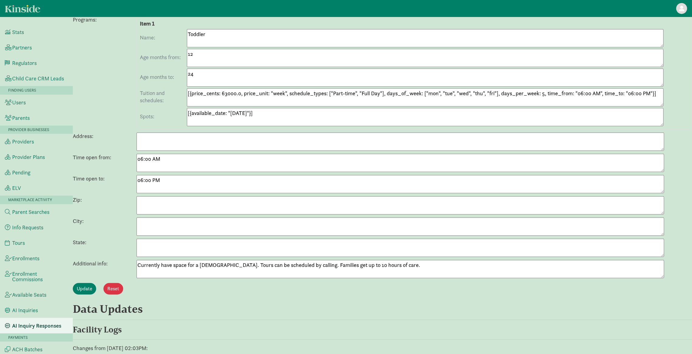
scroll to position [0, 0]
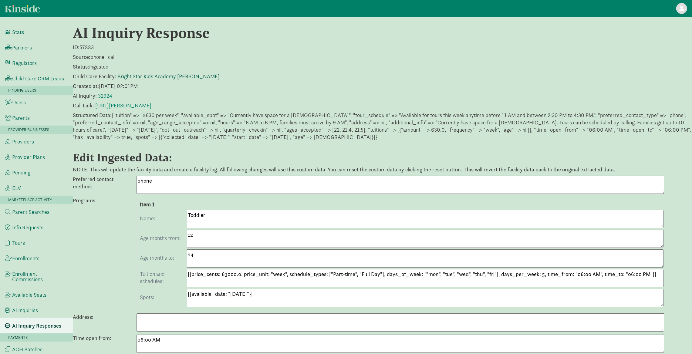
click at [170, 75] on link "Bright Star Kids Academy [PERSON_NAME]" at bounding box center [168, 76] width 102 height 7
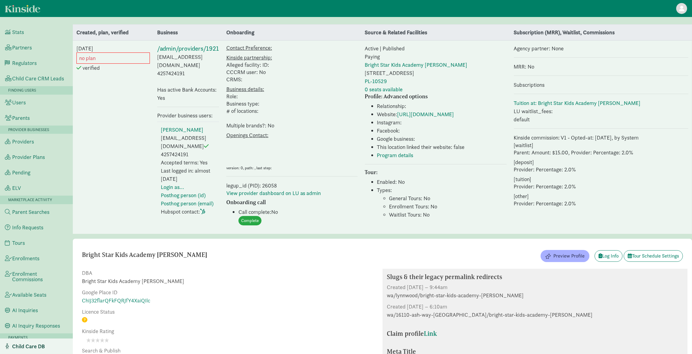
drag, startPoint x: 182, startPoint y: 64, endPoint x: 146, endPoint y: 65, distance: 36.1
click at [146, 65] on tr "[DATE] no plan verified /admin/providers/1921 [EMAIL_ADDRESS][DOMAIN_NAME] 4257…" at bounding box center [383, 137] width 620 height 194
click at [155, 65] on td "/admin/providers/1921 [EMAIL_ADDRESS][DOMAIN_NAME] 4257424191 Has active Bank A…" at bounding box center [188, 137] width 69 height 194
drag, startPoint x: 181, startPoint y: 65, endPoint x: 151, endPoint y: 65, distance: 29.4
click at [154, 65] on td "/admin/providers/1921 [EMAIL_ADDRESS][DOMAIN_NAME] 4257424191 Has active Bank A…" at bounding box center [188, 137] width 69 height 194
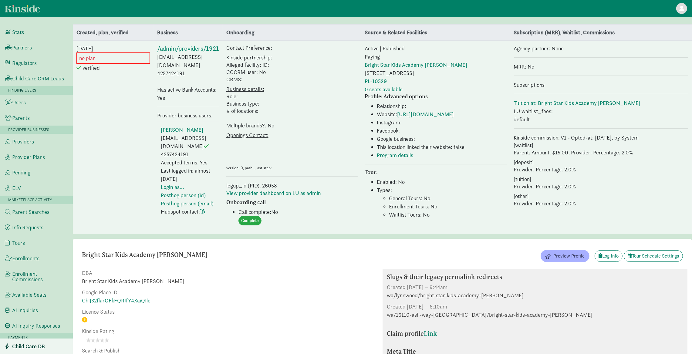
copy td "4257424191"
